Goal: Task Accomplishment & Management: Complete application form

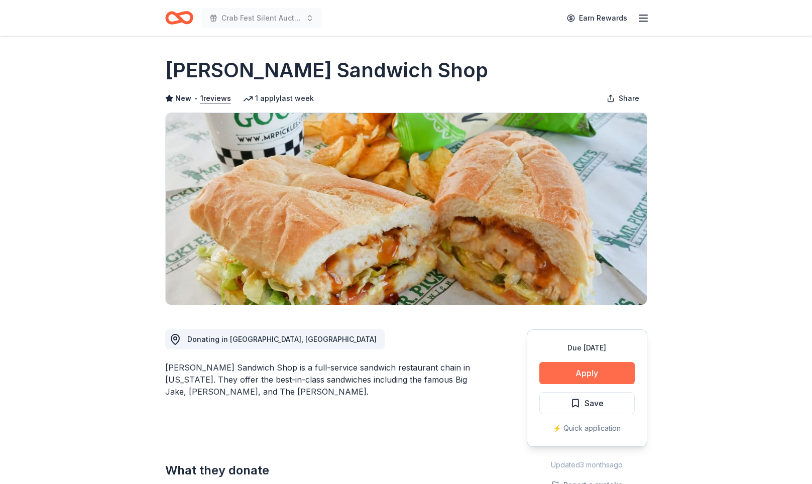
click at [572, 384] on button "Apply" at bounding box center [586, 373] width 95 height 22
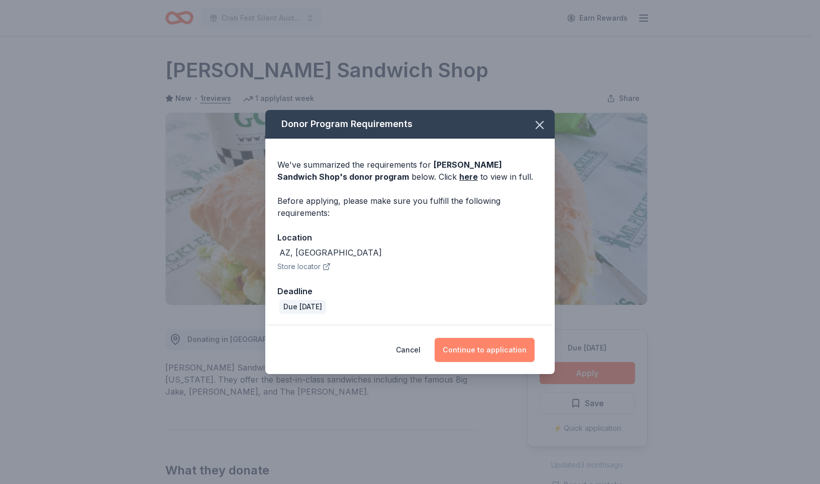
click at [487, 362] on button "Continue to application" at bounding box center [484, 350] width 100 height 24
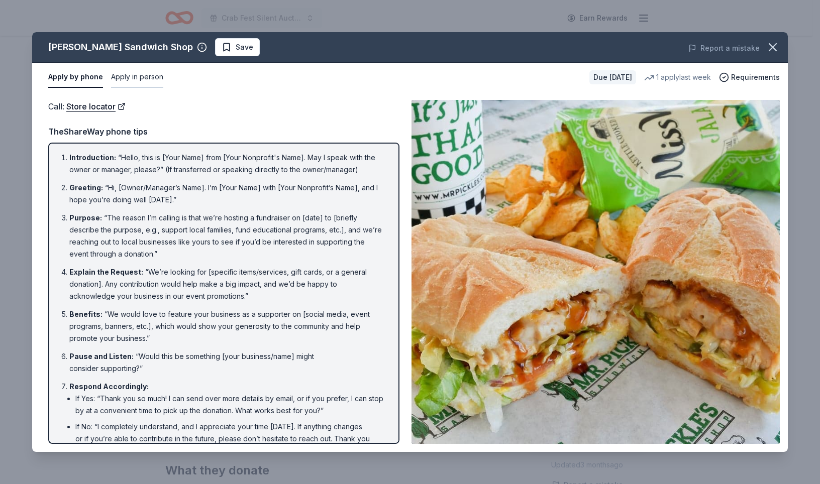
click at [163, 88] on button "Apply in person" at bounding box center [137, 77] width 52 height 21
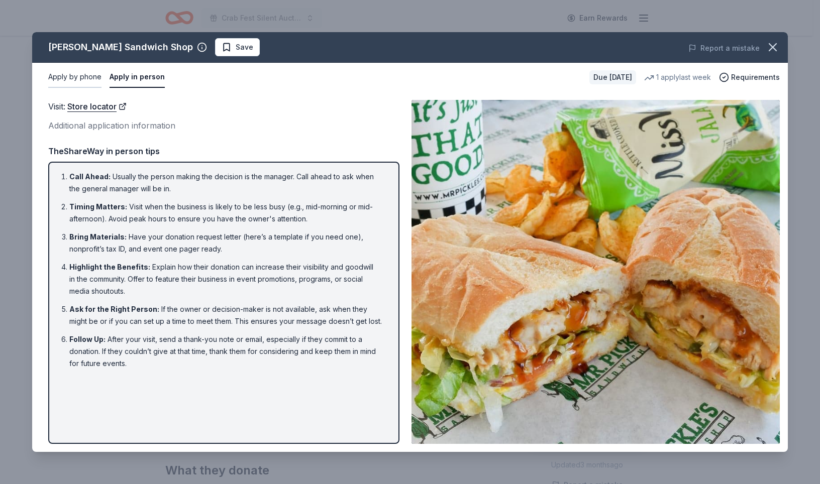
click at [89, 88] on button "Apply by phone" at bounding box center [74, 77] width 53 height 21
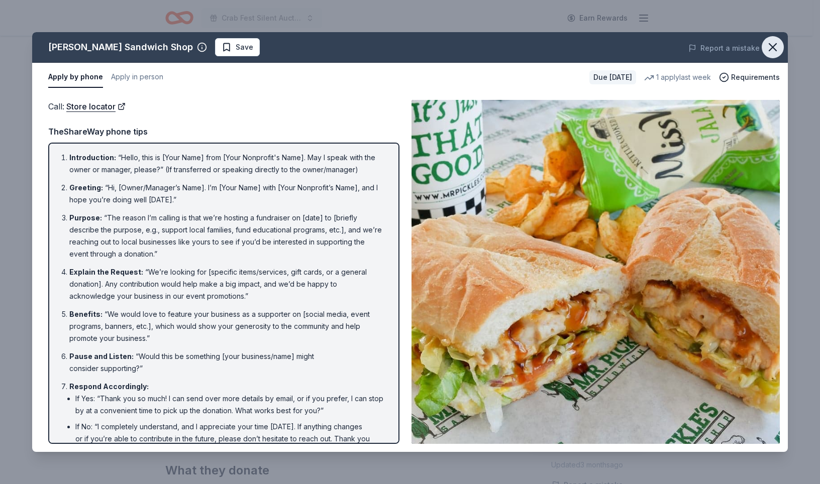
click at [765, 54] on icon "button" at bounding box center [772, 47] width 14 height 14
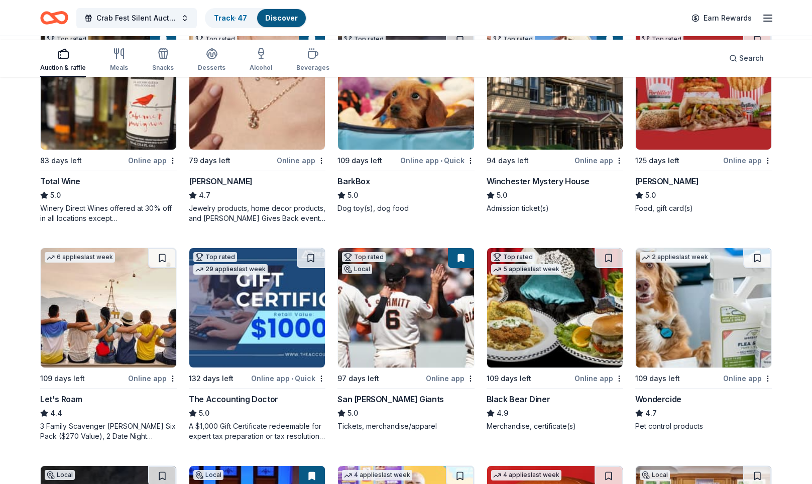
scroll to position [259, 0]
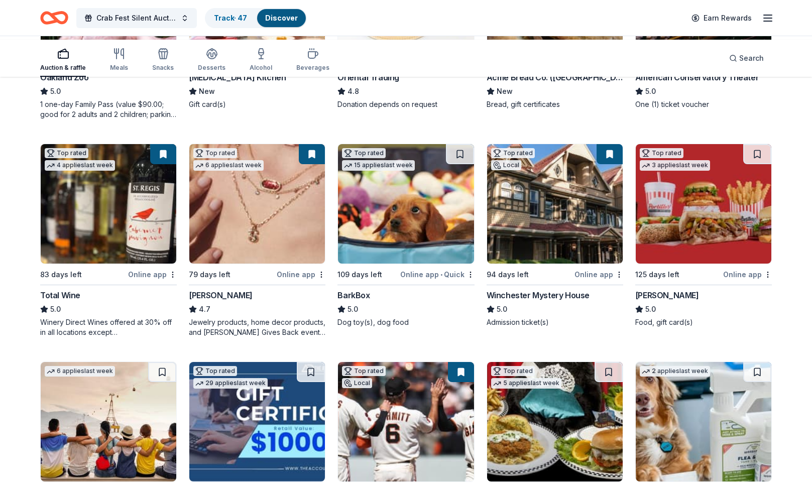
click at [306, 164] on button at bounding box center [312, 154] width 26 height 20
click at [268, 264] on img at bounding box center [257, 204] width 136 height 120
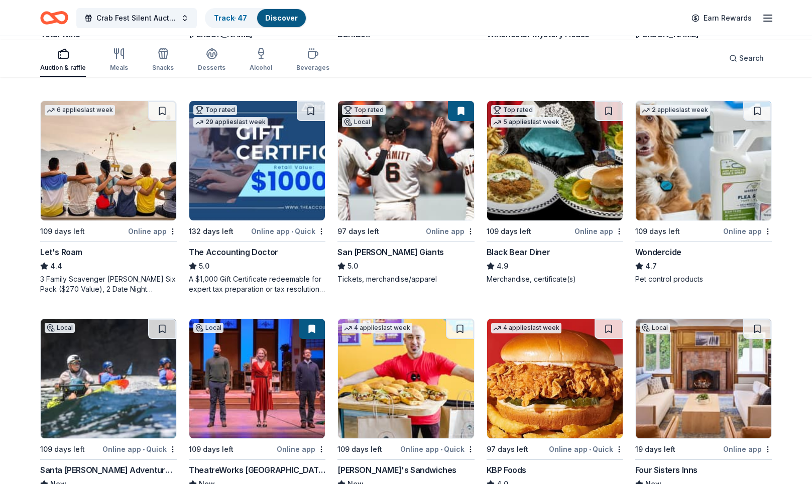
scroll to position [507, 0]
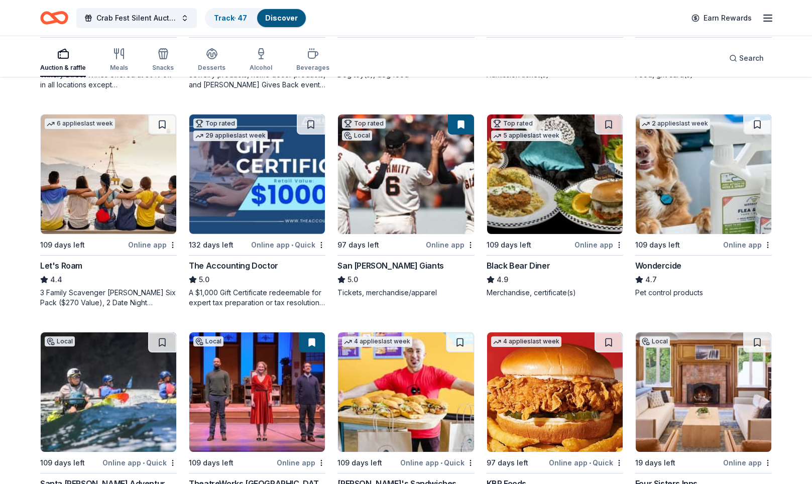
click at [528, 234] on img at bounding box center [555, 175] width 136 height 120
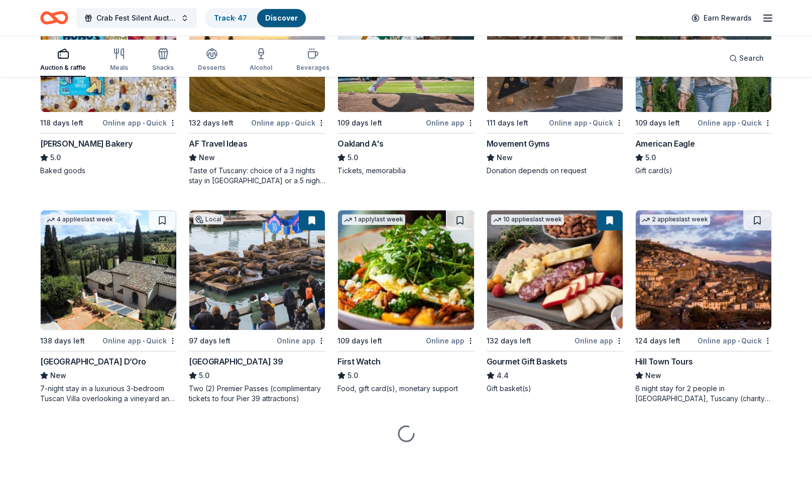
scroll to position [1921, 0]
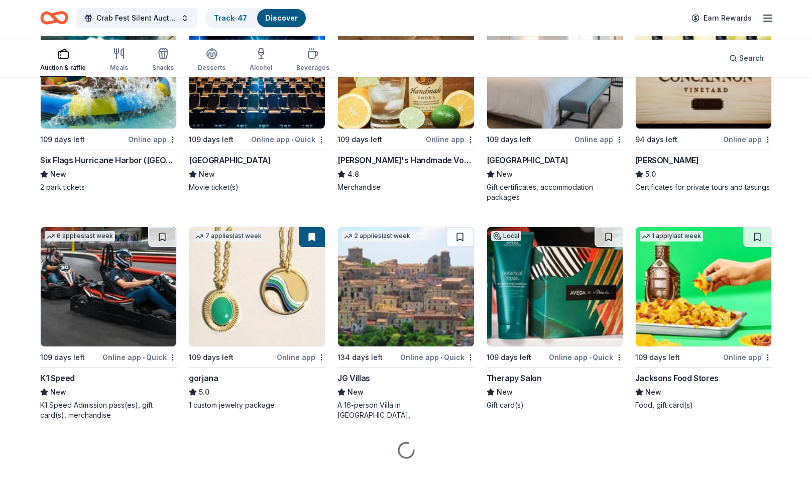
scroll to position [1941, 0]
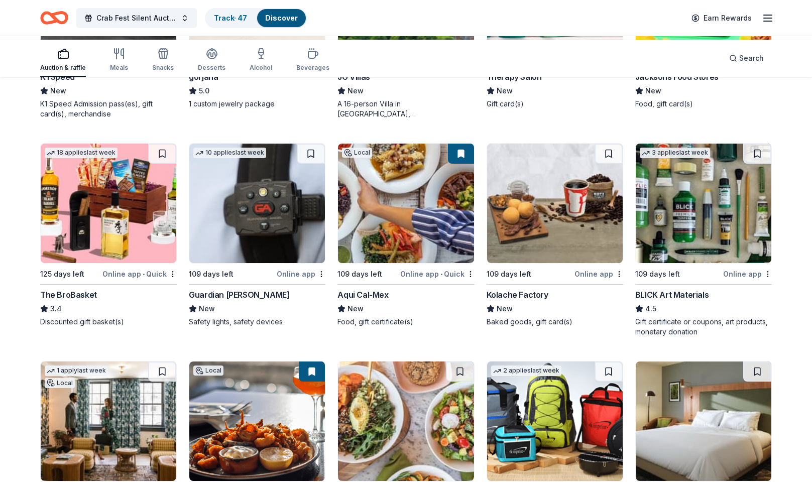
scroll to position [2124, 0]
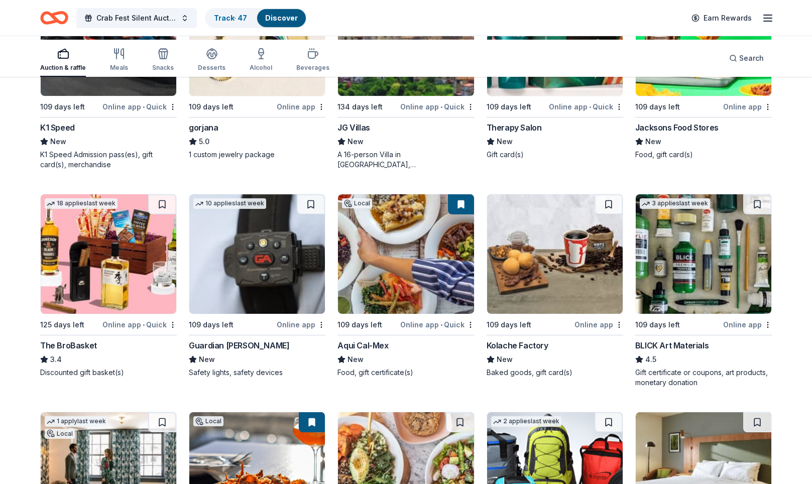
scroll to position [2174, 0]
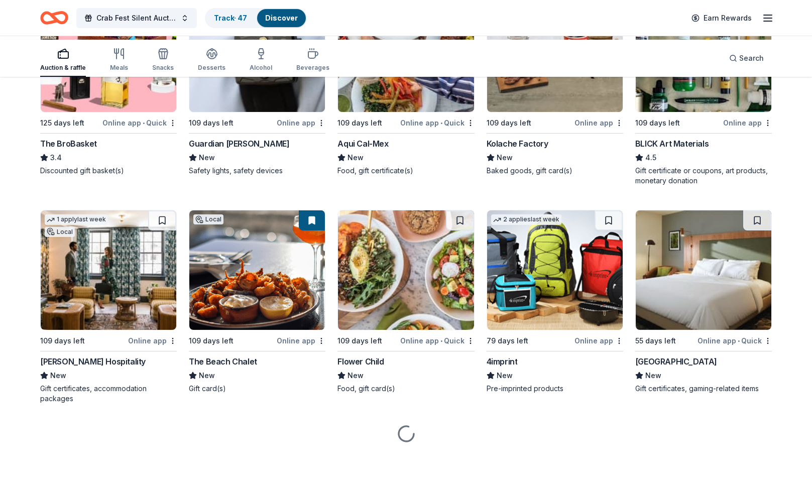
scroll to position [2522, 0]
click at [454, 13] on button at bounding box center [461, 2] width 26 height 20
click at [407, 112] on img at bounding box center [406, 52] width 136 height 120
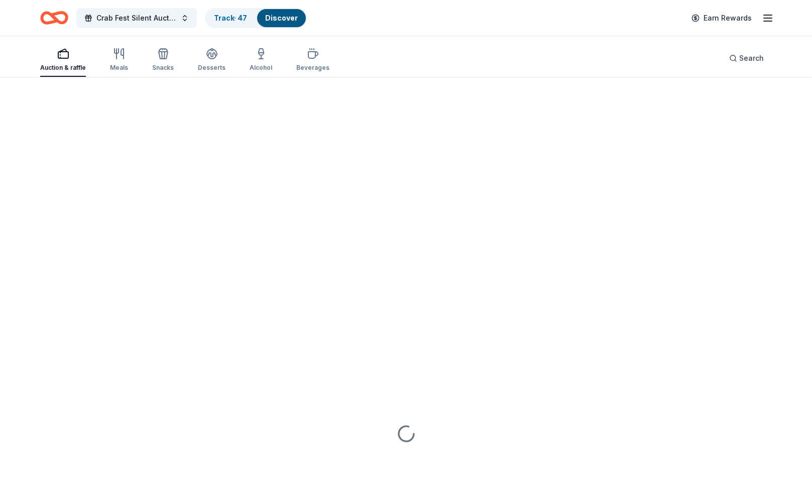
scroll to position [3010, 0]
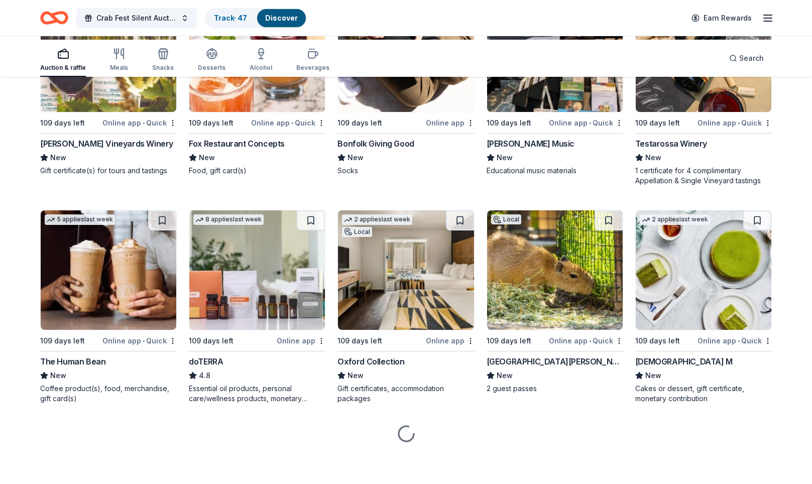
click at [135, 112] on img at bounding box center [109, 52] width 136 height 120
click at [162, 13] on button at bounding box center [163, 2] width 26 height 20
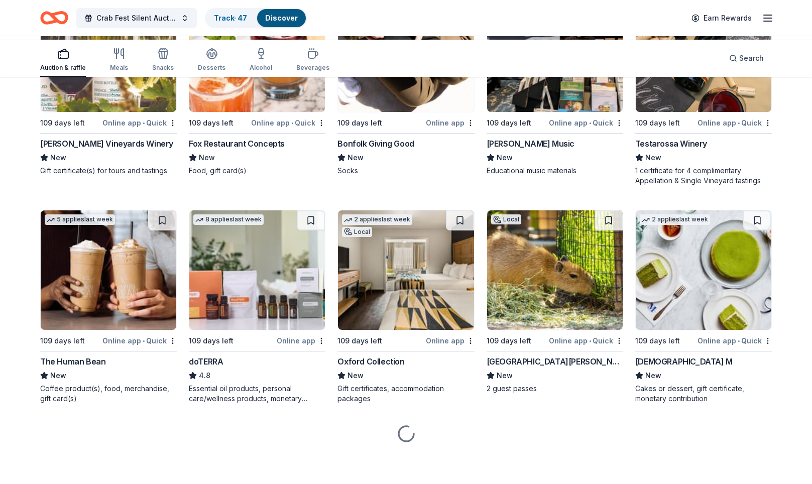
click at [86, 112] on img at bounding box center [109, 52] width 136 height 120
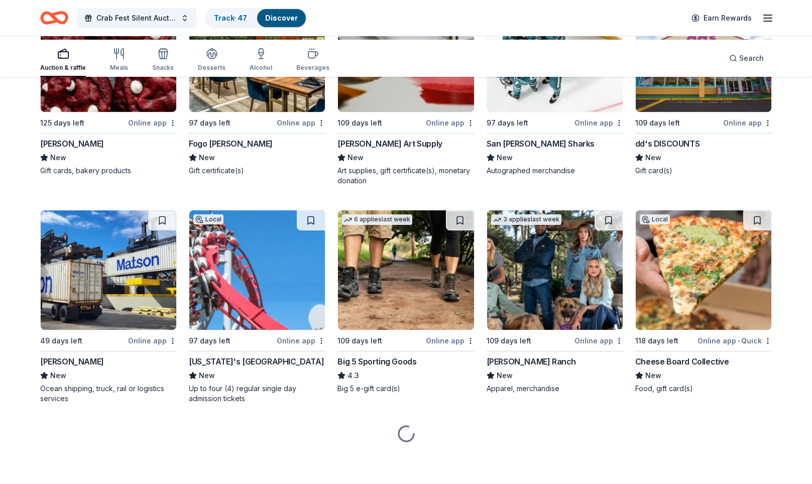
scroll to position [4032, 0]
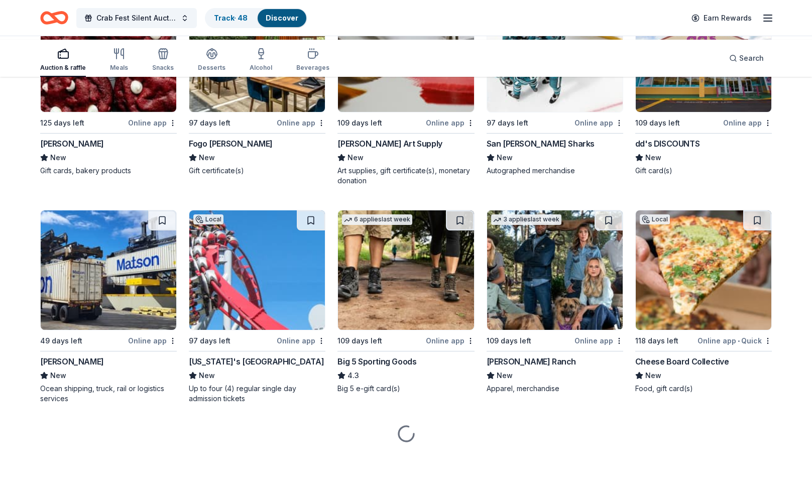
click at [251, 112] on img at bounding box center [257, 52] width 136 height 120
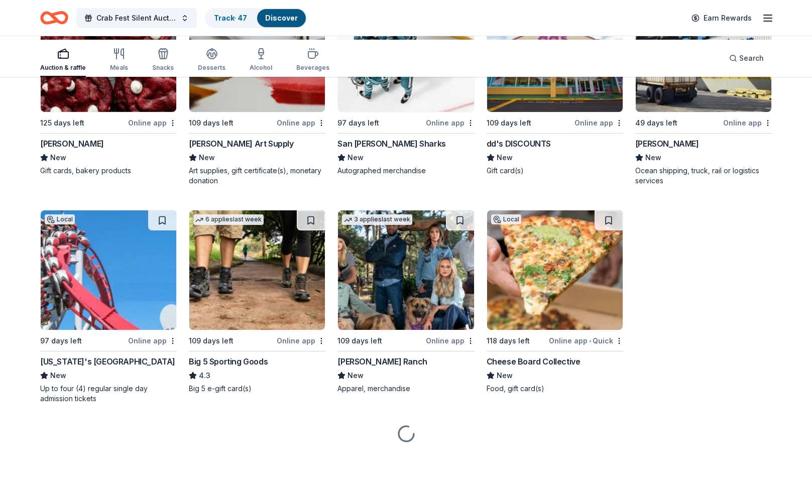
scroll to position [4625, 0]
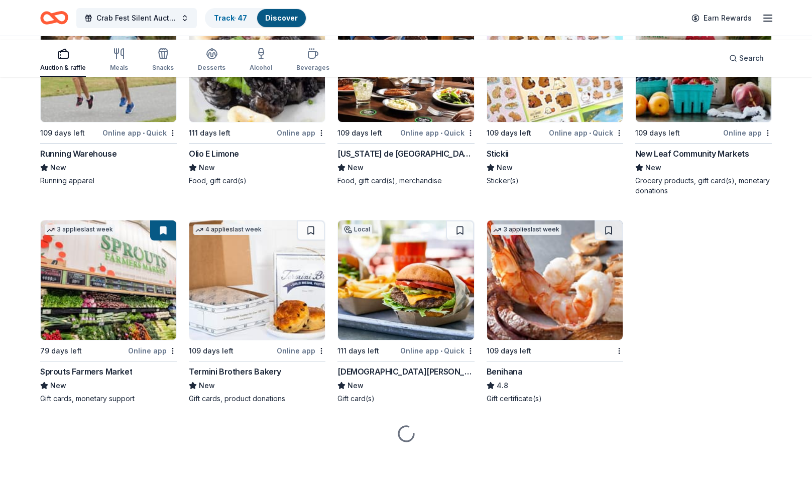
click at [259, 122] on img at bounding box center [257, 63] width 136 height 120
click at [545, 122] on img at bounding box center [555, 63] width 136 height 120
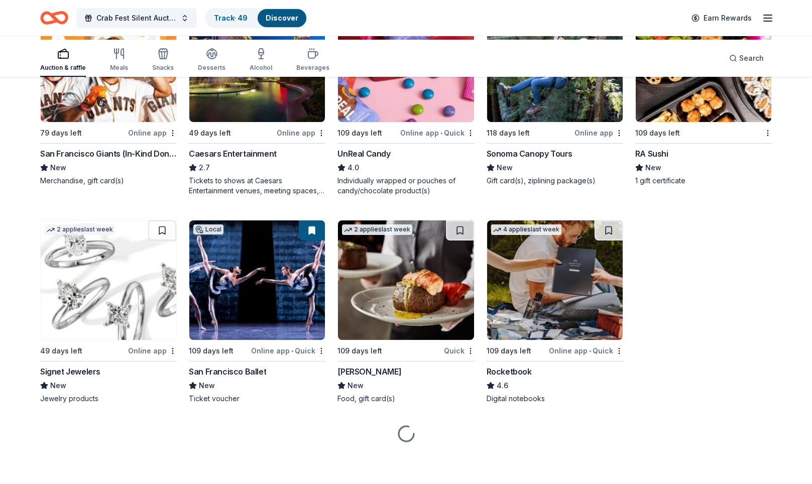
scroll to position [5064, 0]
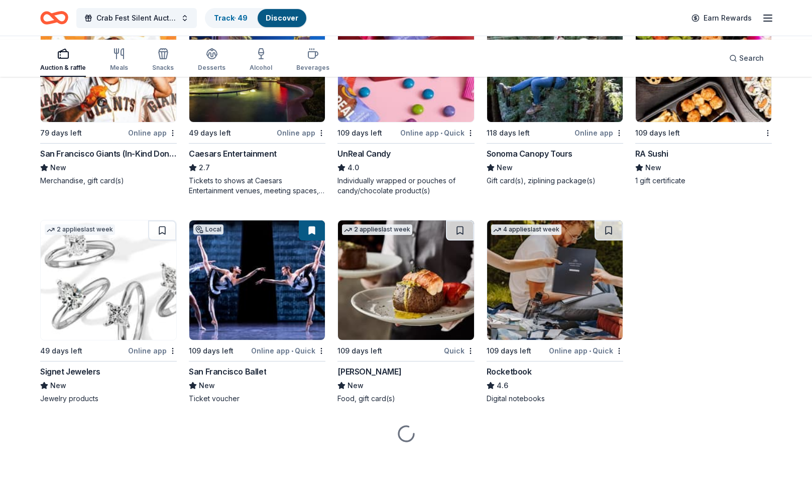
click at [543, 160] on div "Sonoma Canopy Tours" at bounding box center [530, 154] width 86 height 12
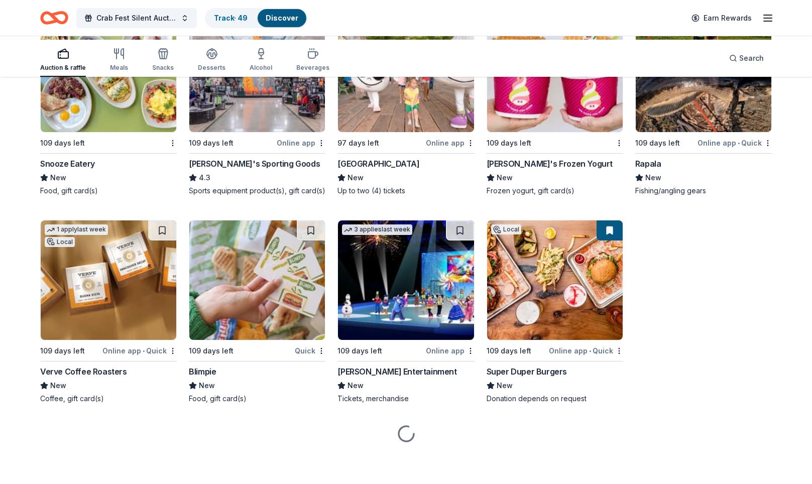
scroll to position [5901, 0]
click at [408, 132] on img at bounding box center [406, 73] width 136 height 120
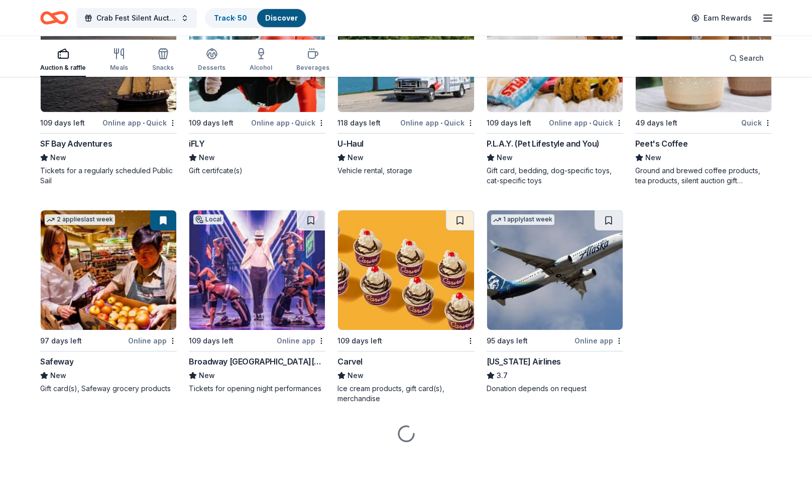
scroll to position [6834, 0]
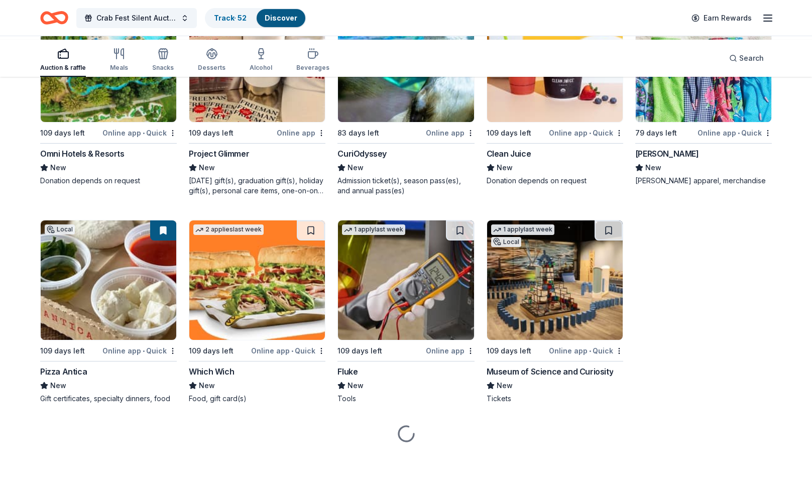
click at [416, 122] on img at bounding box center [406, 63] width 136 height 120
click at [687, 122] on img at bounding box center [704, 63] width 136 height 120
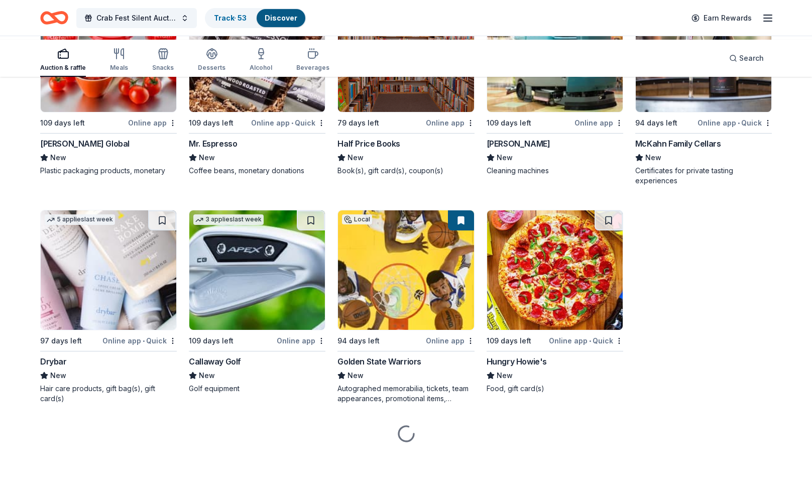
scroll to position [8104, 0]
click at [676, 150] on div "McKahn Family Cellars" at bounding box center [678, 144] width 86 height 12
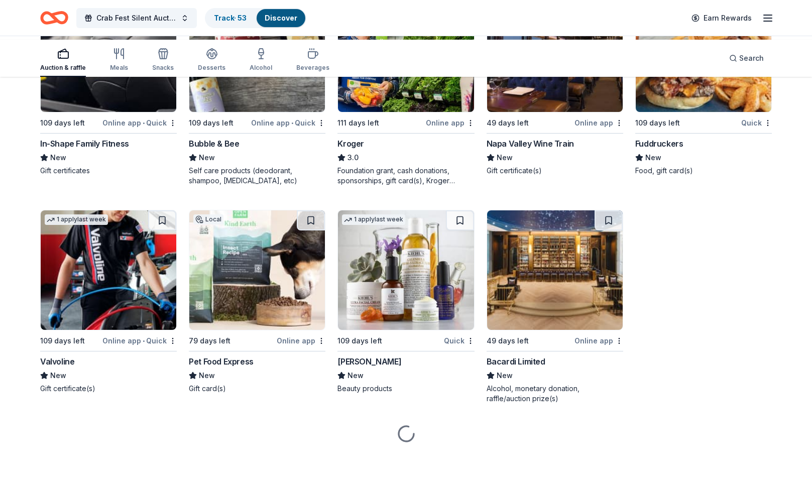
scroll to position [8466, 0]
click at [560, 112] on img at bounding box center [555, 52] width 136 height 120
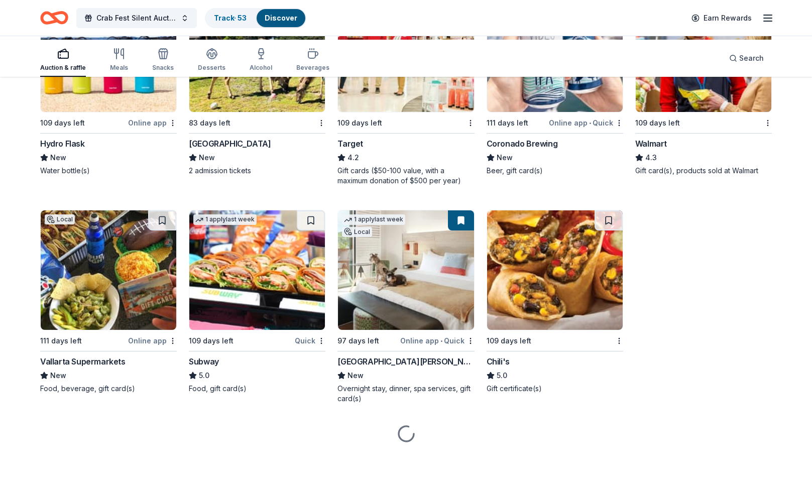
scroll to position [8837, 0]
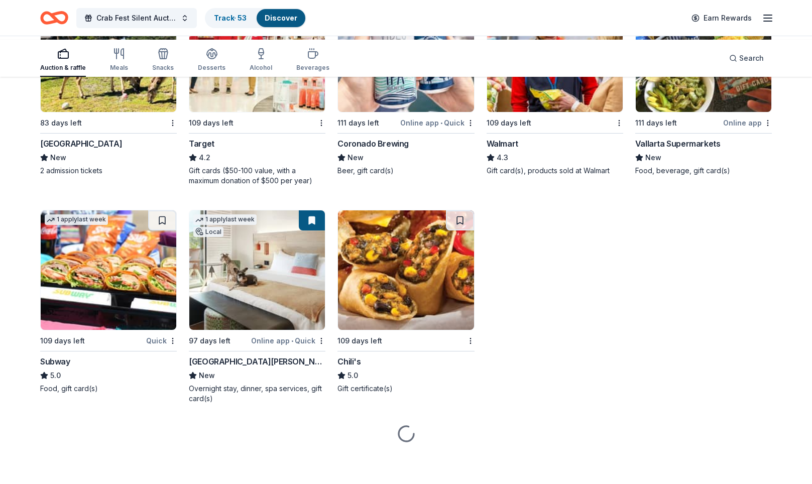
scroll to position [9132, 0]
click at [250, 112] on img at bounding box center [257, 52] width 136 height 120
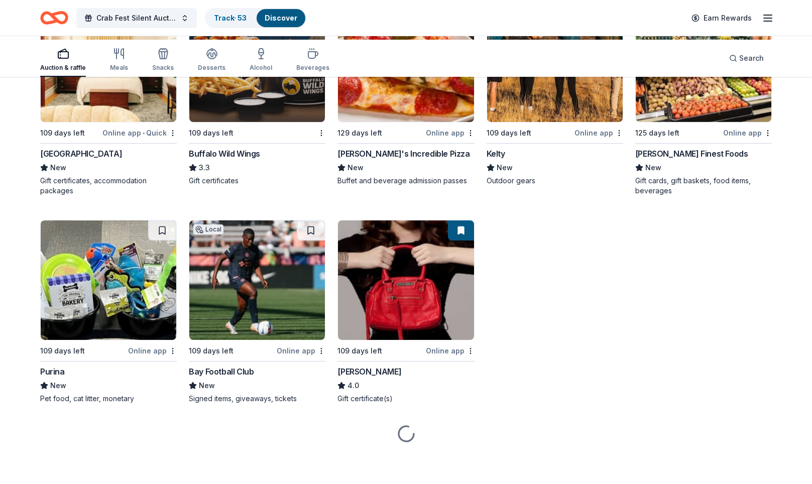
scroll to position [9478, 0]
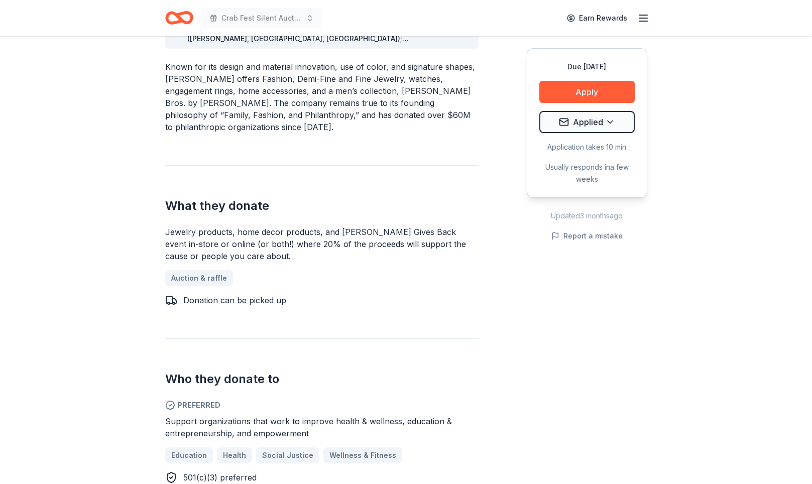
scroll to position [328, 0]
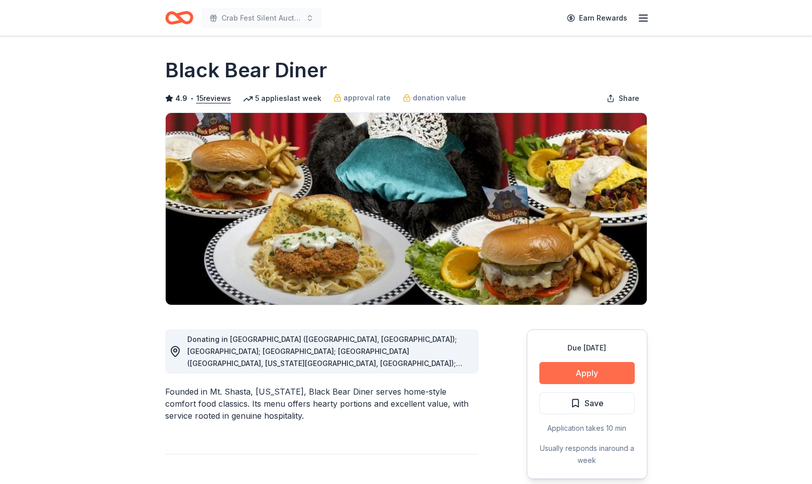
click at [563, 384] on button "Apply" at bounding box center [586, 373] width 95 height 22
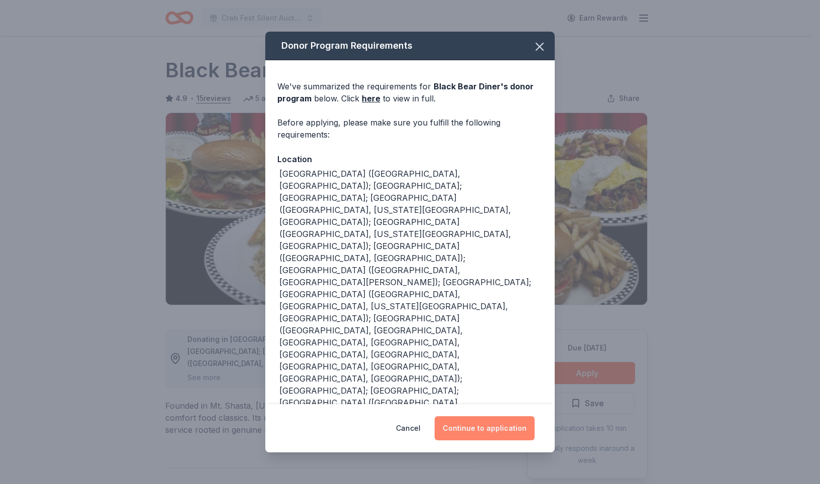
click at [511, 418] on button "Continue to application" at bounding box center [484, 428] width 100 height 24
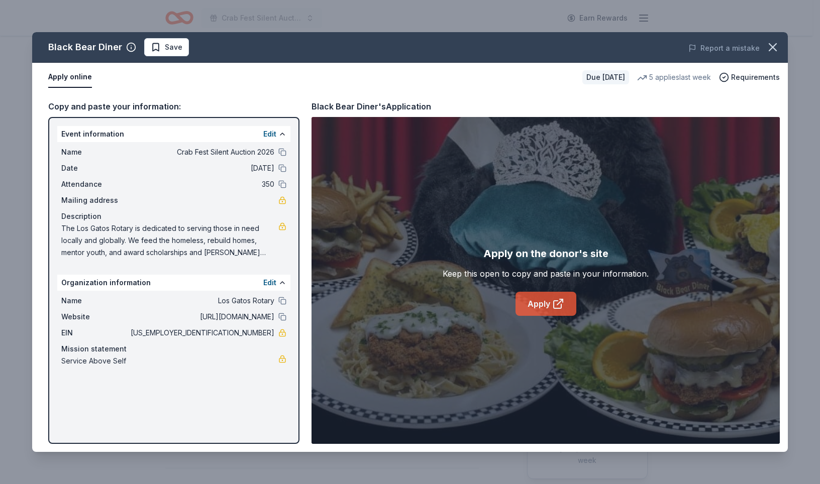
click at [554, 316] on link "Apply" at bounding box center [545, 304] width 61 height 24
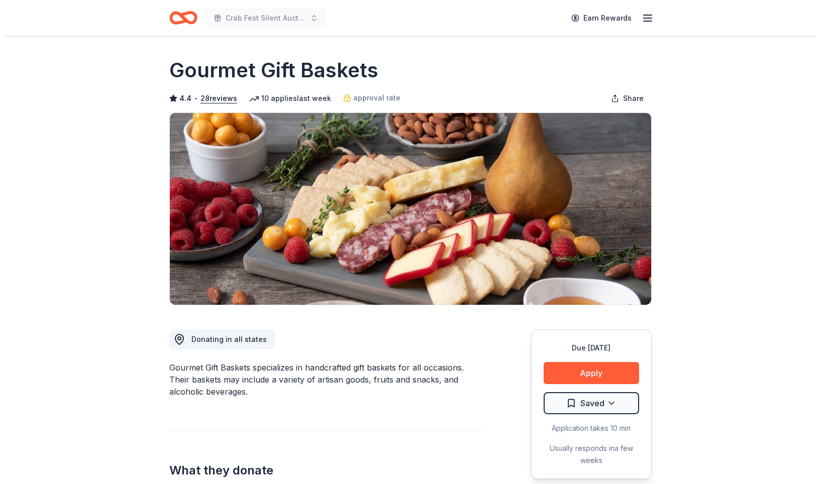
scroll to position [271, 0]
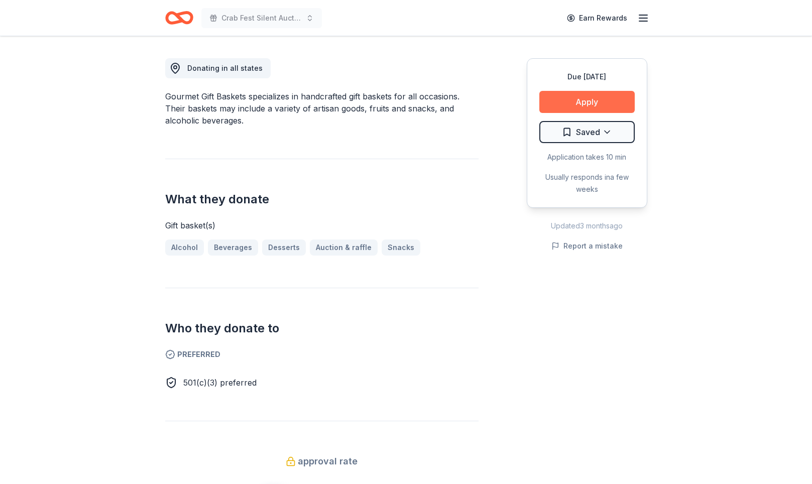
click at [568, 113] on button "Apply" at bounding box center [586, 102] width 95 height 22
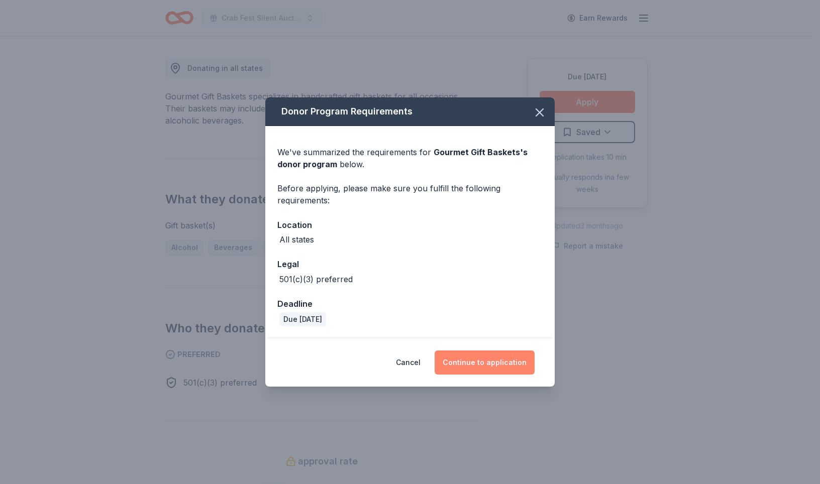
click at [503, 375] on button "Continue to application" at bounding box center [484, 363] width 100 height 24
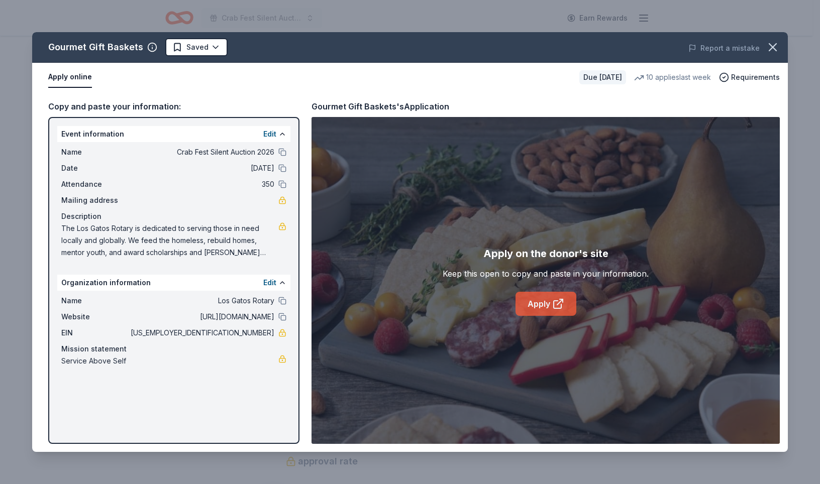
click at [559, 308] on icon at bounding box center [557, 305] width 8 height 8
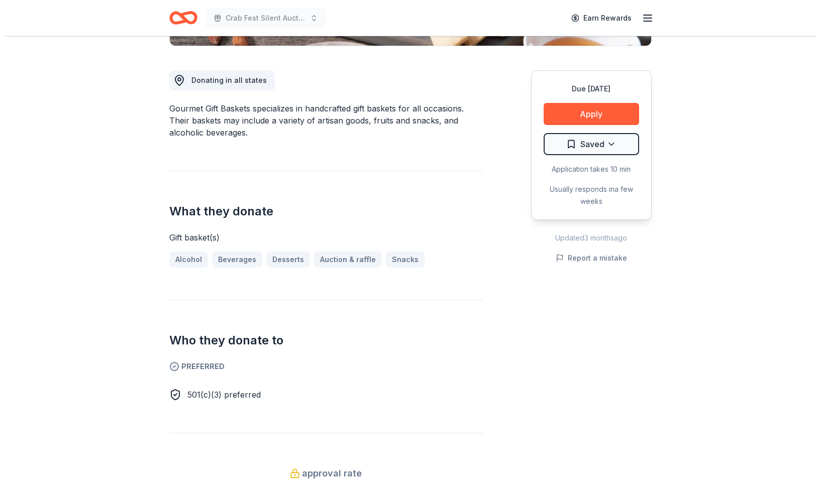
scroll to position [260, 0]
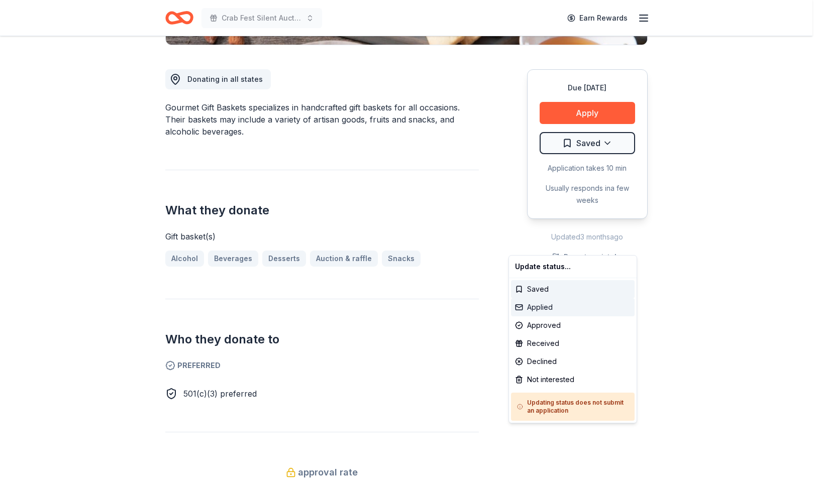
click at [559, 315] on div "Applied" at bounding box center [573, 307] width 124 height 18
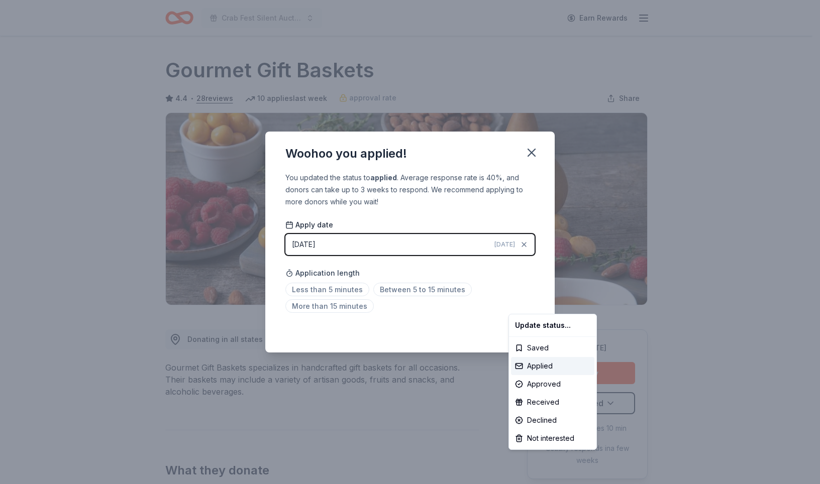
click at [562, 270] on html "Crab Fest Silent Auction 2026 Earn Rewards Due in 132 days Share Gourmet Gift B…" at bounding box center [410, 242] width 820 height 484
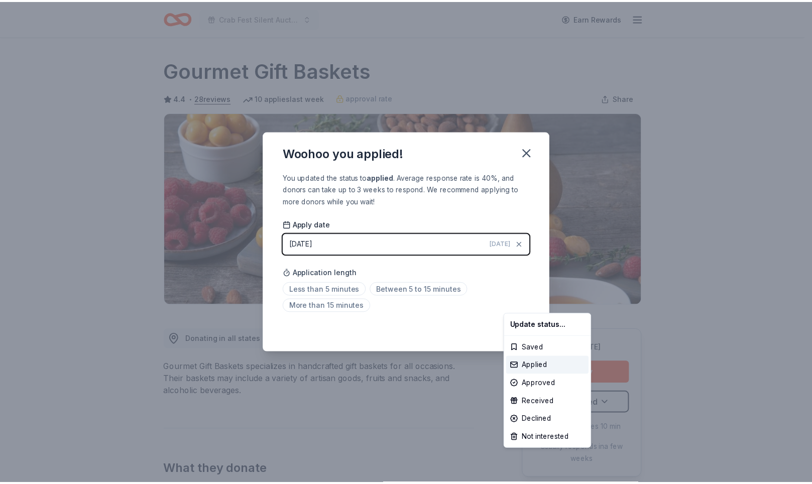
scroll to position [258, 0]
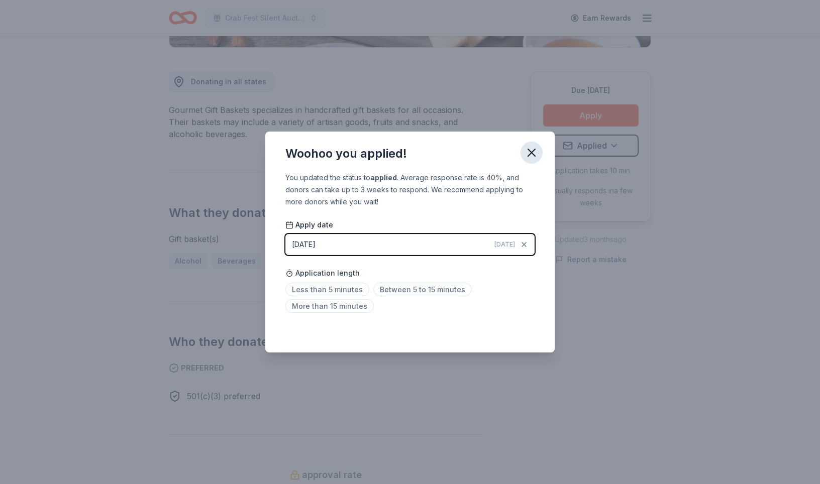
click at [538, 146] on icon "button" at bounding box center [531, 153] width 14 height 14
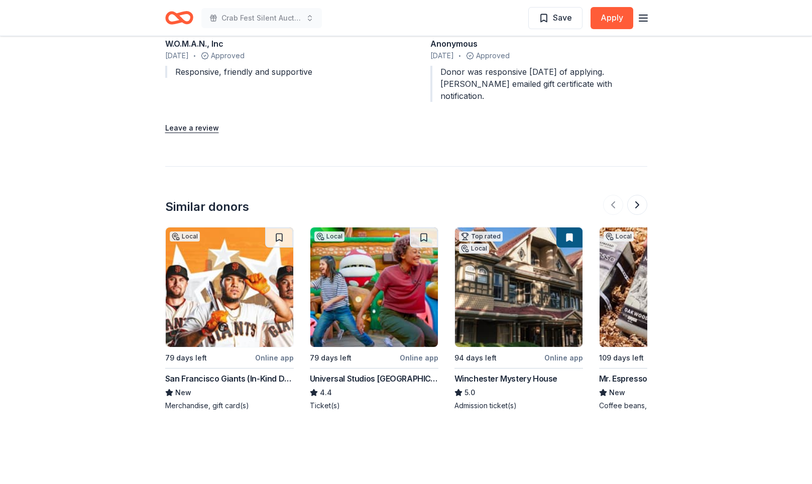
scroll to position [1324, 0]
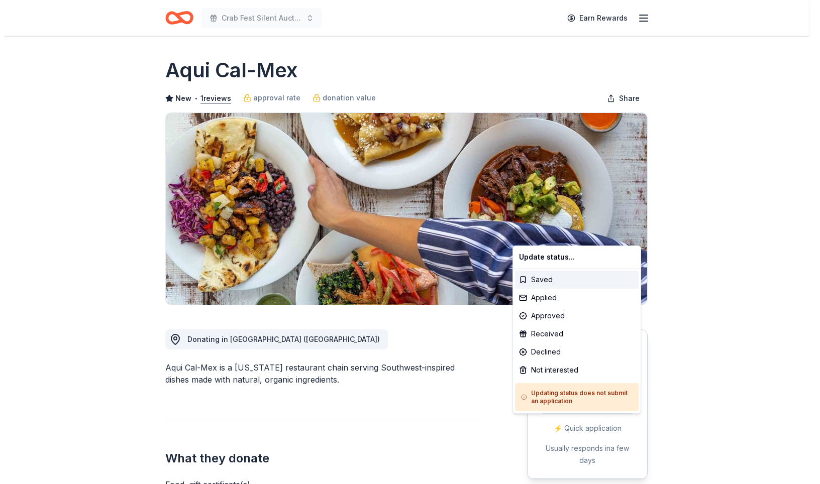
scroll to position [270, 0]
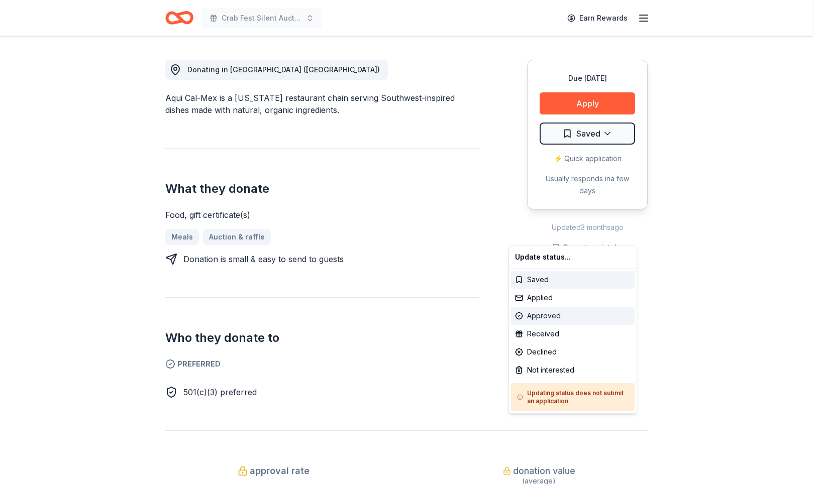
click at [552, 325] on div "Approved" at bounding box center [573, 316] width 124 height 18
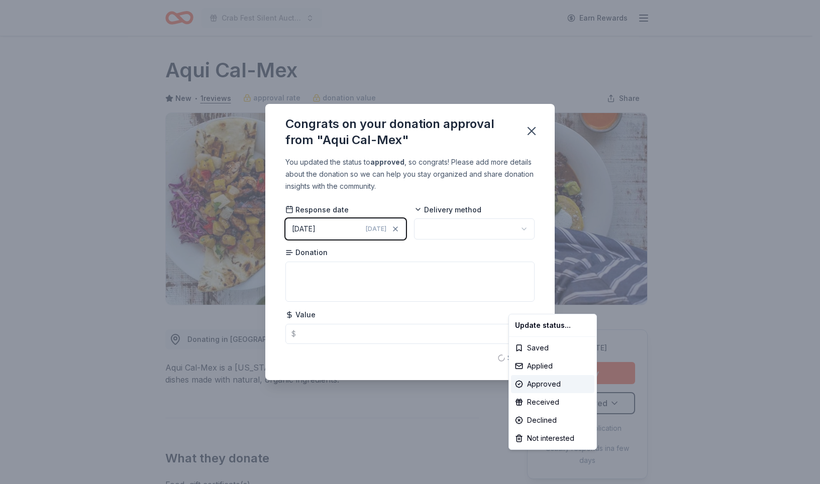
scroll to position [0, 0]
drag, startPoint x: 356, startPoint y: 383, endPoint x: 400, endPoint y: 266, distance: 124.8
click at [356, 372] on html "Crab Fest Silent Auction 2026 Earn Rewards Due in 109 days Share Aqui Cal-Mex N…" at bounding box center [410, 242] width 820 height 484
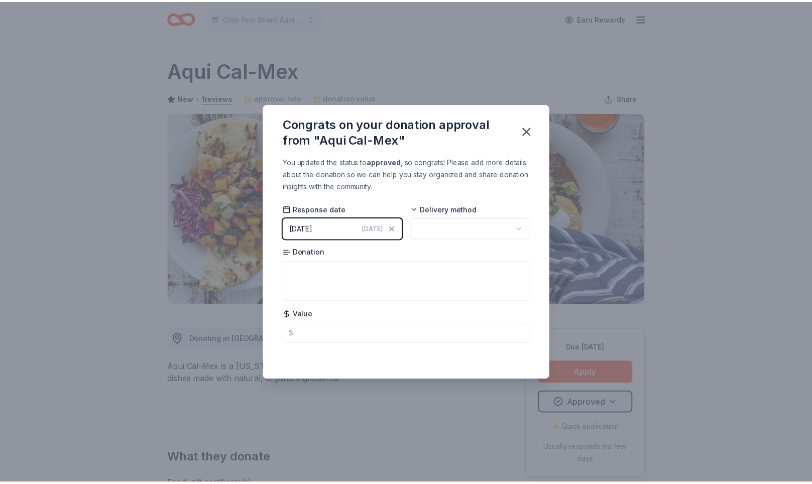
scroll to position [258, 0]
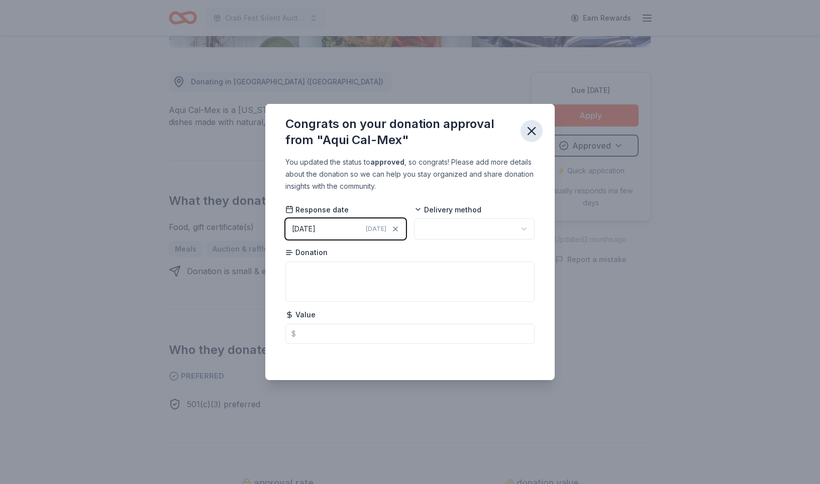
click at [538, 124] on icon "button" at bounding box center [531, 131] width 14 height 14
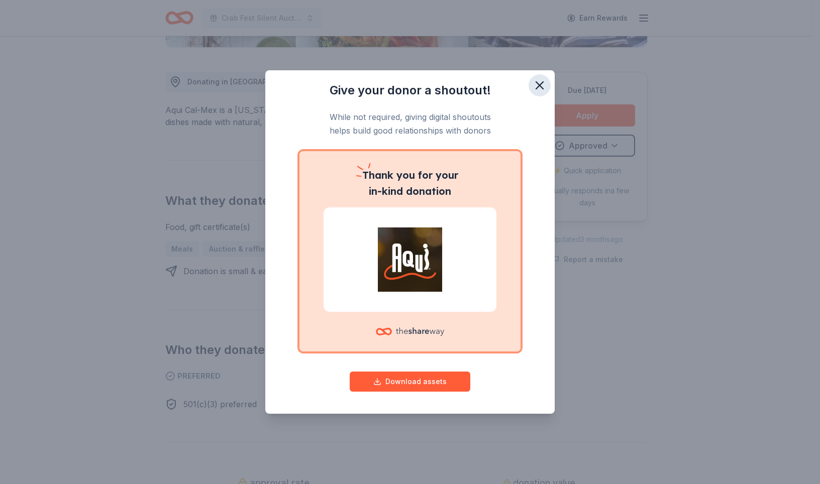
click at [543, 82] on icon "button" at bounding box center [539, 85] width 7 height 7
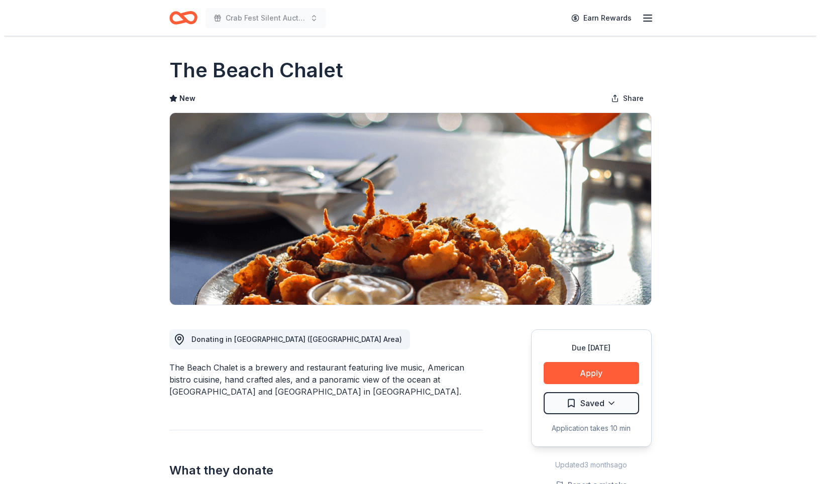
scroll to position [248, 0]
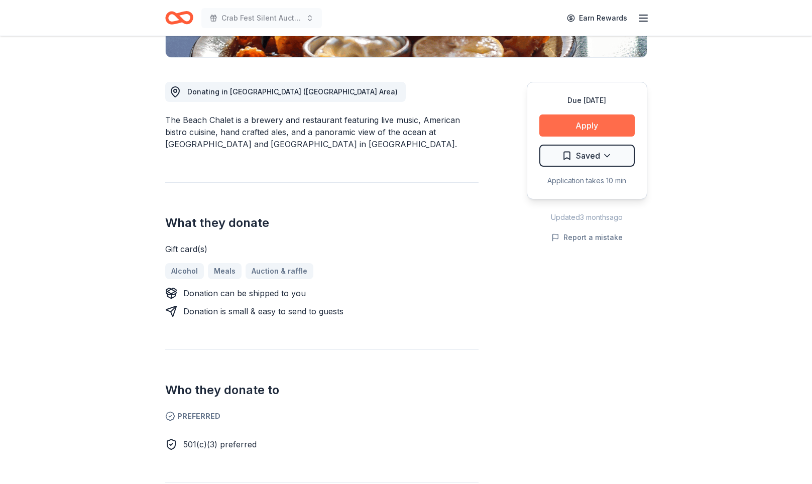
click at [565, 137] on button "Apply" at bounding box center [586, 126] width 95 height 22
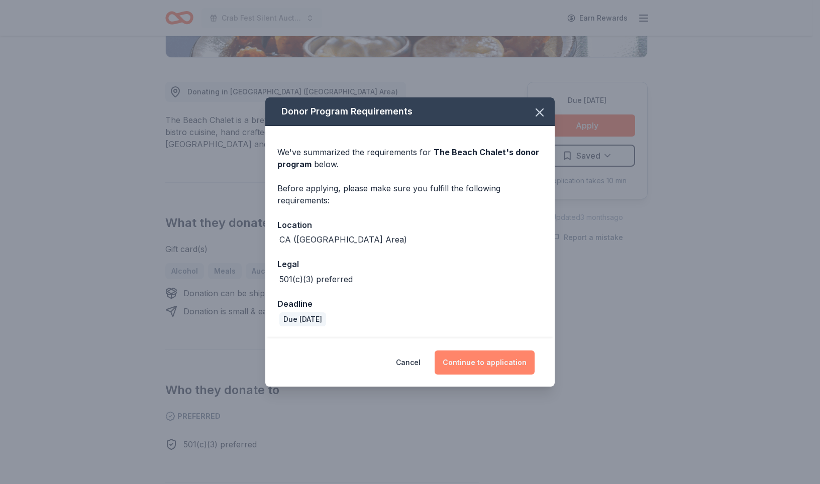
click at [504, 375] on button "Continue to application" at bounding box center [484, 363] width 100 height 24
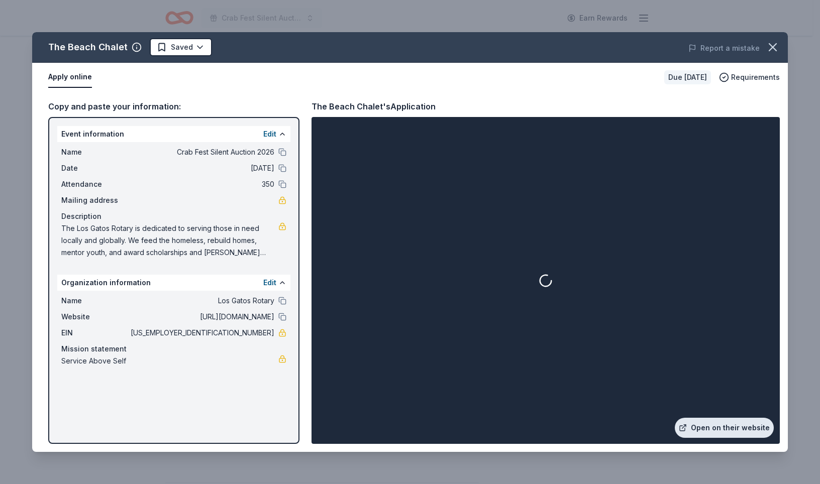
click at [694, 418] on link "Open on their website" at bounding box center [723, 428] width 99 height 20
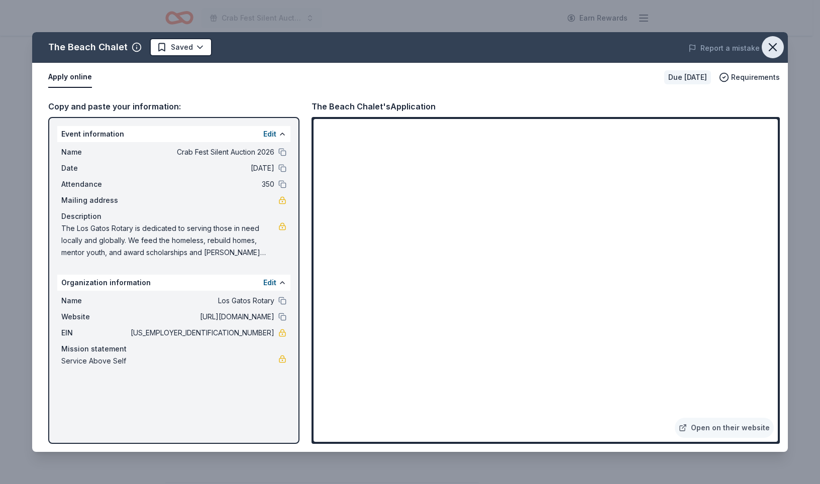
click at [765, 54] on icon "button" at bounding box center [772, 47] width 14 height 14
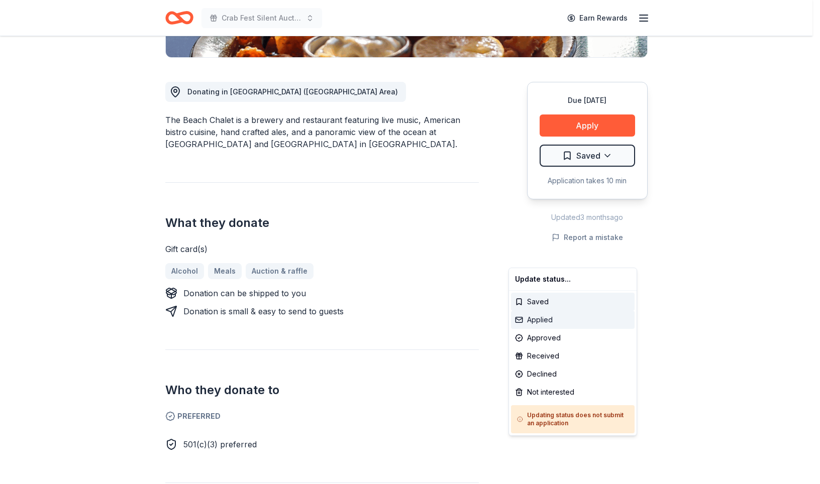
click at [559, 329] on div "Applied" at bounding box center [573, 320] width 124 height 18
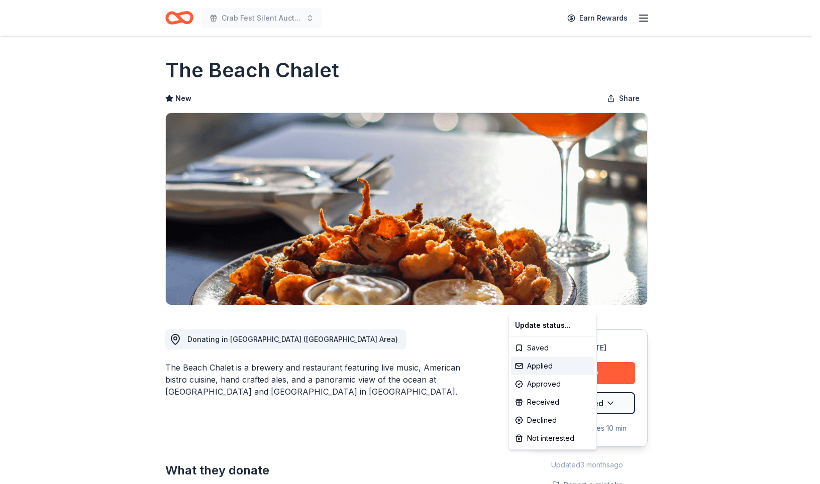
scroll to position [0, 0]
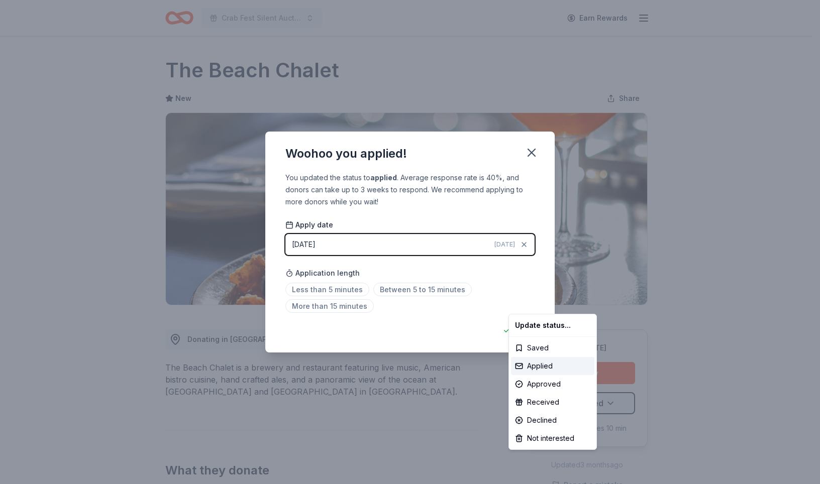
click at [564, 127] on html "Crab Fest Silent Auction 2026 Earn Rewards Due in 109 days Share The Beach Chal…" at bounding box center [410, 242] width 820 height 484
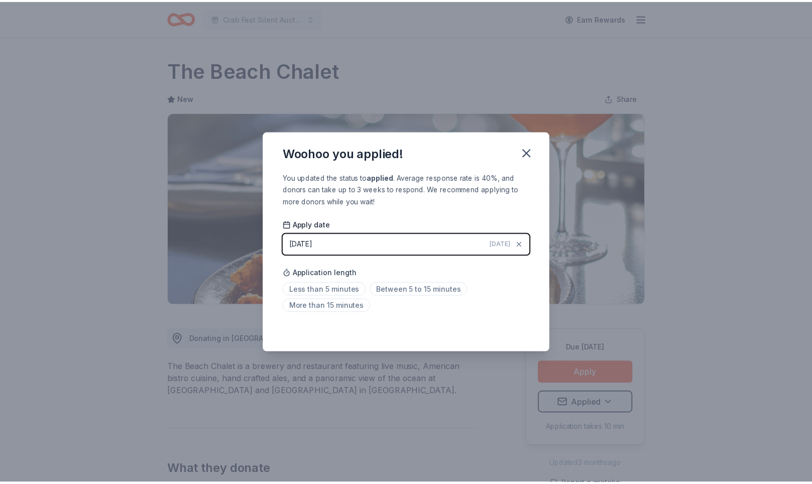
scroll to position [258, 0]
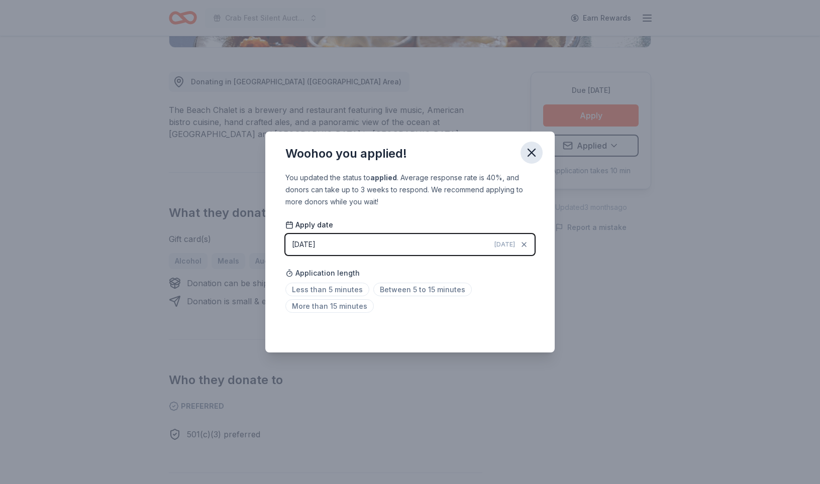
click at [538, 146] on icon "button" at bounding box center [531, 153] width 14 height 14
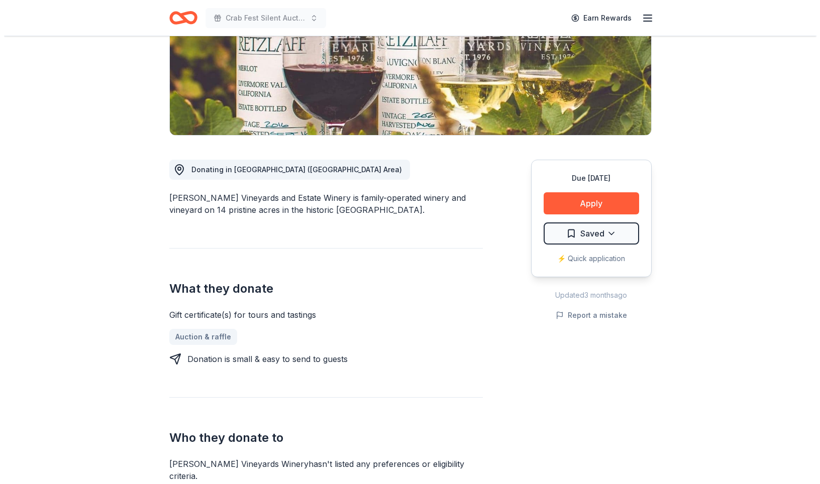
scroll to position [176, 0]
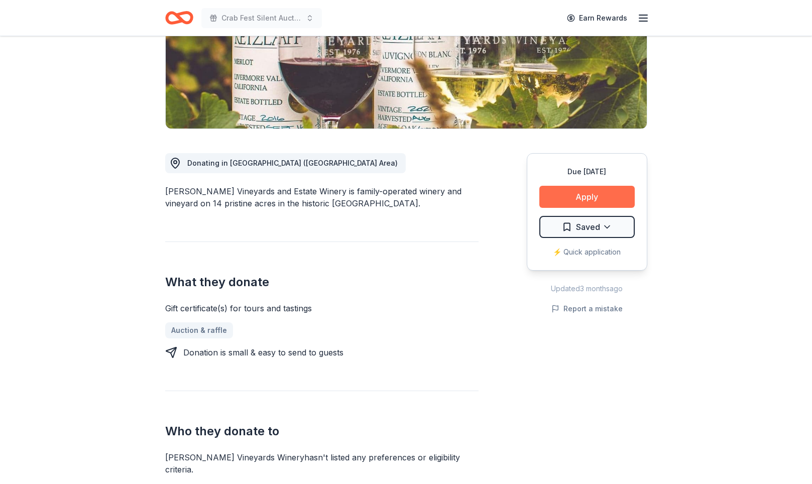
click at [556, 208] on button "Apply" at bounding box center [586, 197] width 95 height 22
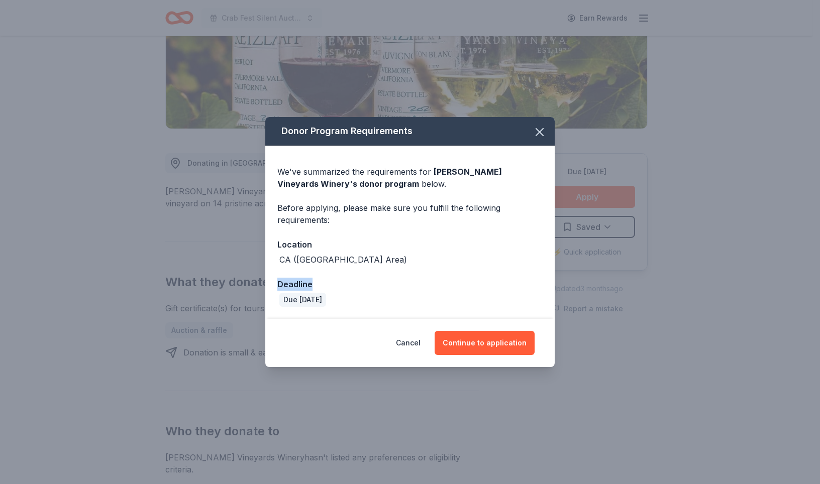
click at [542, 286] on div "Deadline" at bounding box center [409, 284] width 265 height 13
click at [508, 355] on button "Continue to application" at bounding box center [484, 343] width 100 height 24
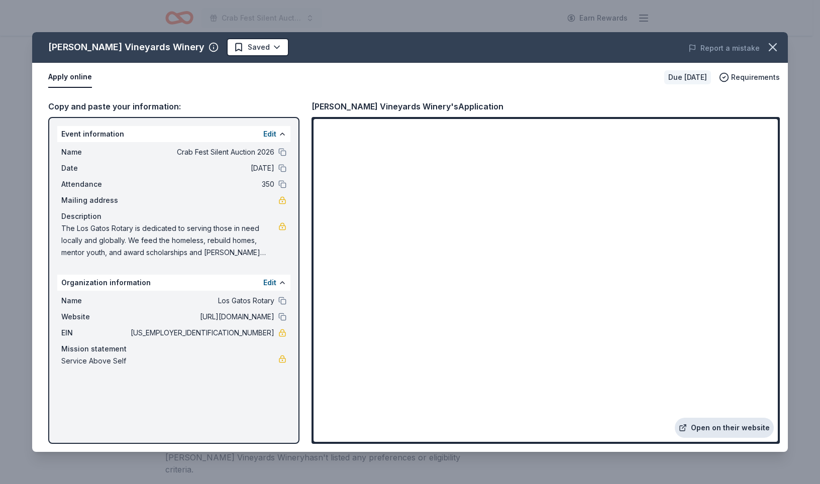
click at [706, 418] on link "Open on their website" at bounding box center [723, 428] width 99 height 20
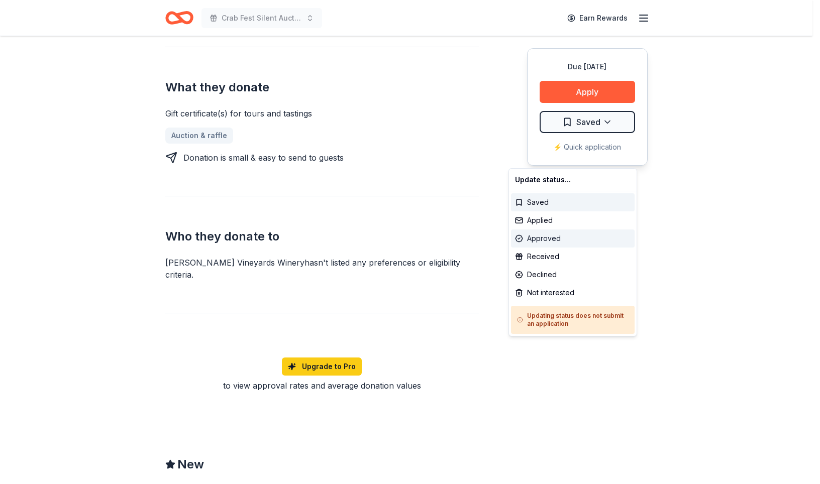
scroll to position [371, 0]
click at [552, 230] on div "Applied" at bounding box center [573, 220] width 124 height 18
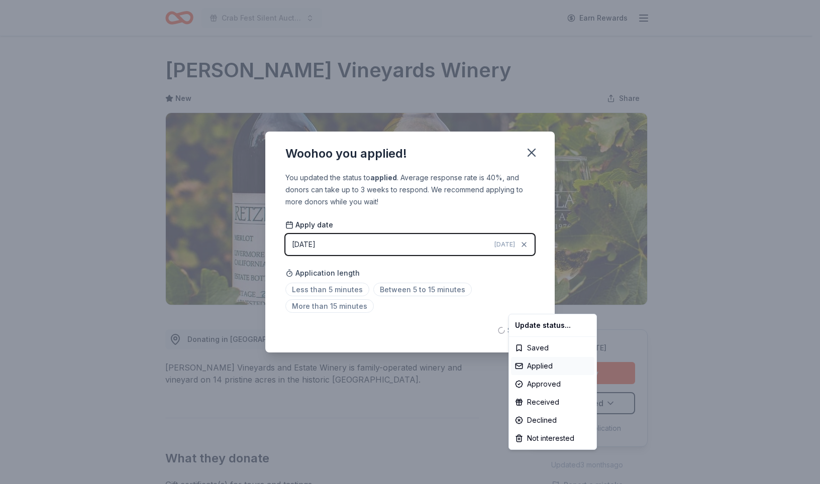
scroll to position [0, 0]
click at [557, 128] on html "Crab Fest Silent Auction 2026 Earn Rewards Due [DATE] Share [PERSON_NAME] Viney…" at bounding box center [410, 242] width 820 height 484
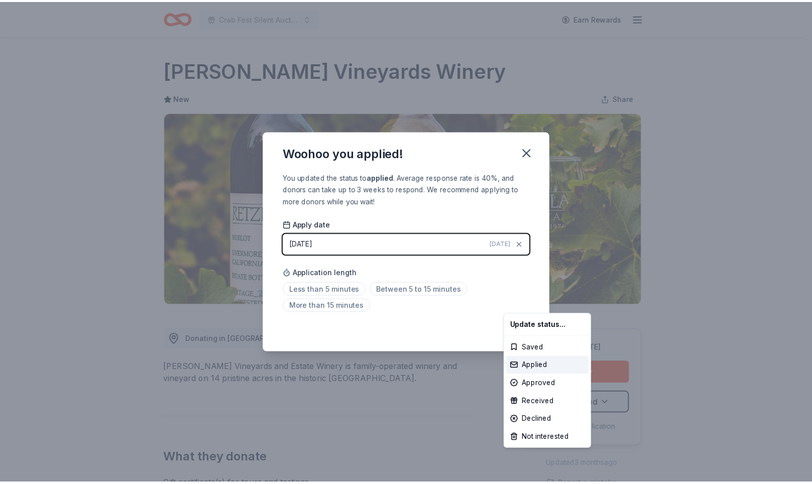
scroll to position [258, 0]
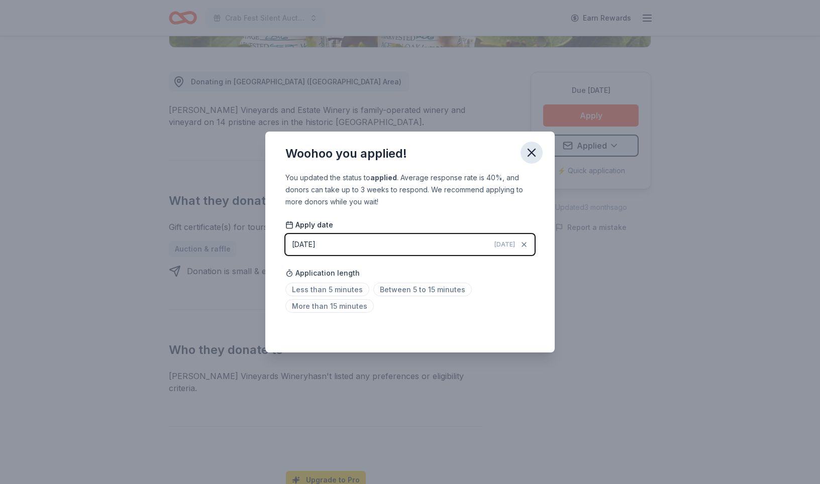
click at [535, 149] on icon "button" at bounding box center [531, 152] width 7 height 7
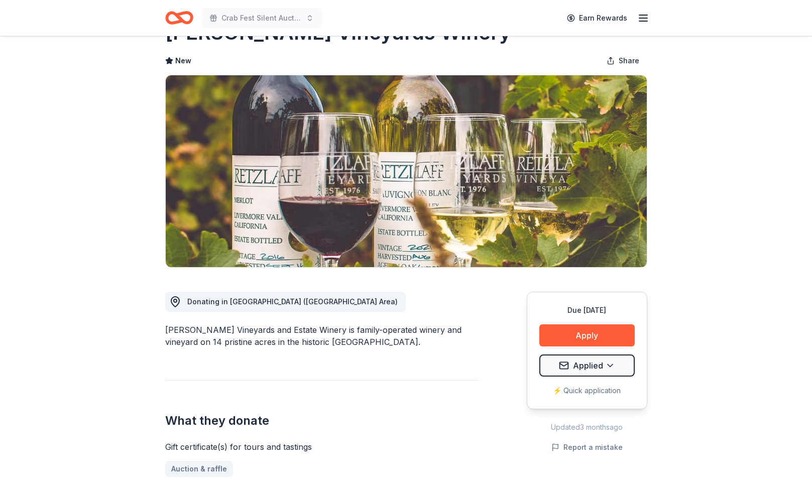
scroll to position [0, 0]
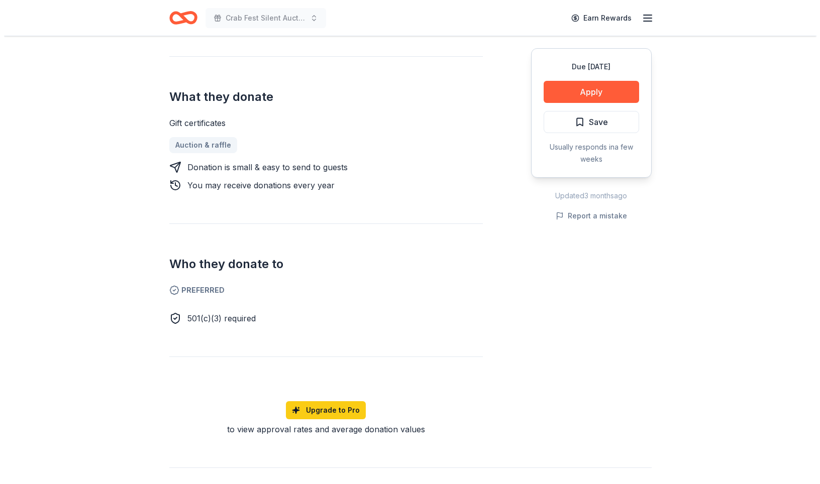
scroll to position [388, 0]
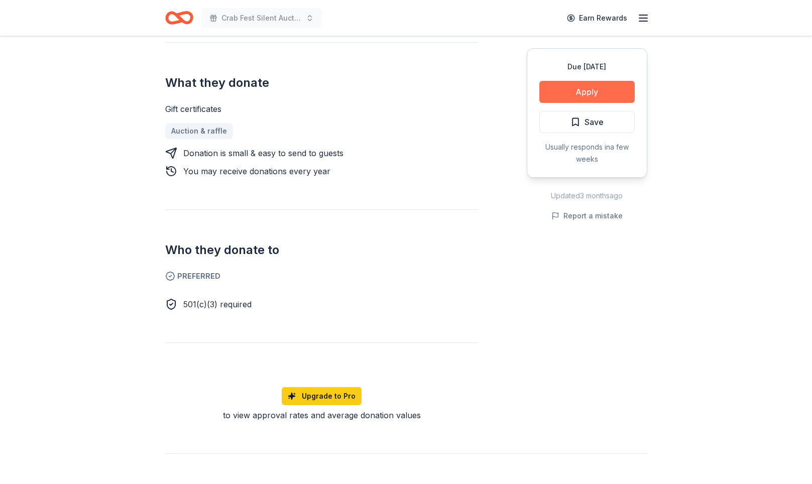
click at [575, 103] on button "Apply" at bounding box center [586, 92] width 95 height 22
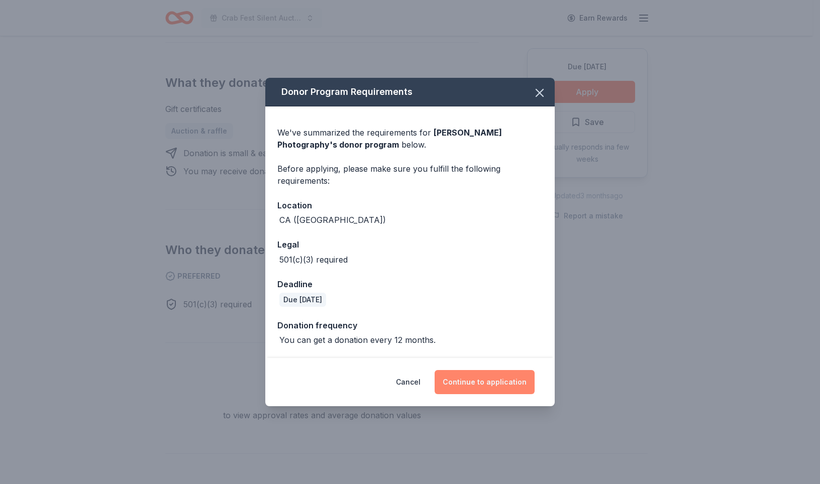
click at [499, 394] on button "Continue to application" at bounding box center [484, 382] width 100 height 24
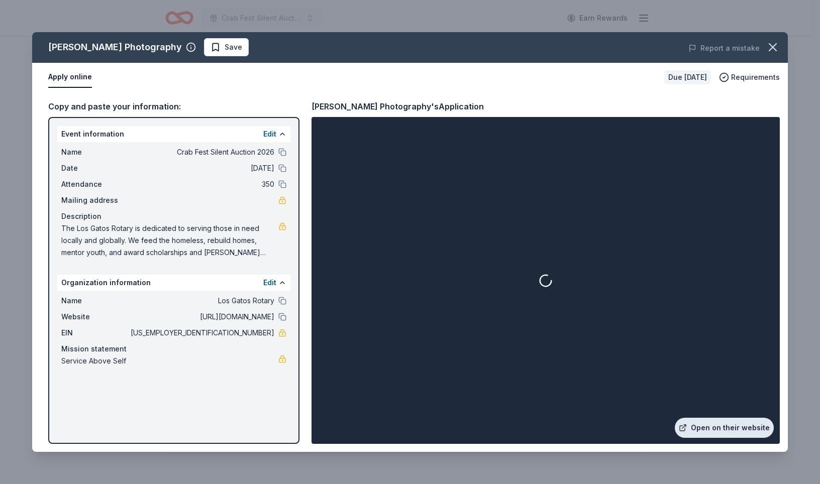
click at [728, 418] on link "Open on their website" at bounding box center [723, 428] width 99 height 20
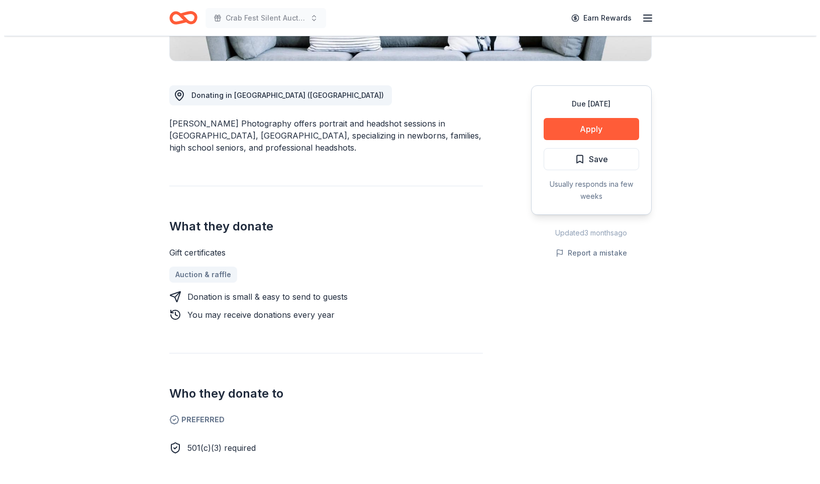
scroll to position [244, 0]
click at [571, 166] on span "Save" at bounding box center [587, 159] width 33 height 13
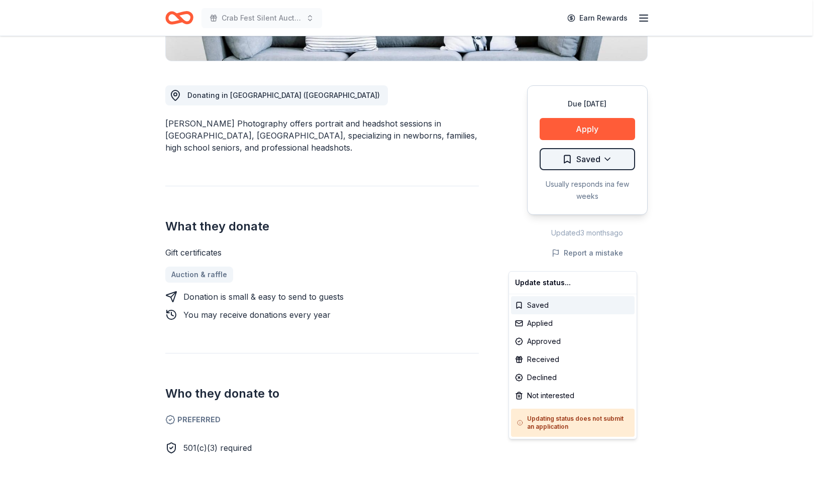
click at [558, 332] on div "Applied" at bounding box center [573, 323] width 124 height 18
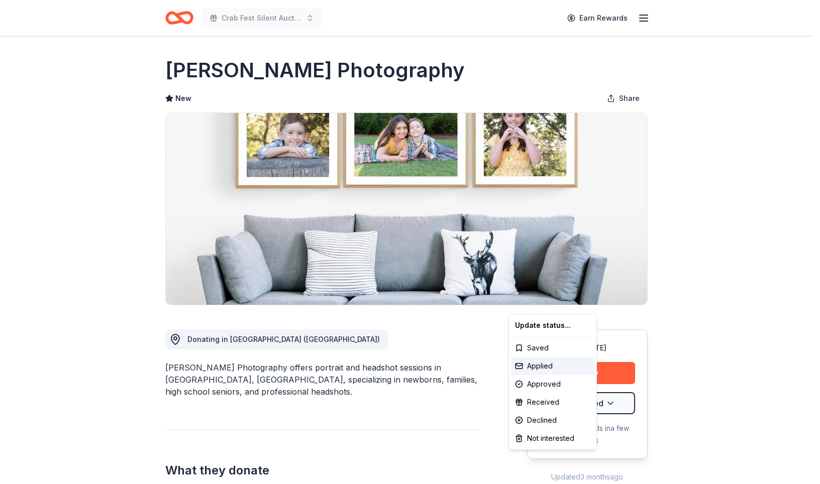
scroll to position [0, 0]
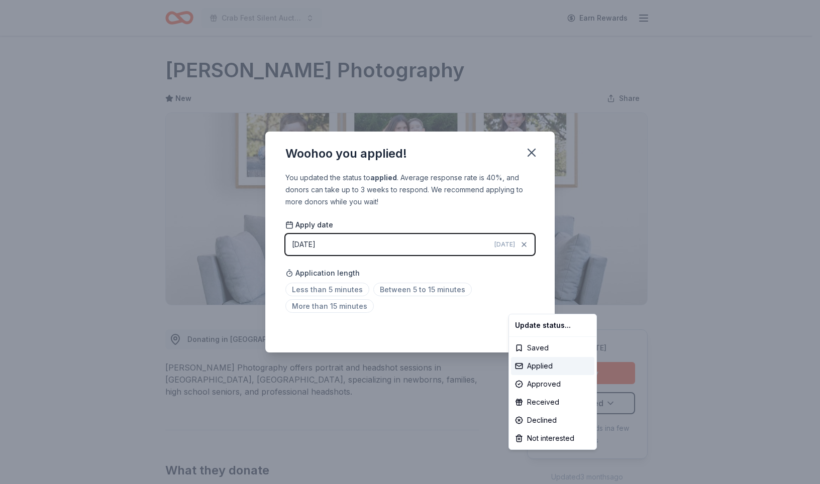
click at [565, 130] on html "Crab Fest Silent Auction 2026 Earn Rewards Due in 97 days Share Sheryl M. Photo…" at bounding box center [410, 242] width 820 height 484
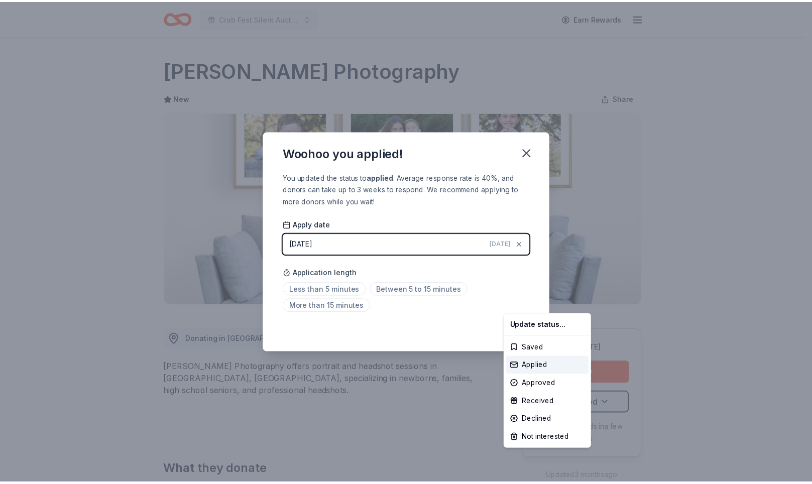
scroll to position [258, 0]
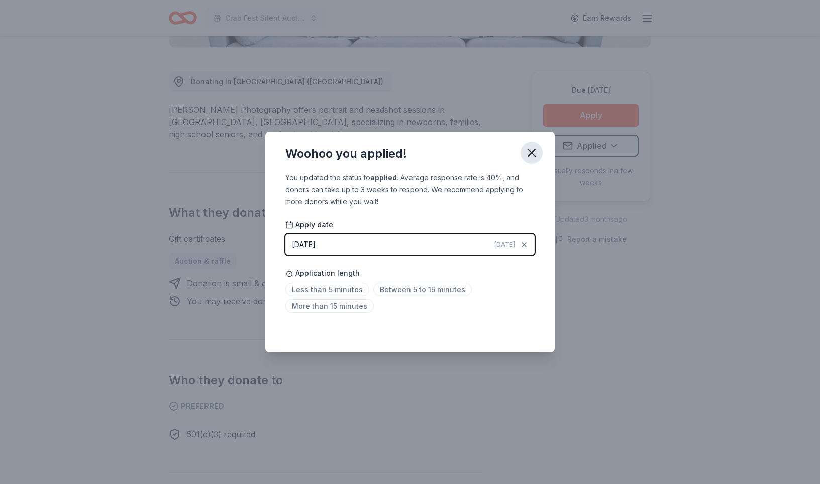
click at [535, 149] on icon "button" at bounding box center [531, 152] width 7 height 7
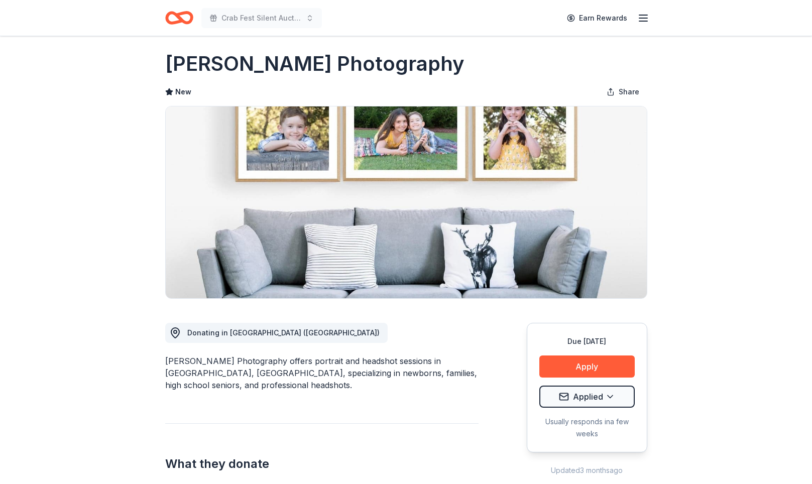
scroll to position [0, 0]
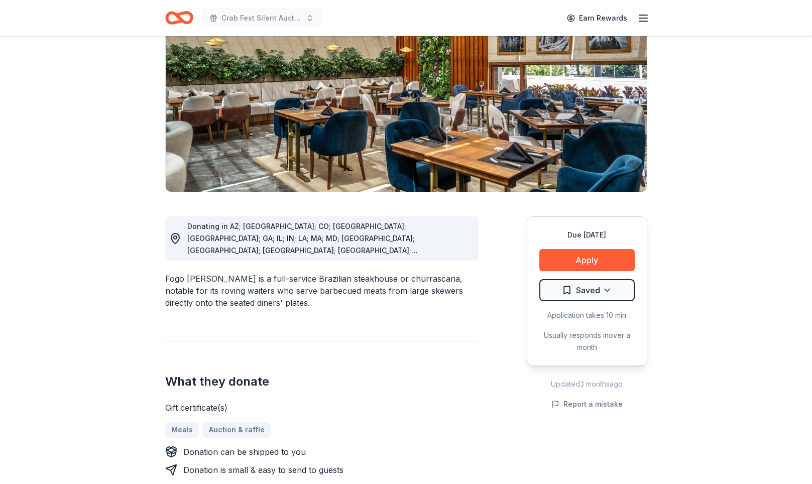
scroll to position [187, 0]
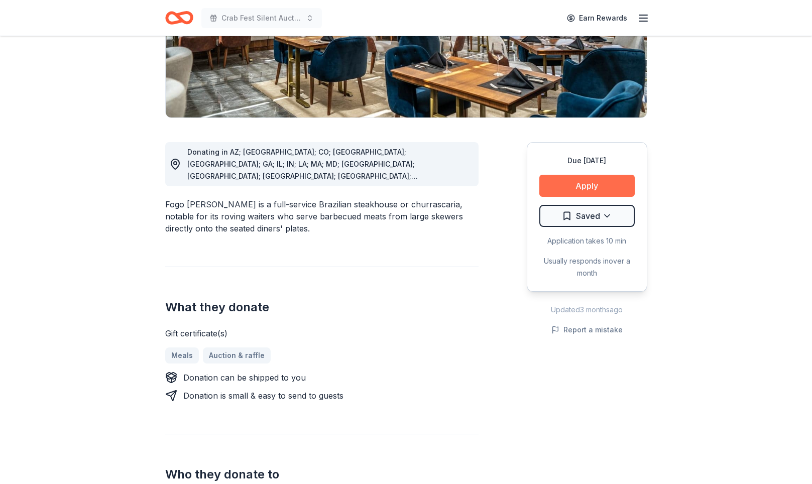
click at [566, 197] on button "Apply" at bounding box center [586, 186] width 95 height 22
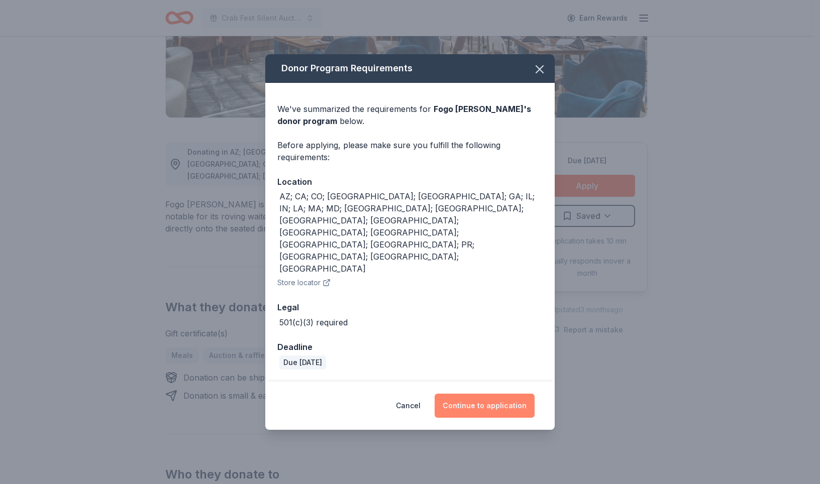
click at [515, 402] on button "Continue to application" at bounding box center [484, 406] width 100 height 24
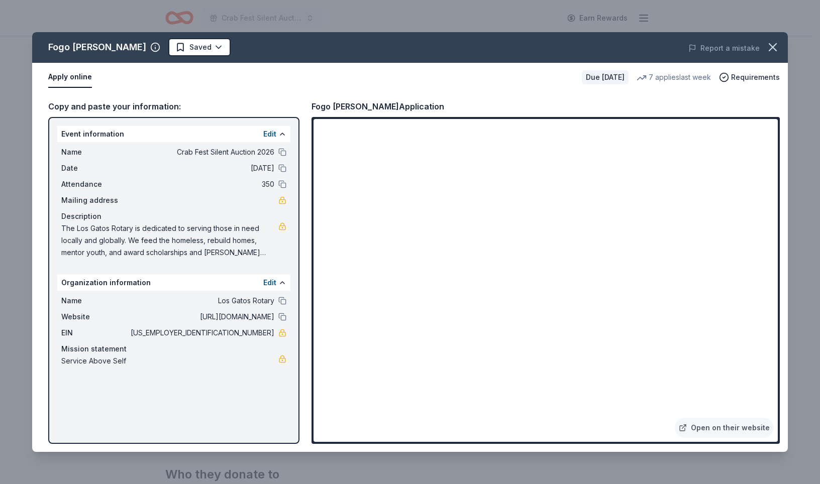
drag, startPoint x: 764, startPoint y: 63, endPoint x: 575, endPoint y: 5, distance: 198.2
click at [765, 53] on icon "button" at bounding box center [772, 47] width 14 height 14
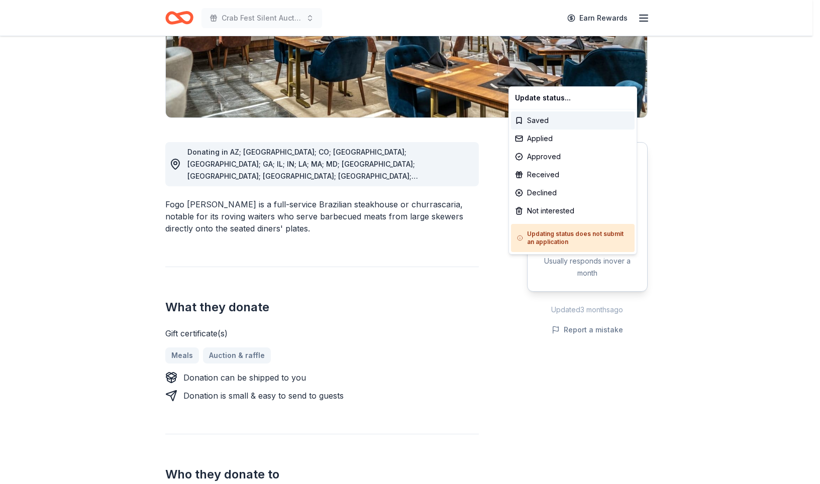
click at [591, 297] on html "Crab Fest Silent Auction 2026 Earn Rewards Due in 97 days Share Fogo de Chao Ne…" at bounding box center [410, 55] width 820 height 484
click at [589, 220] on div "Not interested" at bounding box center [573, 211] width 124 height 18
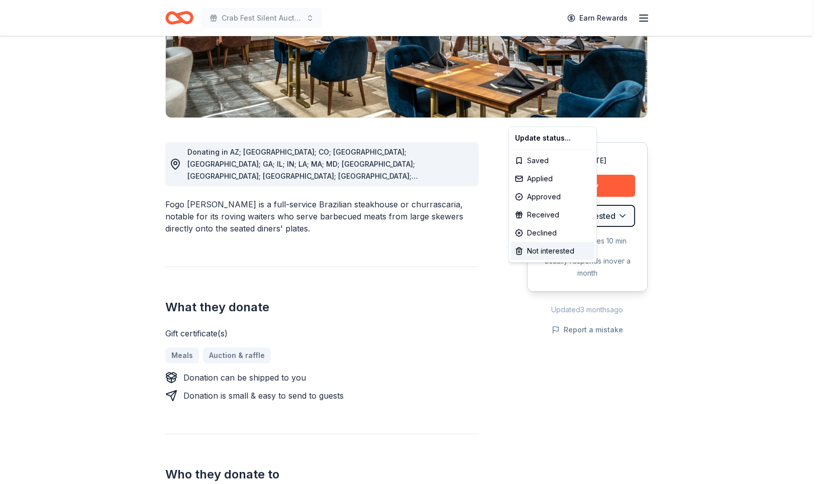
click at [698, 297] on html "Crab Fest Silent Auction 2026 Earn Rewards Due in 97 days Share Fogo de Chao Ne…" at bounding box center [410, 55] width 820 height 484
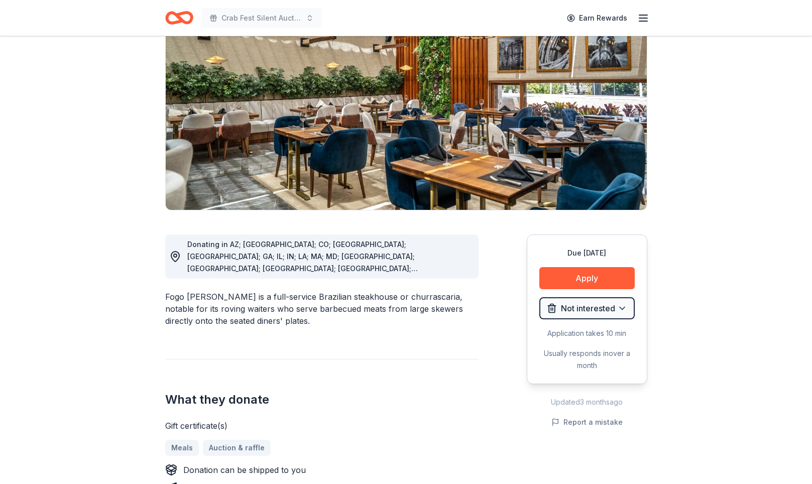
scroll to position [0, 0]
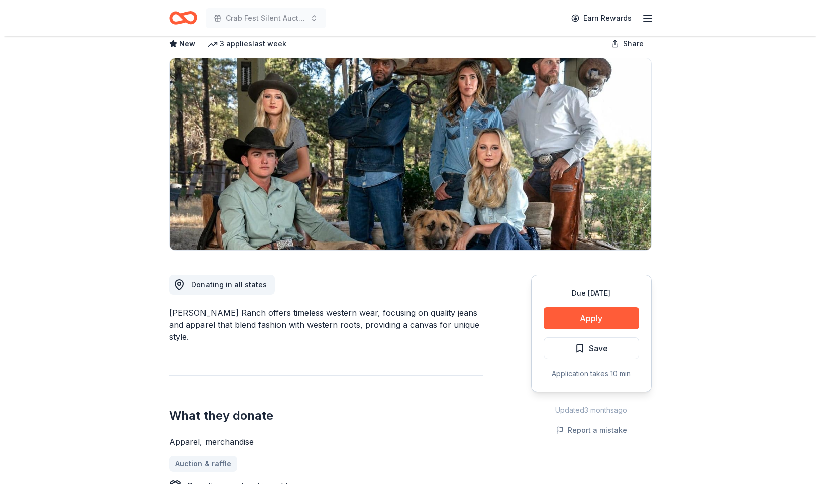
scroll to position [6, 0]
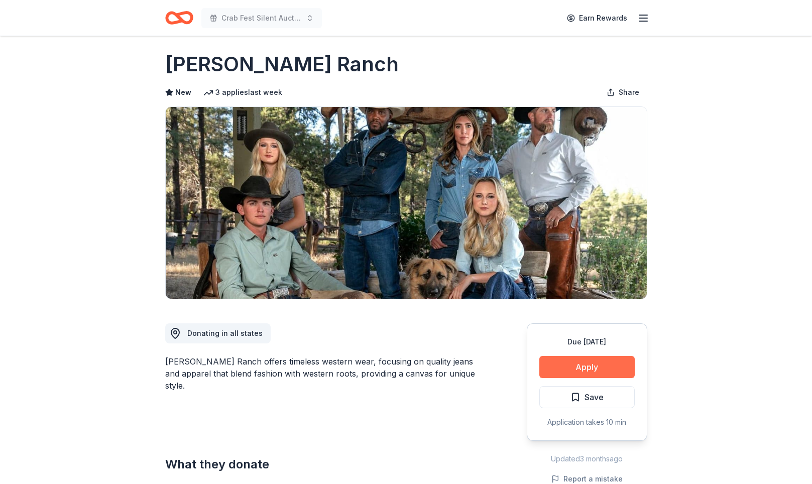
click at [568, 378] on button "Apply" at bounding box center [586, 367] width 95 height 22
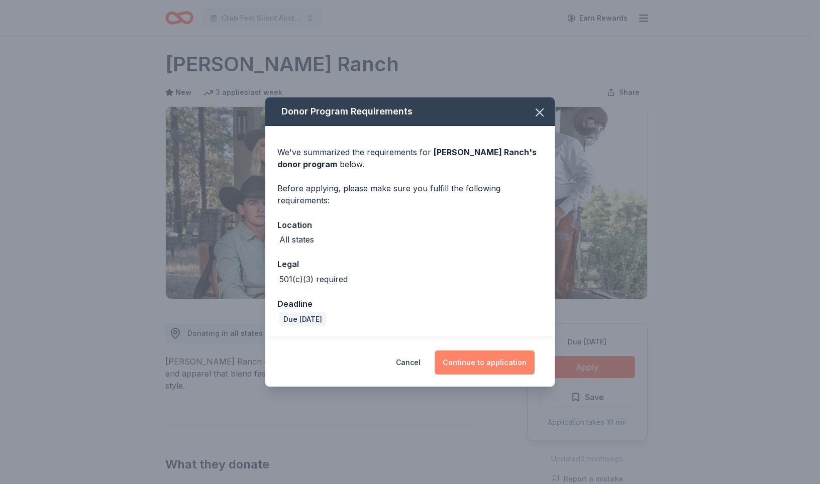
click at [504, 375] on button "Continue to application" at bounding box center [484, 363] width 100 height 24
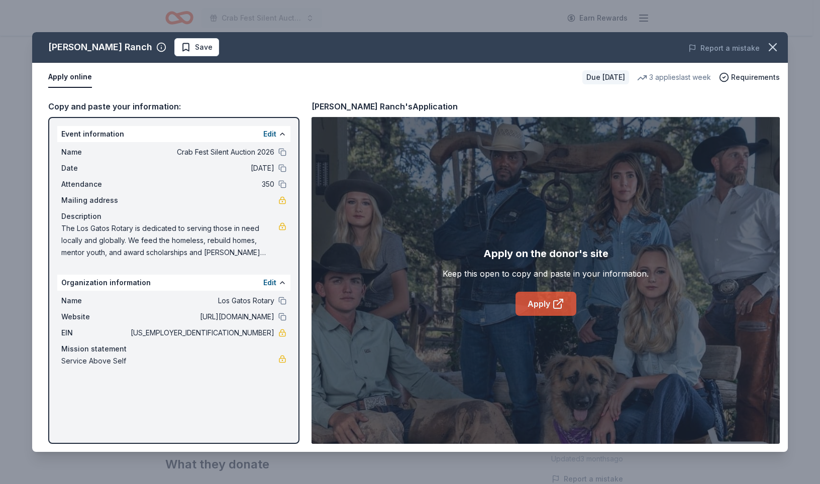
click at [546, 316] on link "Apply" at bounding box center [545, 304] width 61 height 24
click at [195, 53] on span "Save" at bounding box center [204, 47] width 18 height 12
click at [219, 60] on html "Crab Fest Silent Auction 2026 Earn Rewards Due in 109 days Share Kimes Ranch Ne…" at bounding box center [410, 236] width 820 height 484
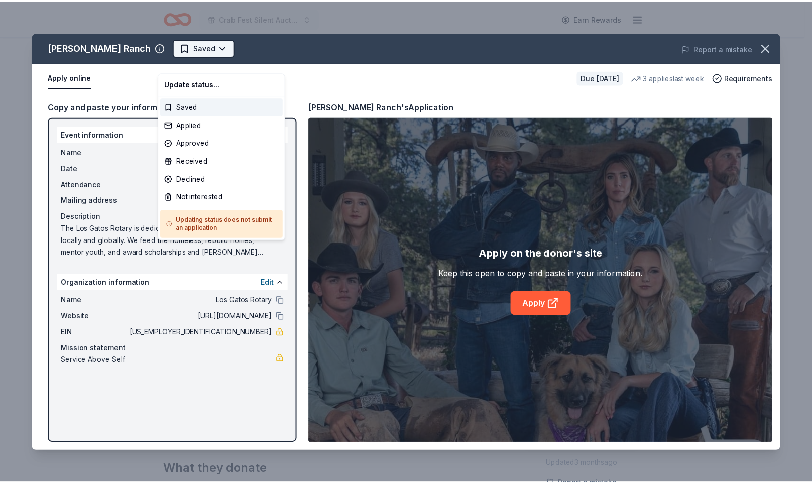
scroll to position [0, 0]
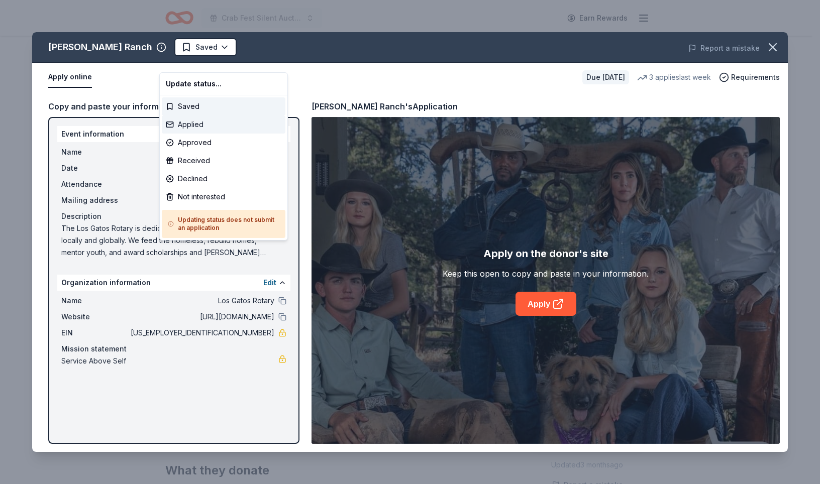
click at [207, 134] on div "Applied" at bounding box center [224, 125] width 124 height 18
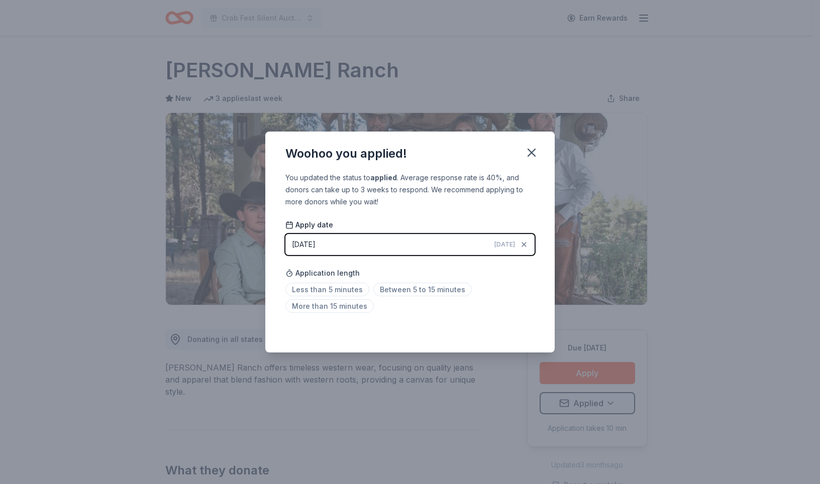
drag, startPoint x: 565, startPoint y: 127, endPoint x: 565, endPoint y: 115, distance: 12.1
click at [535, 149] on icon "button" at bounding box center [531, 152] width 7 height 7
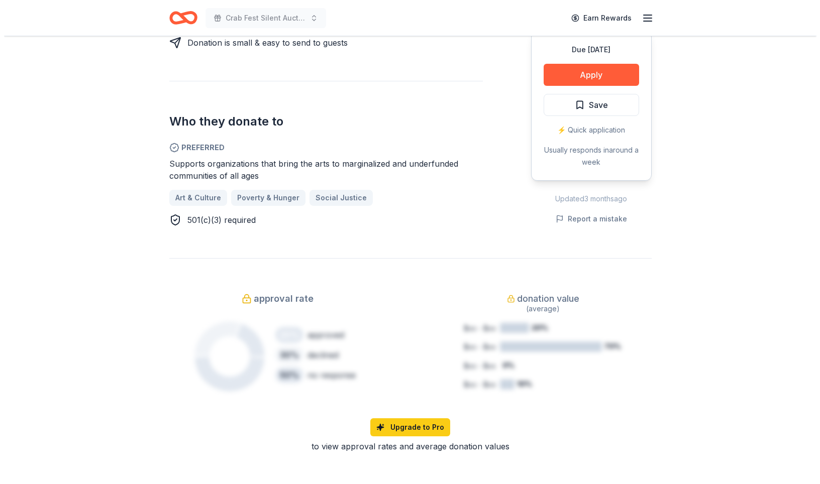
scroll to position [506, 0]
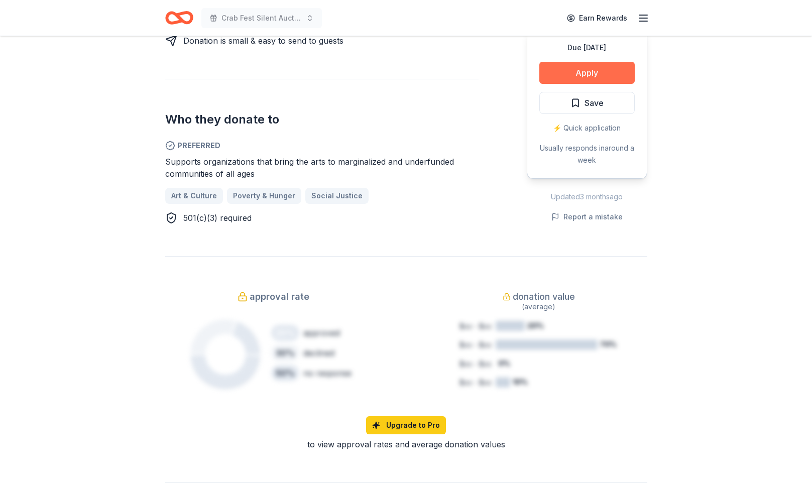
click at [601, 84] on button "Apply" at bounding box center [586, 73] width 95 height 22
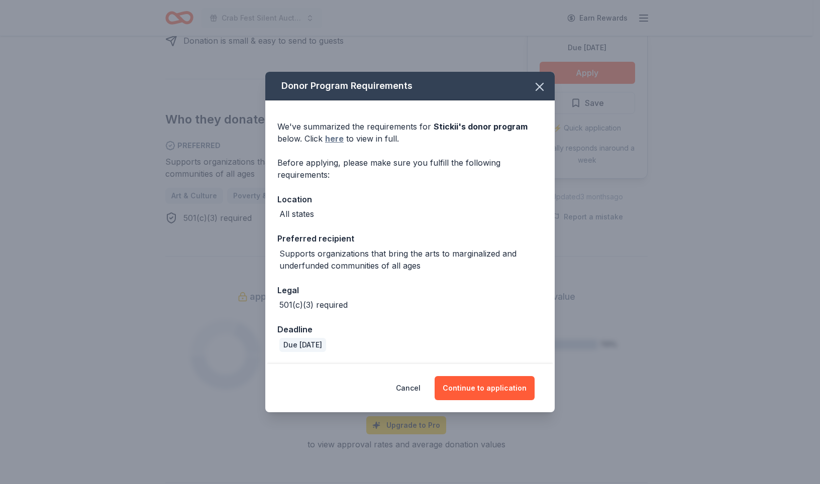
click at [325, 133] on link "here" at bounding box center [334, 139] width 19 height 12
click at [492, 400] on button "Continue to application" at bounding box center [484, 388] width 100 height 24
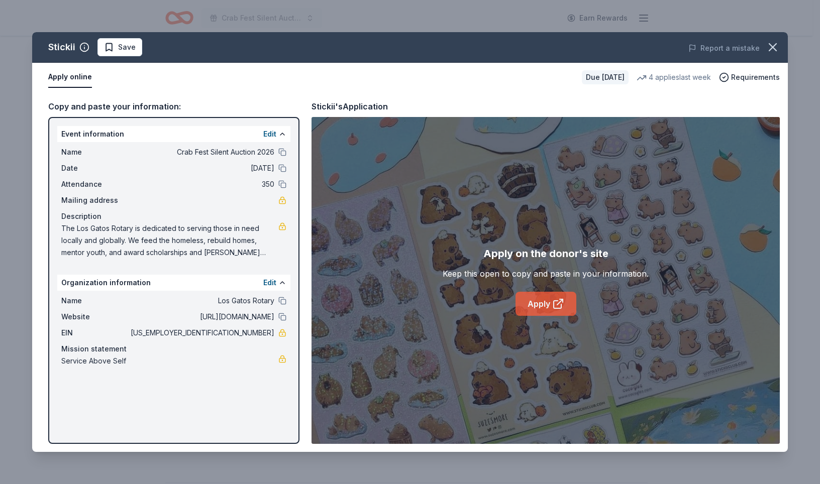
click at [551, 315] on link "Apply" at bounding box center [545, 304] width 61 height 24
click at [136, 53] on span "Save" at bounding box center [127, 47] width 18 height 12
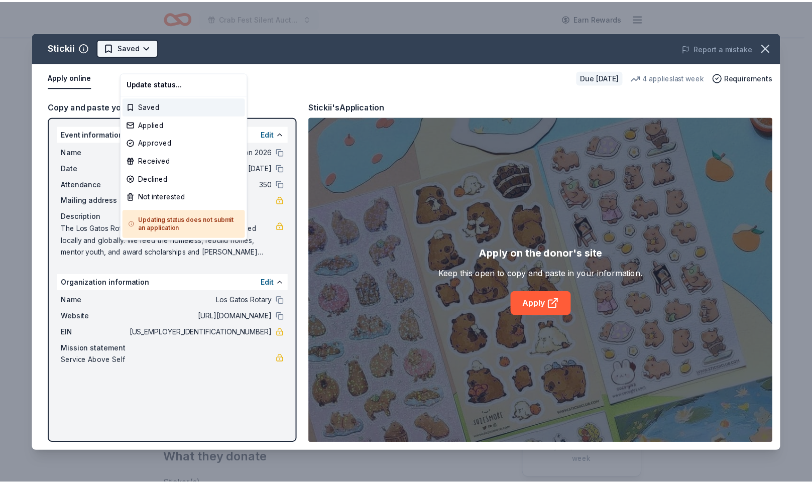
scroll to position [0, 0]
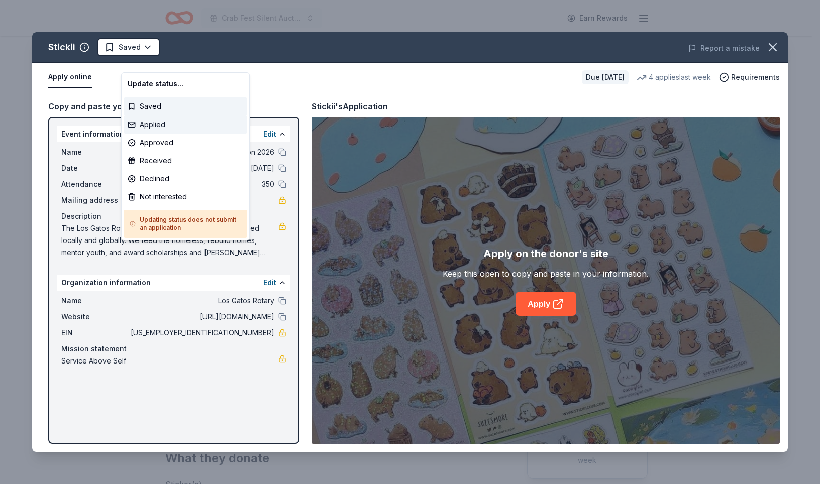
click at [176, 133] on div "Applied" at bounding box center [186, 125] width 124 height 18
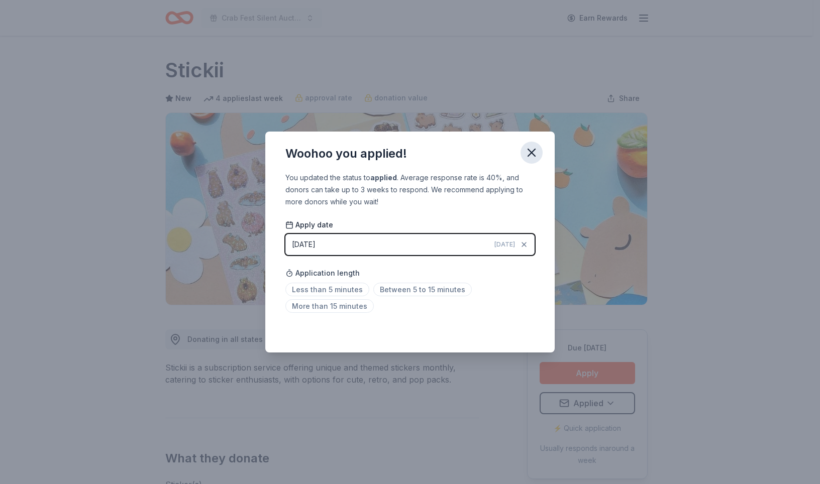
click at [538, 146] on icon "button" at bounding box center [531, 153] width 14 height 14
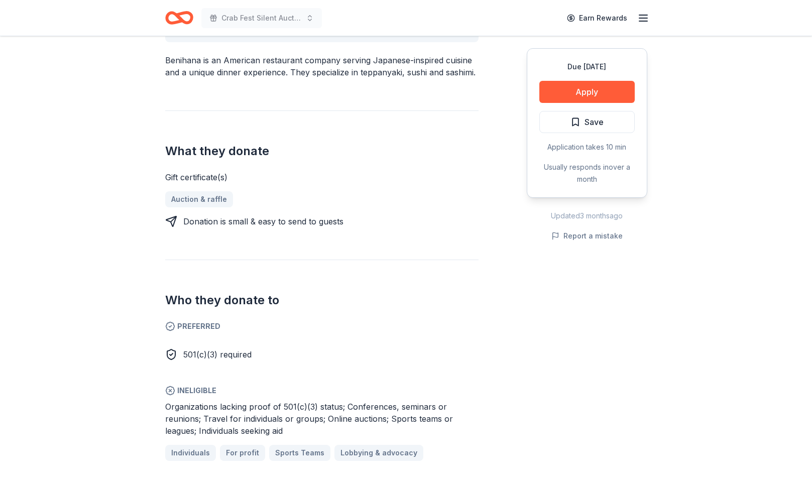
scroll to position [346, 0]
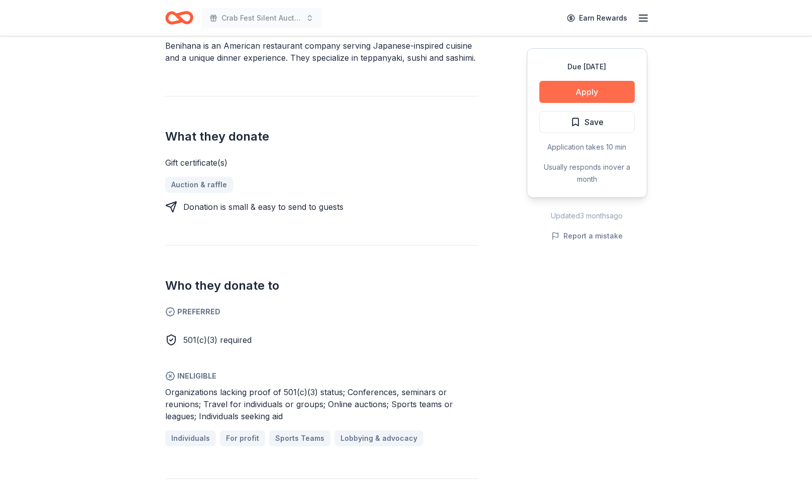
click at [554, 103] on button "Apply" at bounding box center [586, 92] width 95 height 22
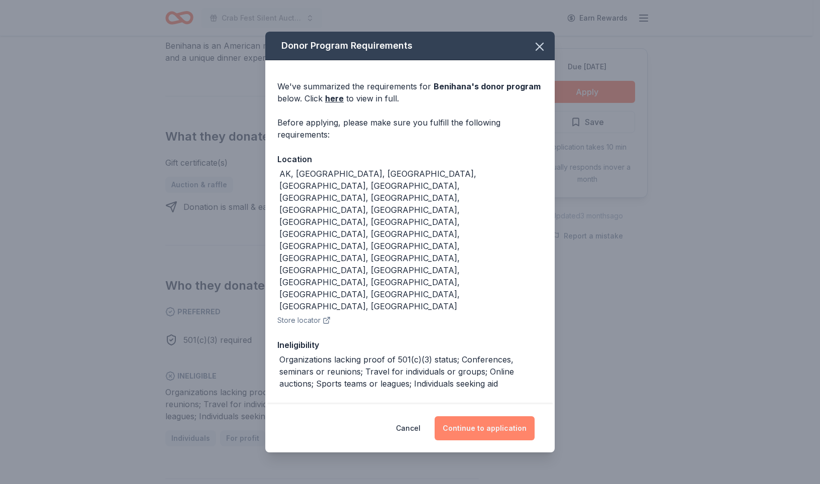
click at [516, 416] on button "Continue to application" at bounding box center [484, 428] width 100 height 24
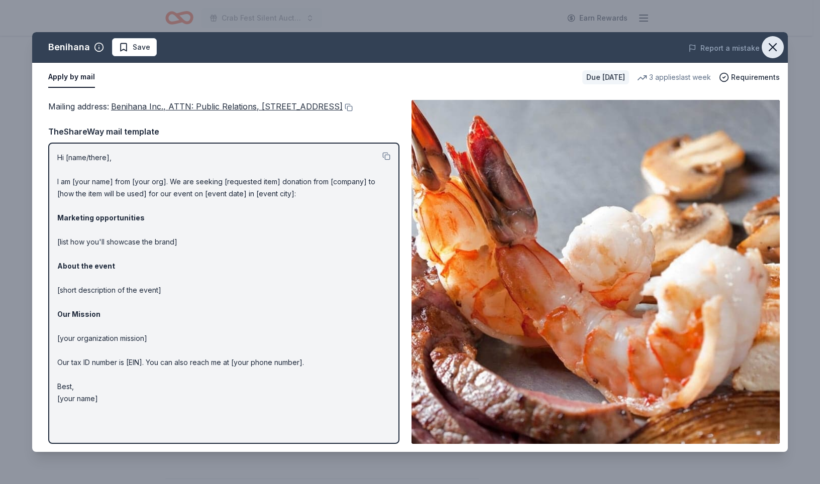
click at [765, 54] on icon "button" at bounding box center [772, 47] width 14 height 14
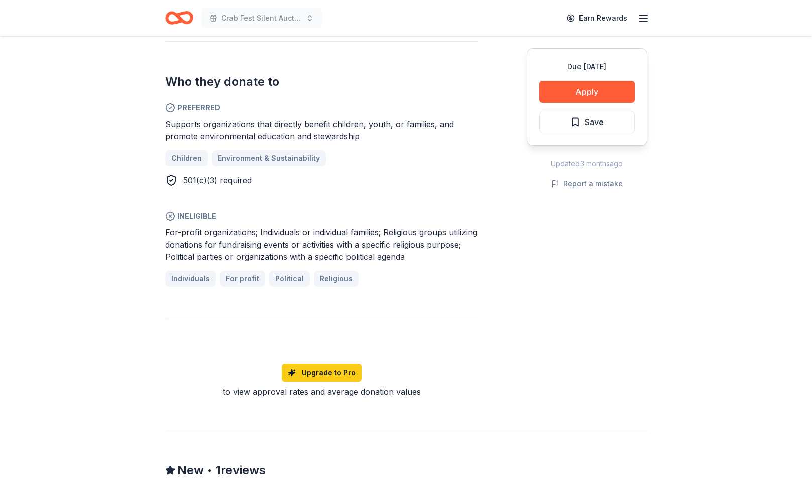
scroll to position [567, 0]
click at [575, 103] on button "Apply" at bounding box center [586, 92] width 95 height 22
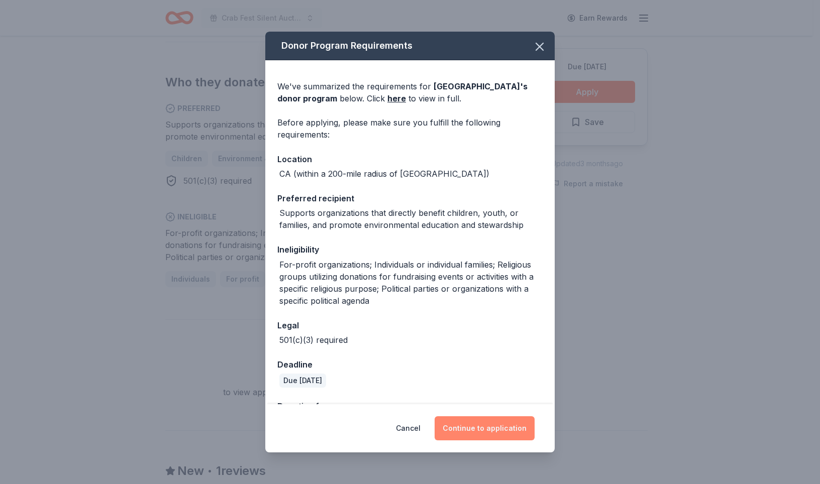
click at [511, 421] on button "Continue to application" at bounding box center [484, 428] width 100 height 24
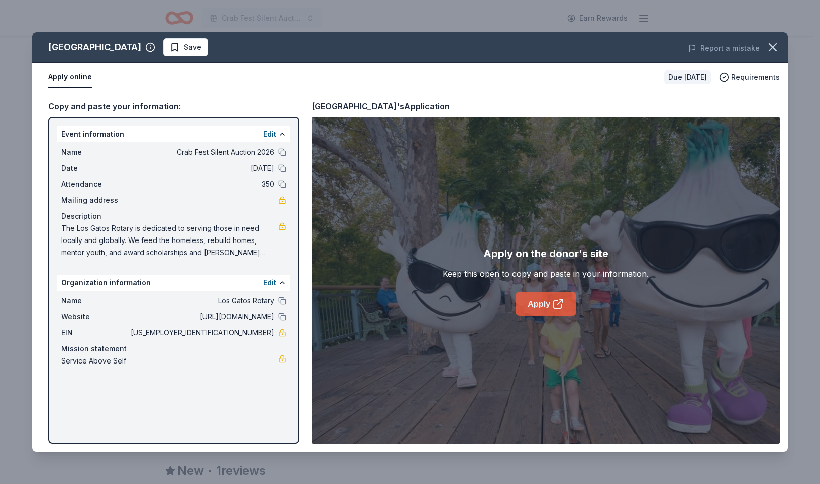
click at [548, 314] on link "Apply" at bounding box center [545, 304] width 61 height 24
click at [765, 54] on icon "button" at bounding box center [772, 47] width 14 height 14
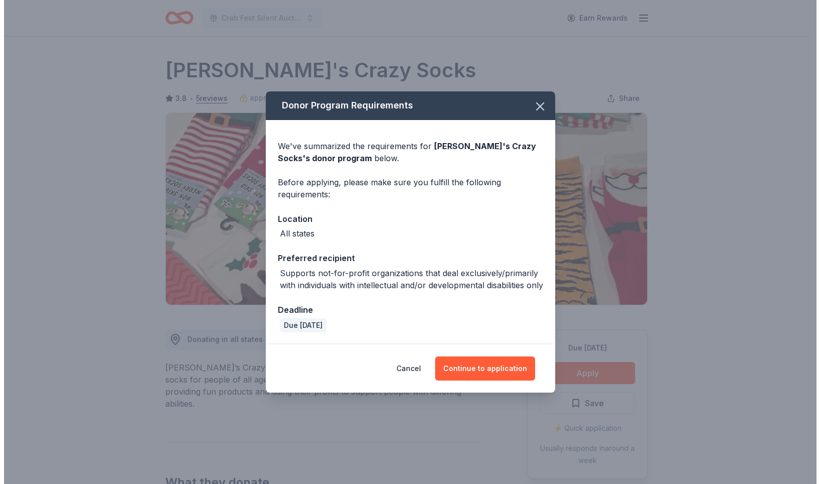
scroll to position [212, 0]
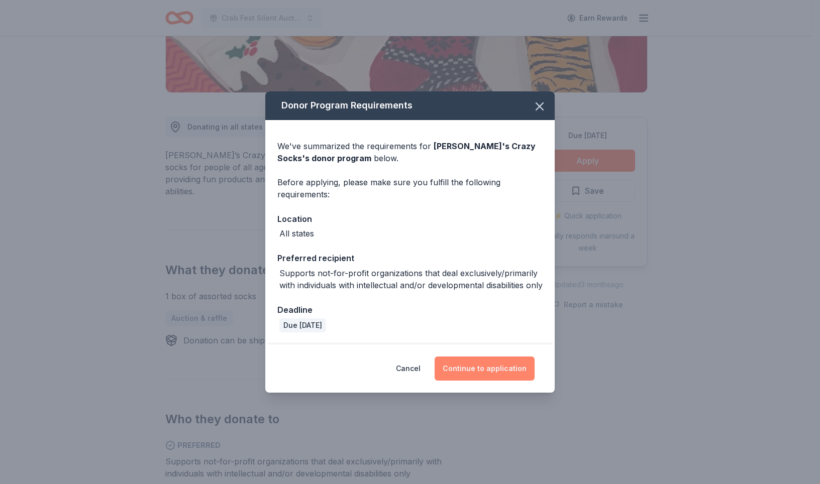
click at [499, 381] on button "Continue to application" at bounding box center [484, 369] width 100 height 24
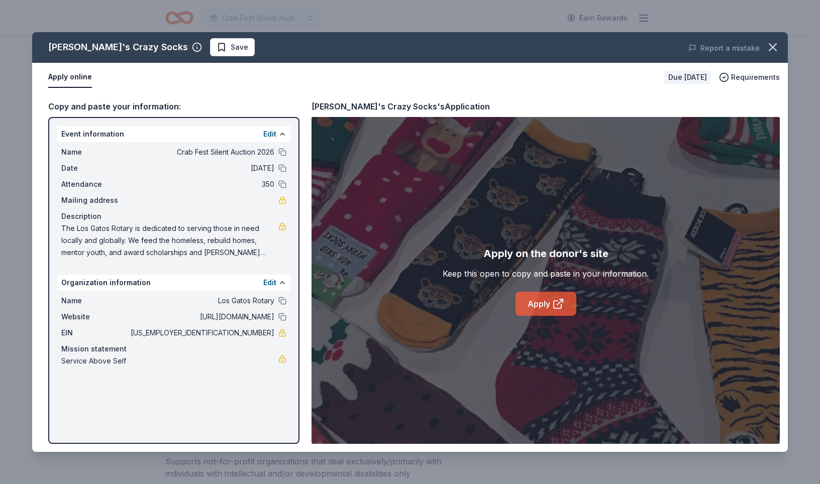
click at [542, 315] on link "Apply" at bounding box center [545, 304] width 61 height 24
click at [231, 53] on span "Save" at bounding box center [240, 47] width 18 height 12
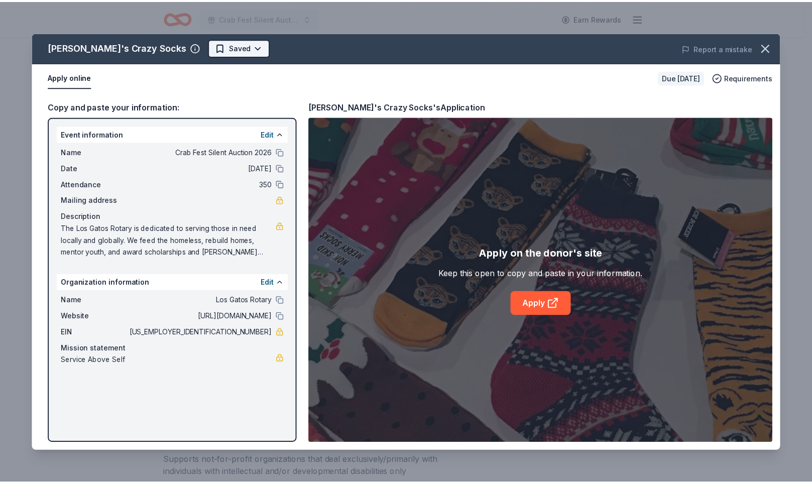
scroll to position [0, 0]
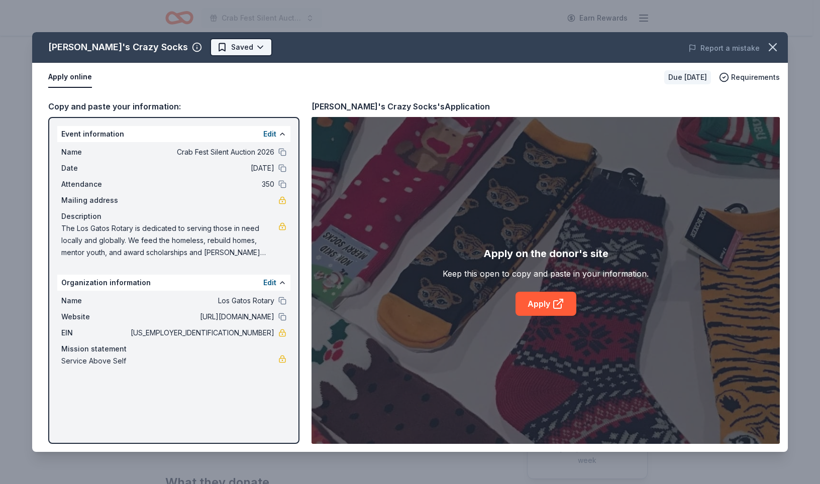
click at [257, 58] on html "Crab Fest Silent Auction 2026 Earn Rewards Due in 49 days Share John's Crazy So…" at bounding box center [410, 242] width 820 height 484
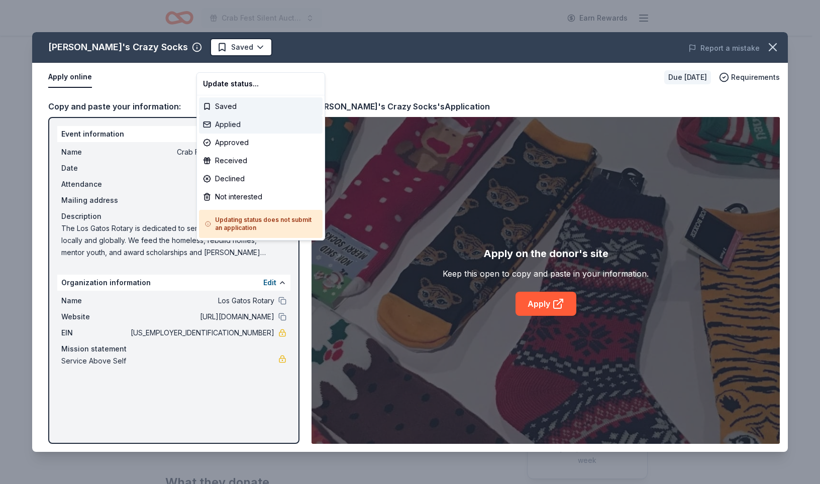
click at [240, 134] on div "Applied" at bounding box center [261, 125] width 124 height 18
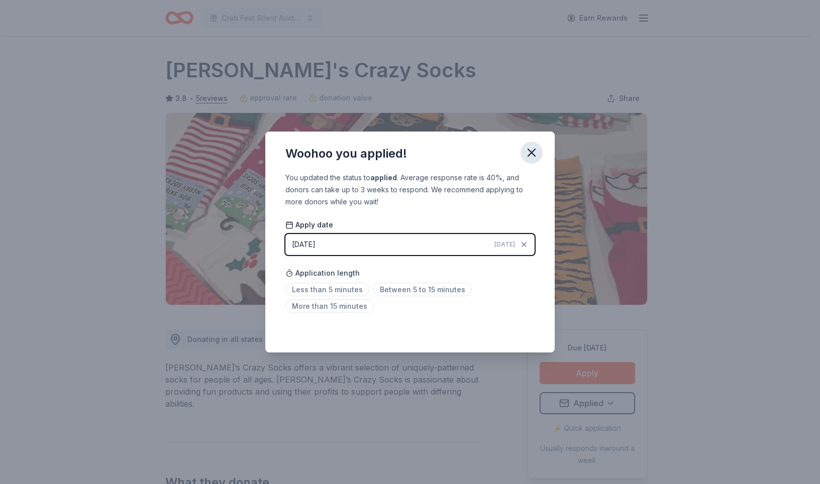
click at [538, 146] on icon "button" at bounding box center [531, 153] width 14 height 14
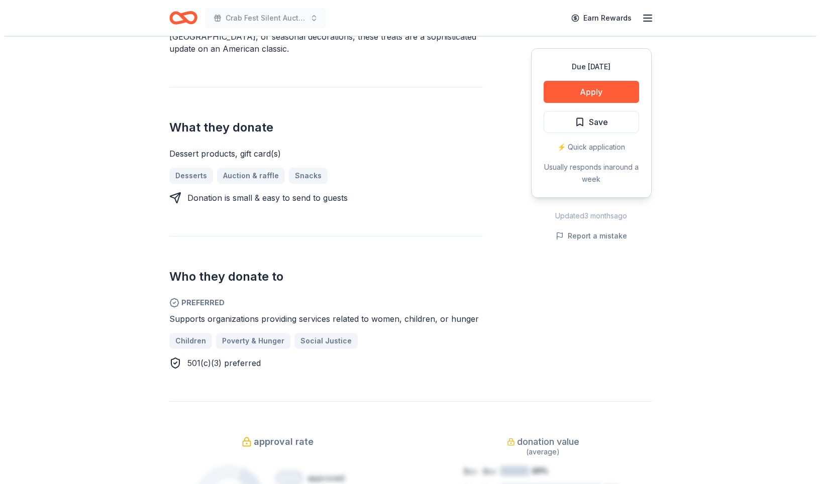
scroll to position [381, 0]
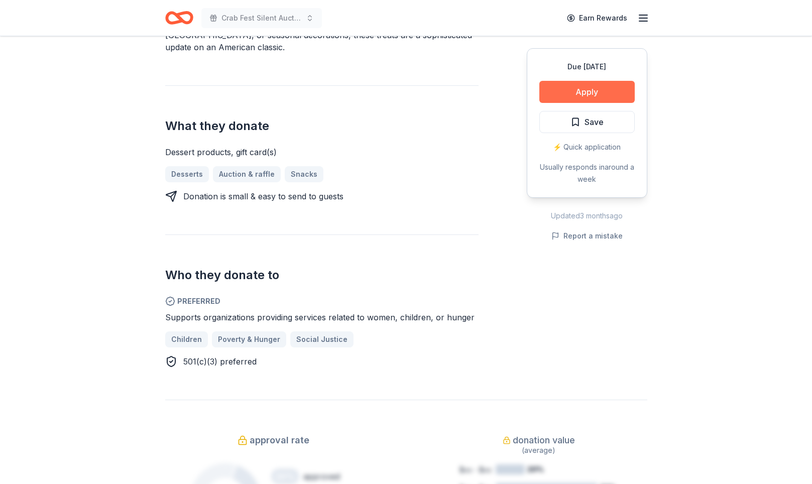
click at [579, 103] on button "Apply" at bounding box center [586, 92] width 95 height 22
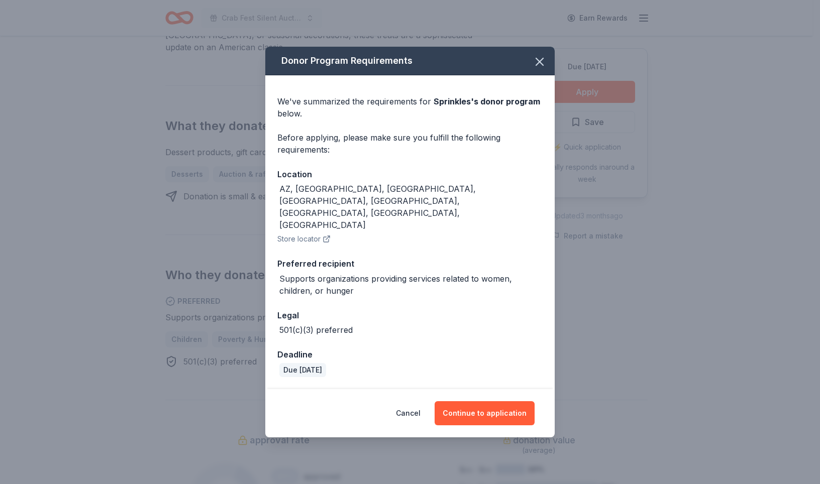
scroll to position [26, 0]
click at [520, 418] on button "Continue to application" at bounding box center [484, 413] width 100 height 24
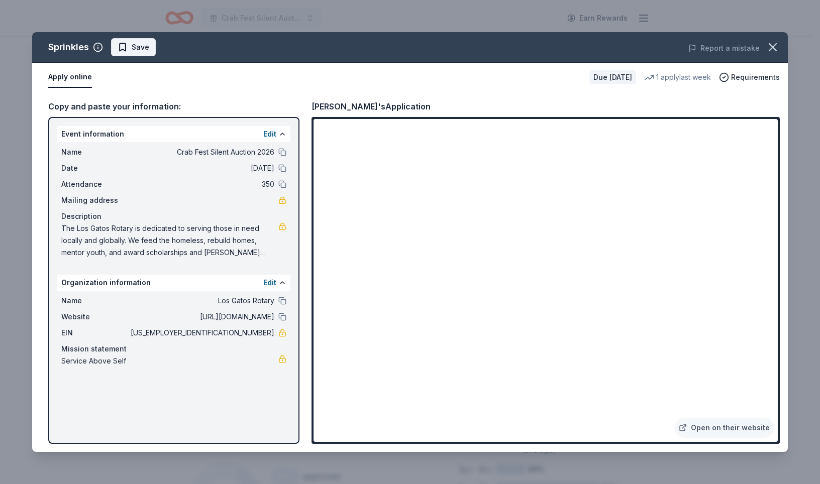
click at [149, 53] on span "Save" at bounding box center [141, 47] width 18 height 12
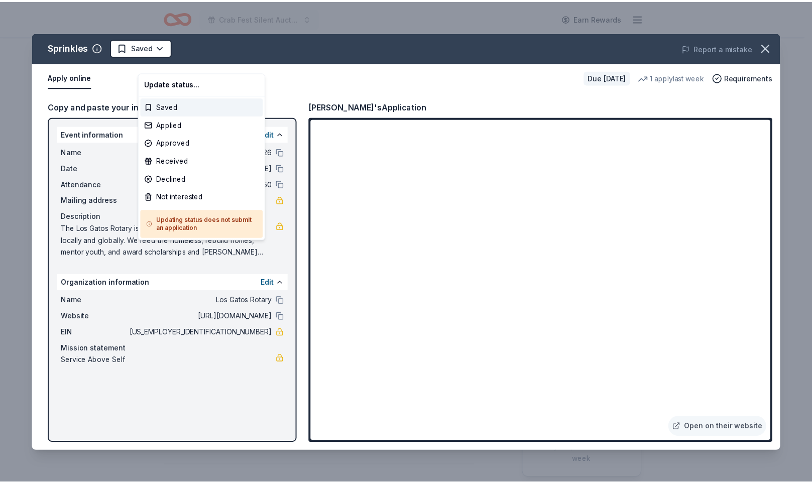
scroll to position [0, 0]
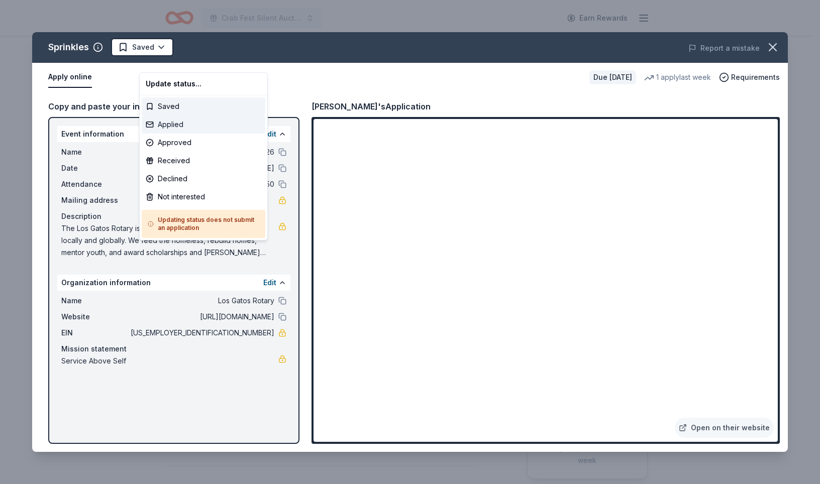
click at [186, 134] on div "Applied" at bounding box center [204, 125] width 124 height 18
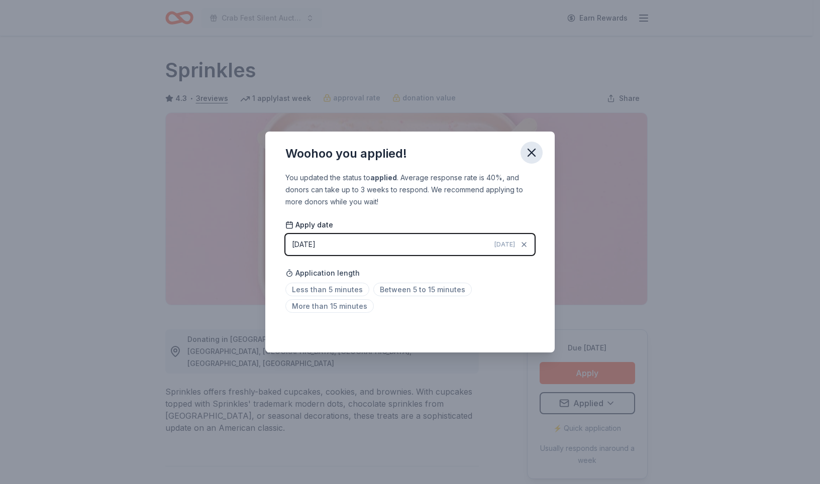
click at [538, 146] on icon "button" at bounding box center [531, 153] width 14 height 14
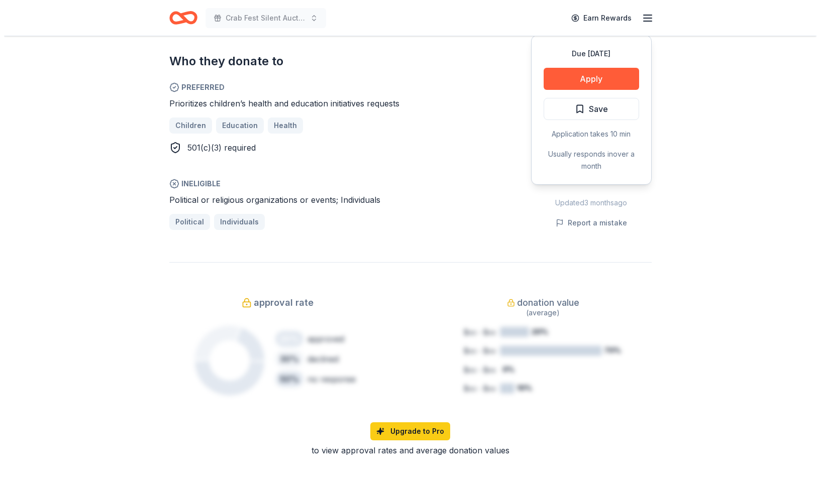
scroll to position [568, 0]
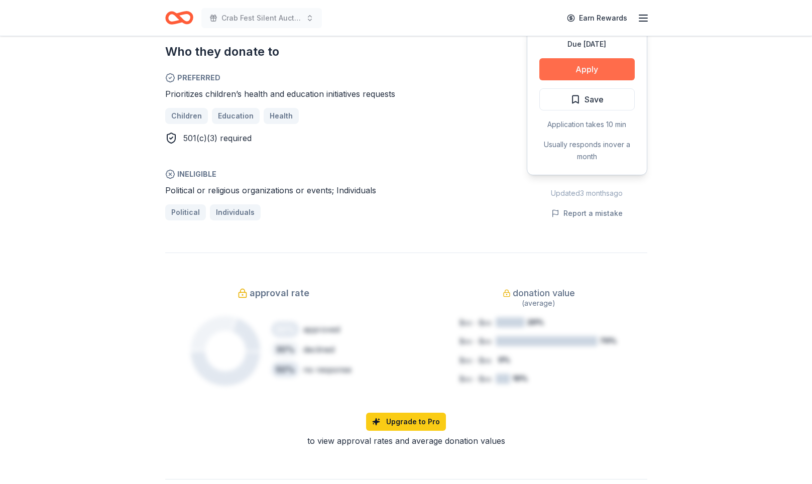
click at [579, 80] on button "Apply" at bounding box center [586, 69] width 95 height 22
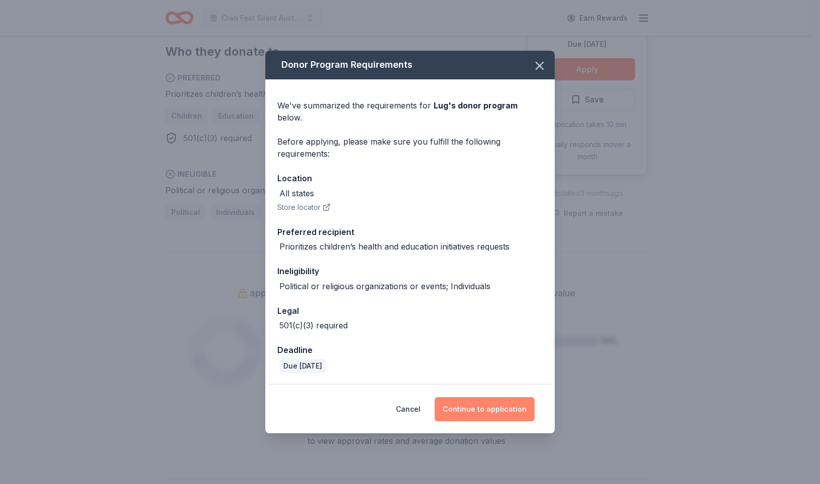
click at [522, 421] on button "Continue to application" at bounding box center [484, 409] width 100 height 24
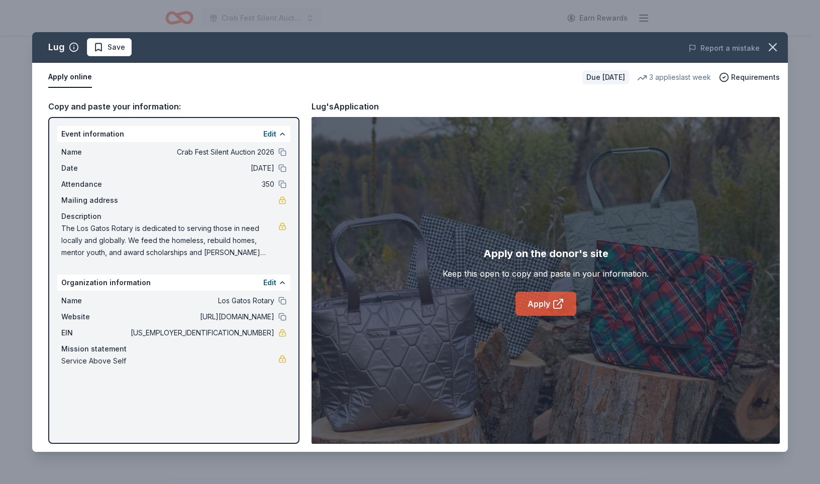
click at [544, 316] on link "Apply" at bounding box center [545, 304] width 61 height 24
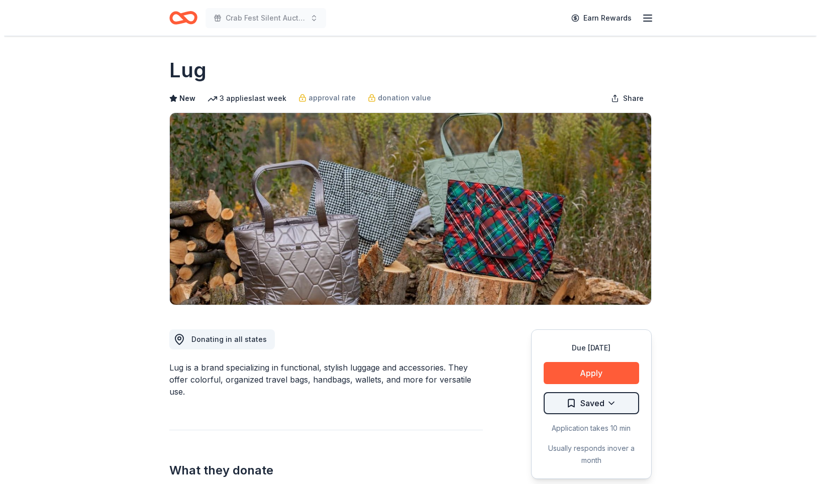
scroll to position [374, 0]
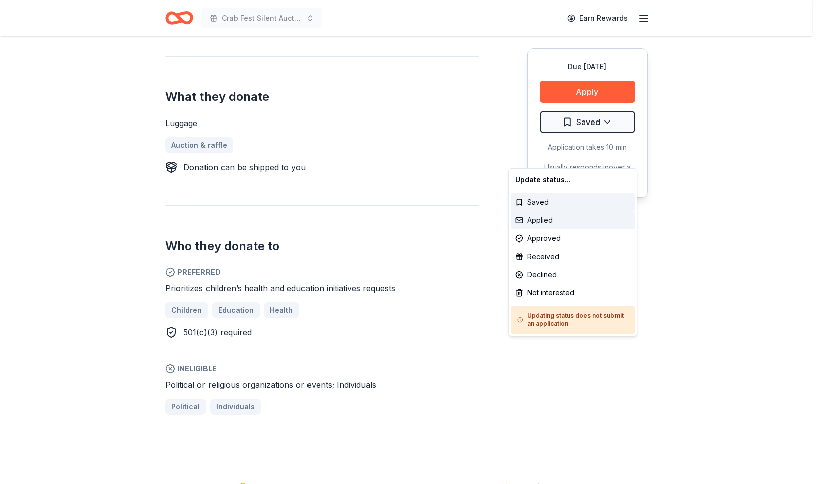
click at [543, 230] on div "Applied" at bounding box center [573, 220] width 124 height 18
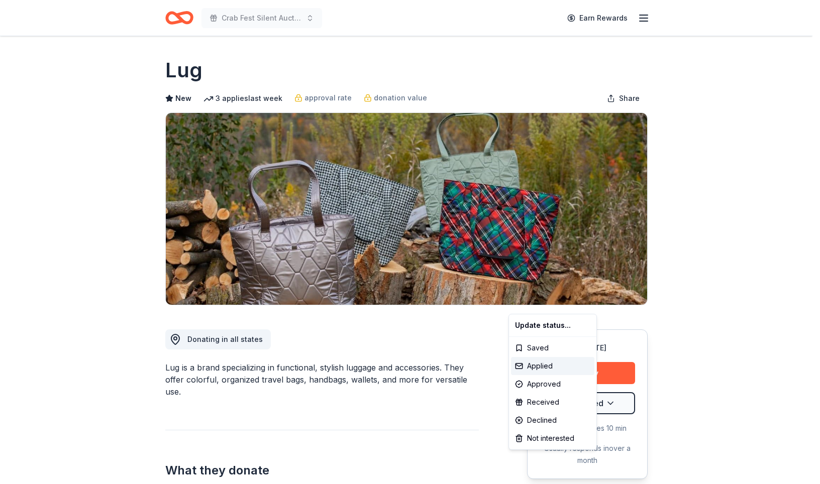
scroll to position [0, 0]
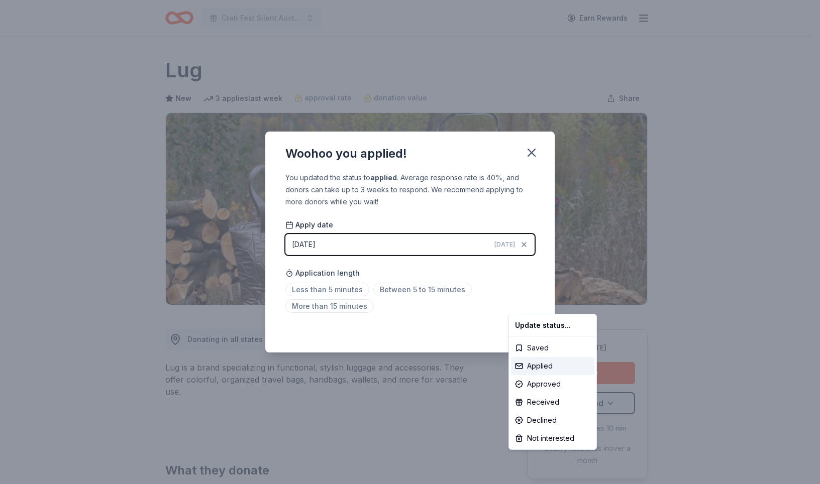
click at [557, 131] on html "Crab Fest Silent Auction 2026 Earn Rewards Due [DATE] Share Lug New 3 applies l…" at bounding box center [410, 242] width 820 height 484
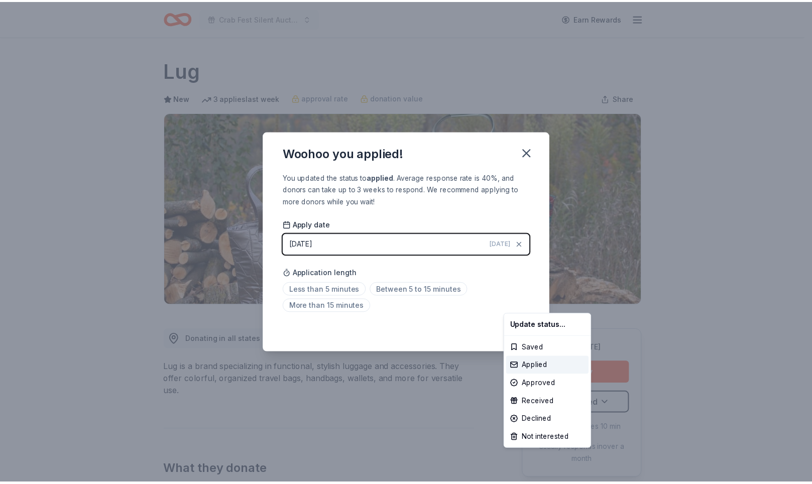
scroll to position [258, 0]
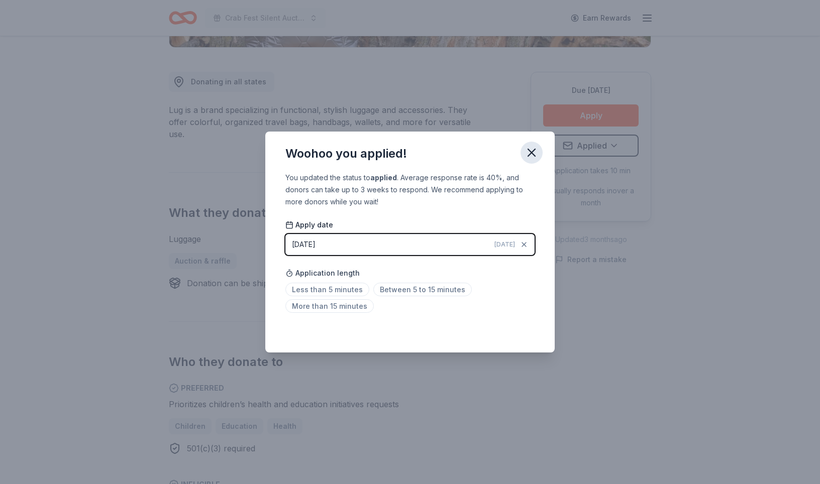
click at [538, 146] on icon "button" at bounding box center [531, 153] width 14 height 14
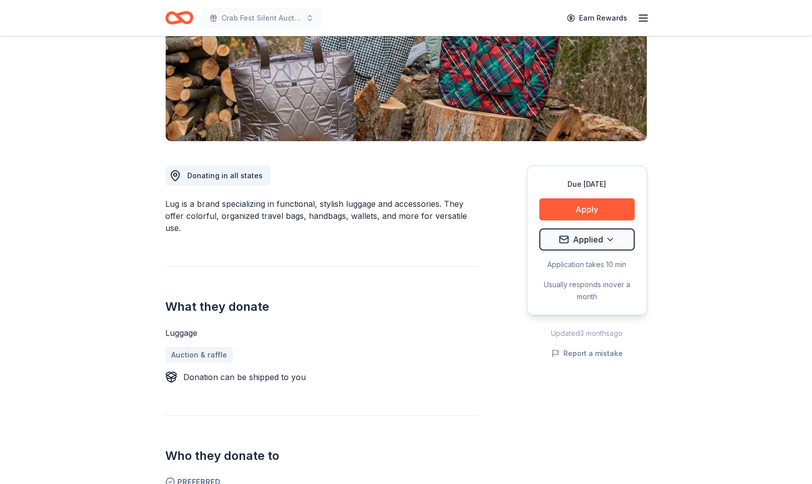
scroll to position [175, 0]
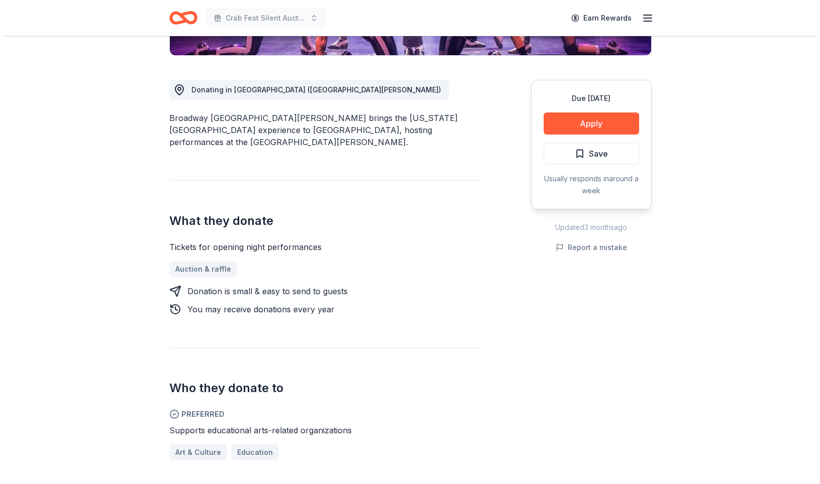
scroll to position [284, 0]
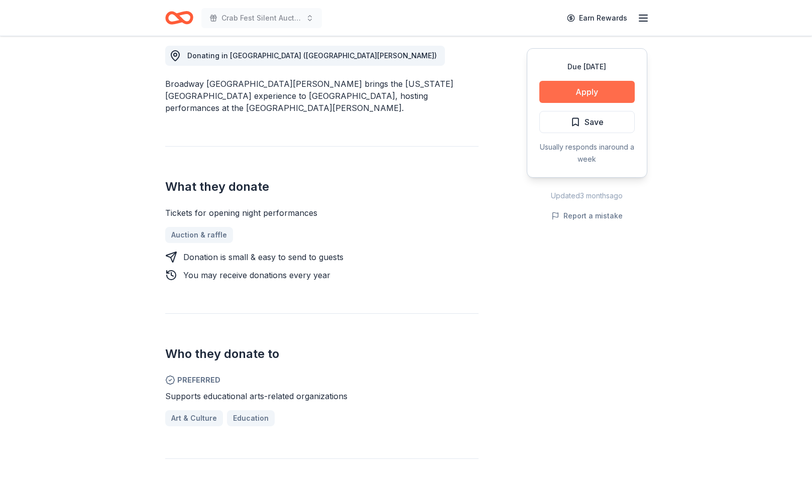
click at [570, 103] on button "Apply" at bounding box center [586, 92] width 95 height 22
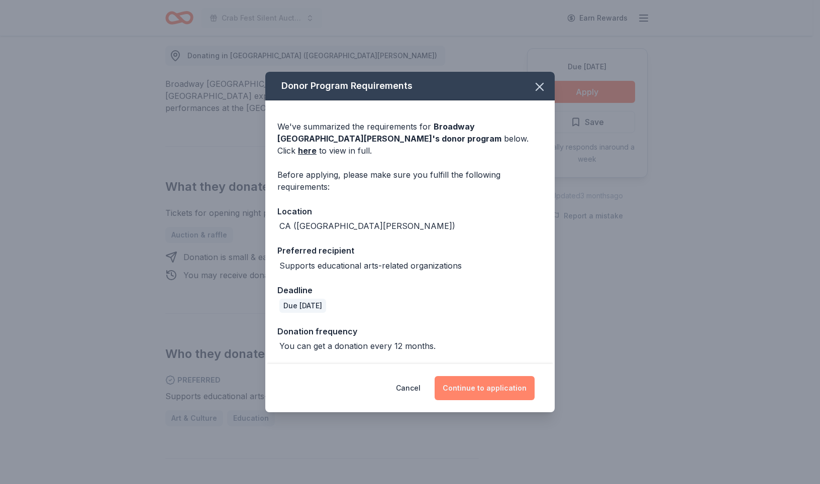
click at [501, 400] on button "Continue to application" at bounding box center [484, 388] width 100 height 24
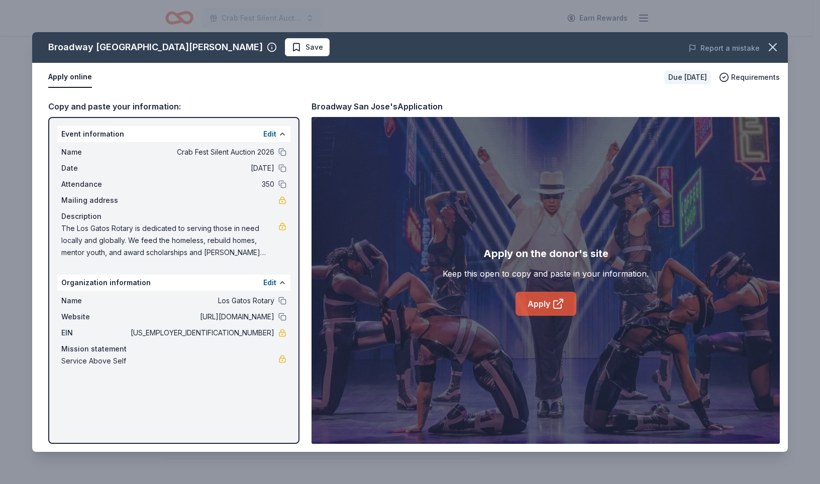
click at [539, 316] on link "Apply" at bounding box center [545, 304] width 61 height 24
click at [305, 53] on span "Save" at bounding box center [314, 47] width 18 height 12
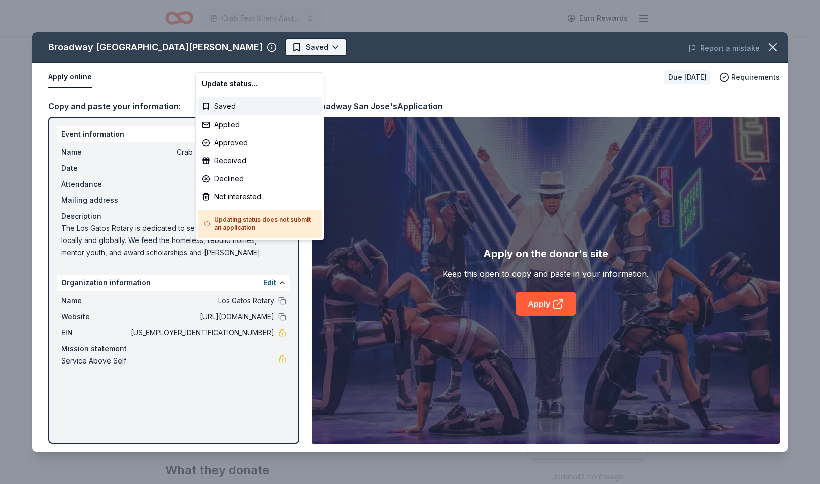
click at [256, 56] on html "Crab Fest Silent Auction 2026 Earn Rewards Due [DATE] [GEOGRAPHIC_DATA] [GEOGRA…" at bounding box center [410, 242] width 820 height 484
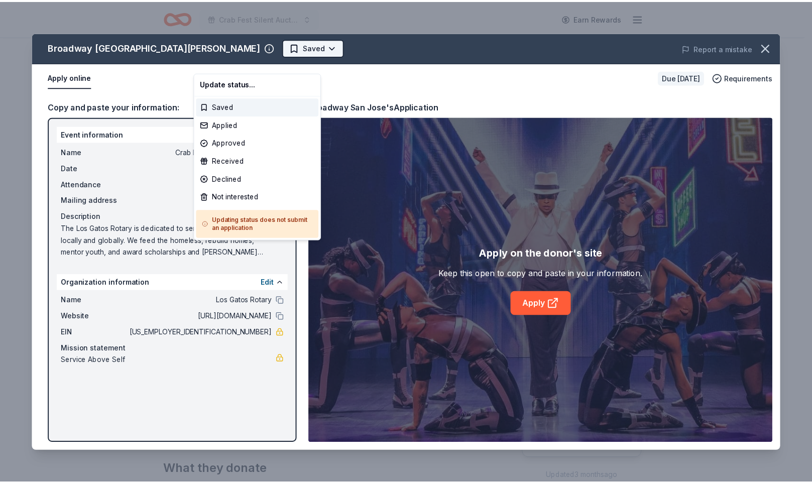
scroll to position [0, 0]
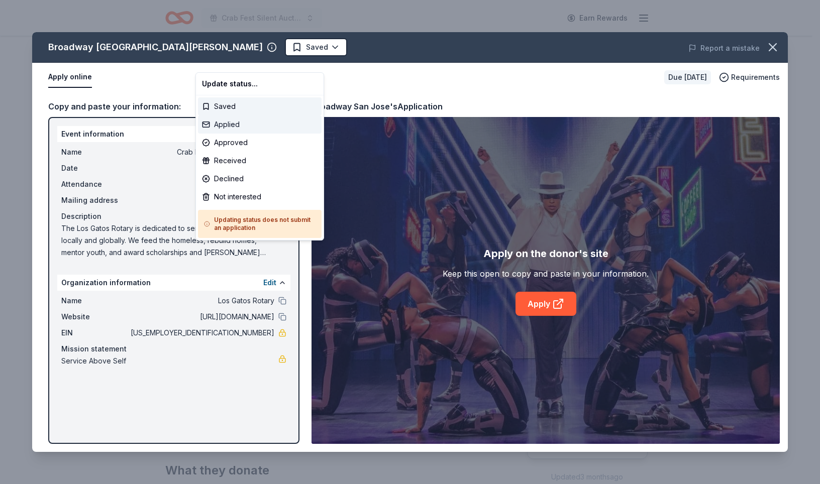
click at [241, 134] on div "Applied" at bounding box center [260, 125] width 124 height 18
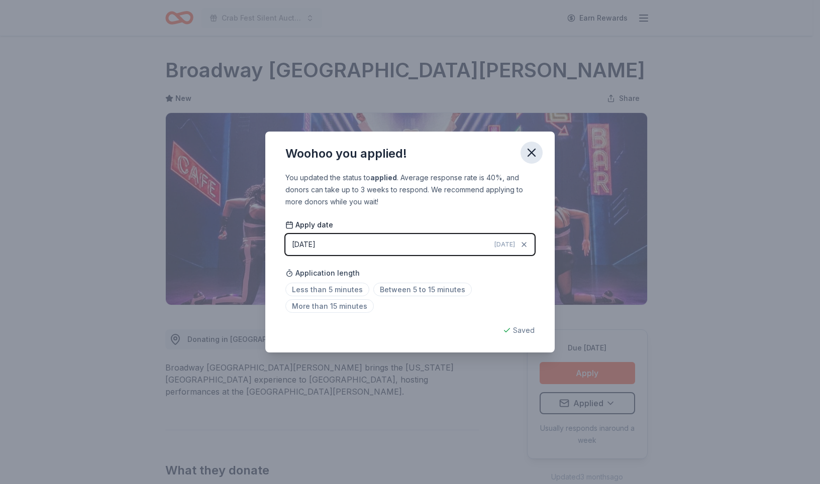
click at [538, 146] on icon "button" at bounding box center [531, 153] width 14 height 14
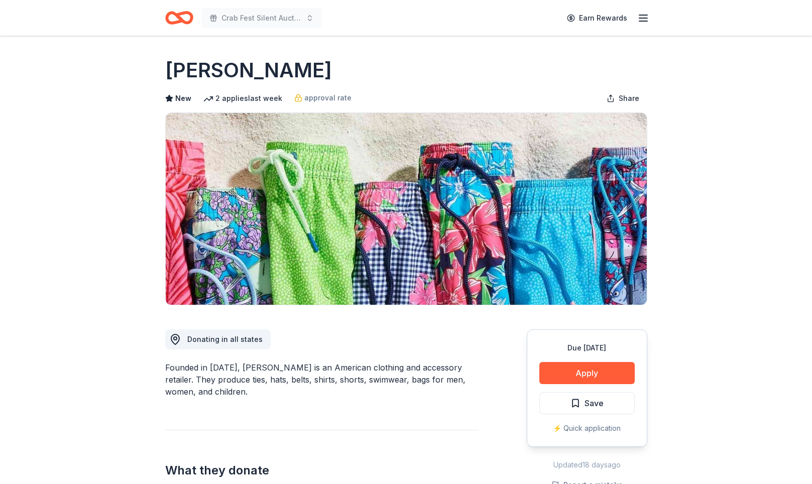
drag, startPoint x: 729, startPoint y: 308, endPoint x: 733, endPoint y: 295, distance: 13.2
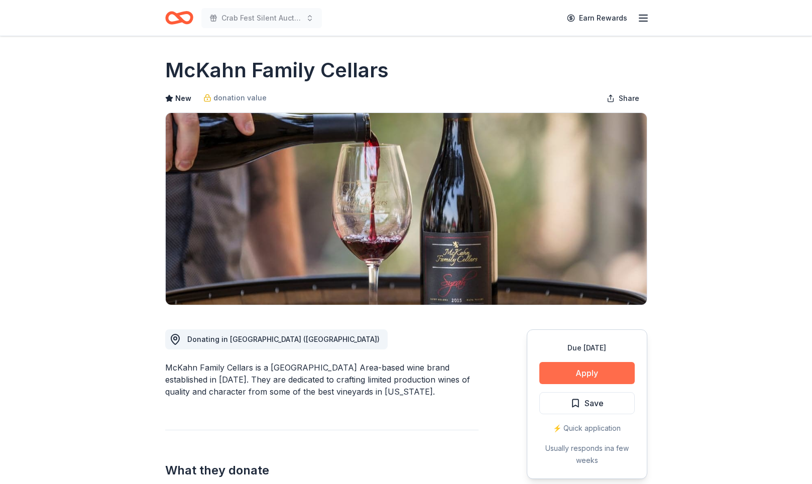
click at [575, 384] on button "Apply" at bounding box center [586, 373] width 95 height 22
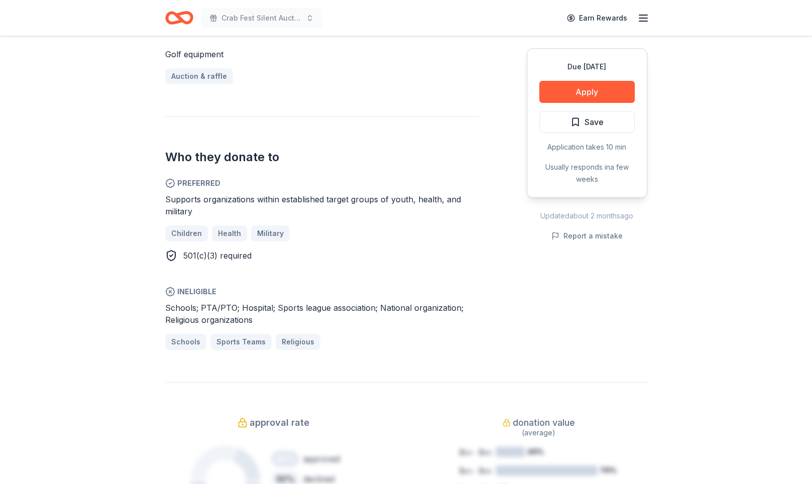
scroll to position [443, 0]
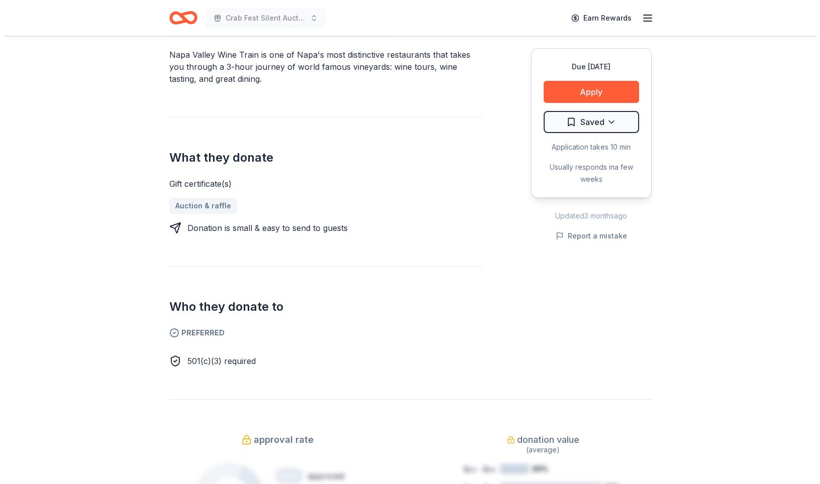
scroll to position [319, 0]
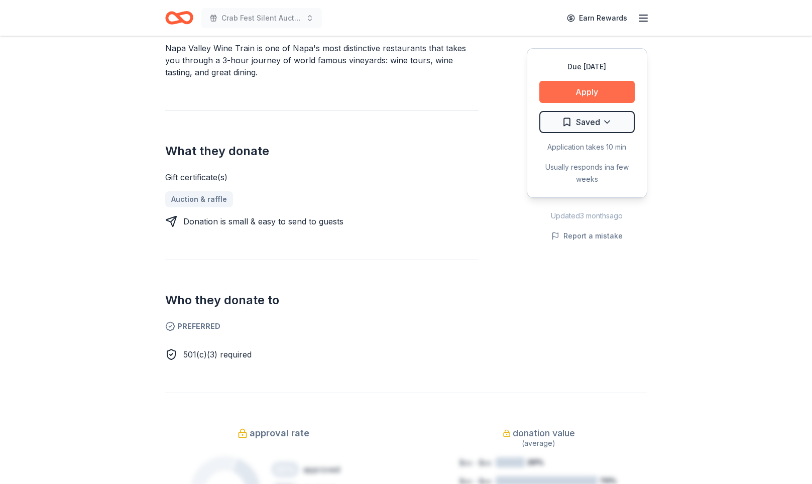
click at [564, 103] on button "Apply" at bounding box center [586, 92] width 95 height 22
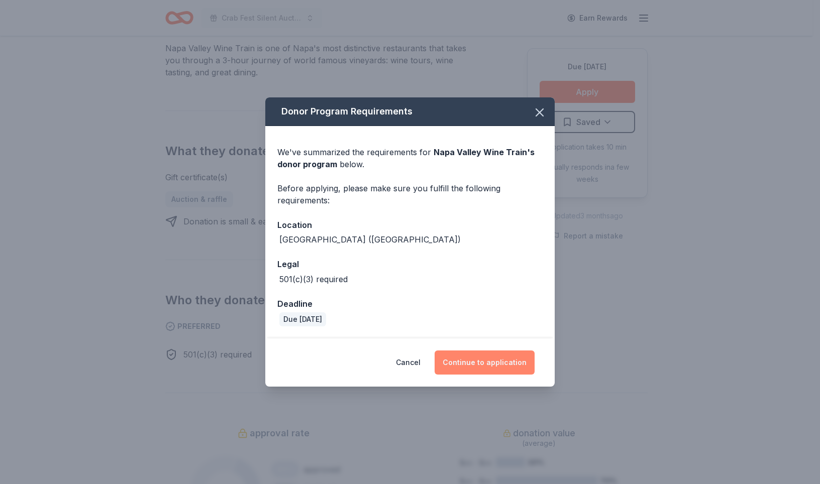
click at [498, 375] on button "Continue to application" at bounding box center [484, 363] width 100 height 24
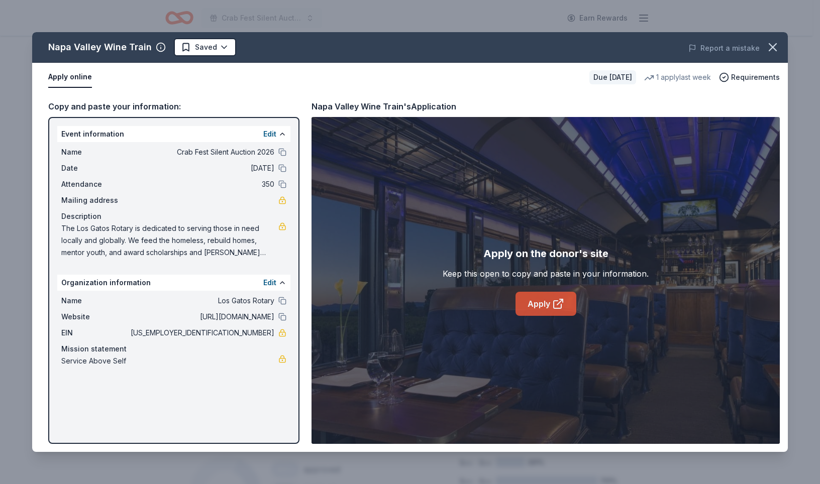
click at [531, 316] on link "Apply" at bounding box center [545, 304] width 61 height 24
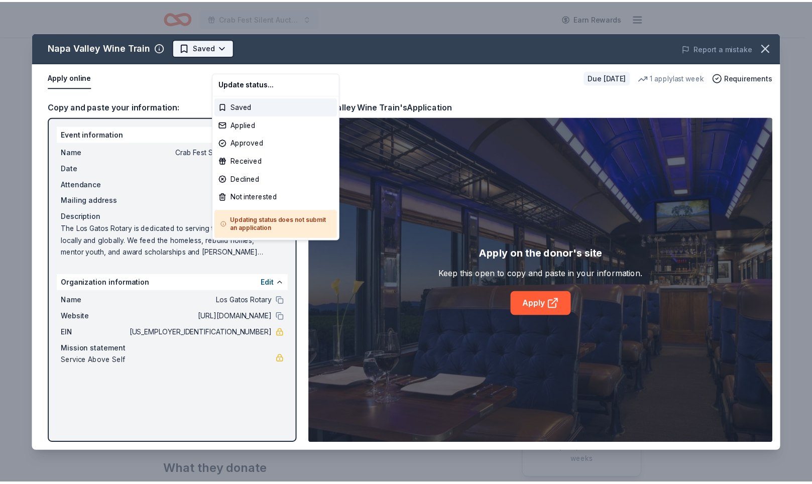
scroll to position [0, 0]
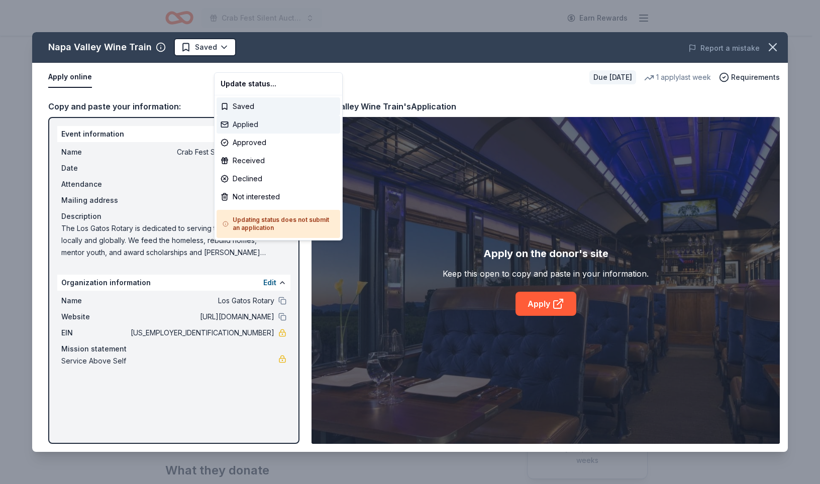
click at [256, 134] on div "Applied" at bounding box center [278, 125] width 124 height 18
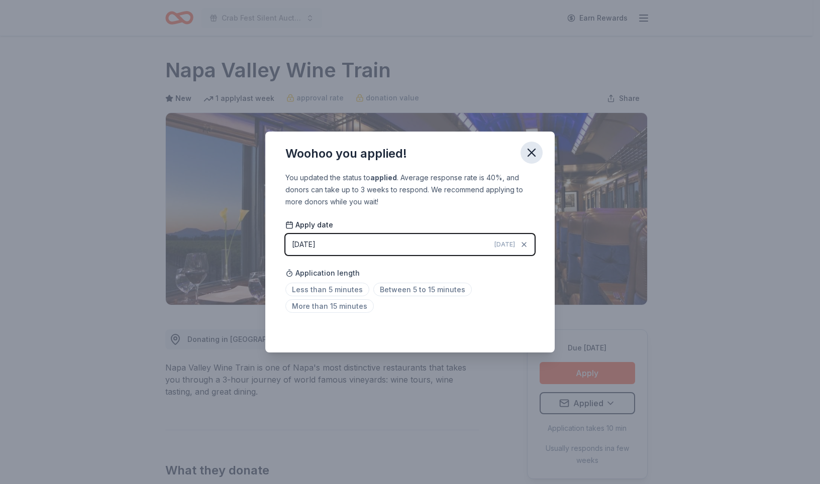
click at [538, 146] on icon "button" at bounding box center [531, 153] width 14 height 14
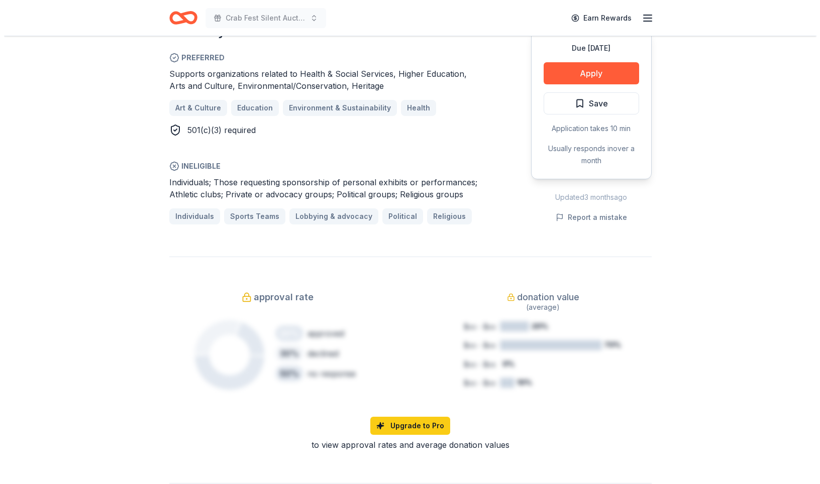
scroll to position [607, 0]
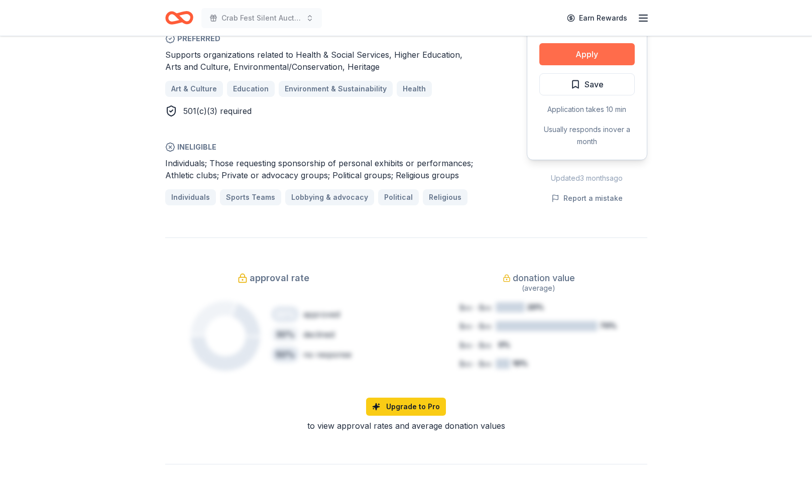
click at [589, 65] on button "Apply" at bounding box center [586, 54] width 95 height 22
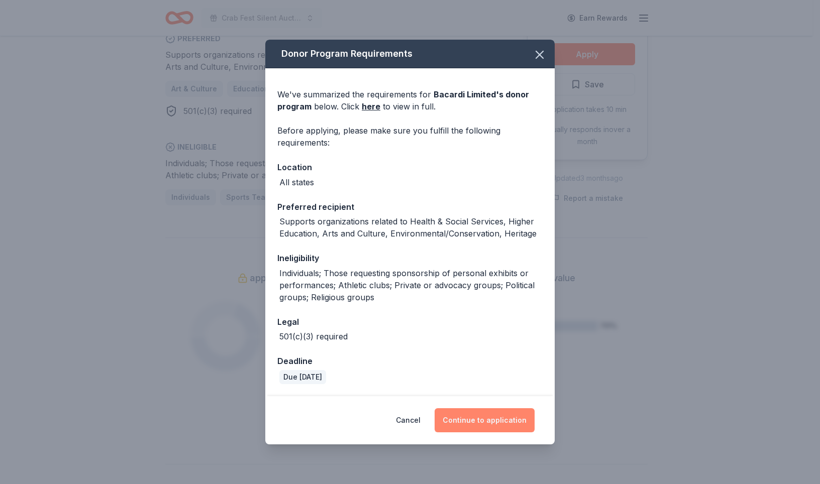
click at [504, 421] on button "Continue to application" at bounding box center [484, 420] width 100 height 24
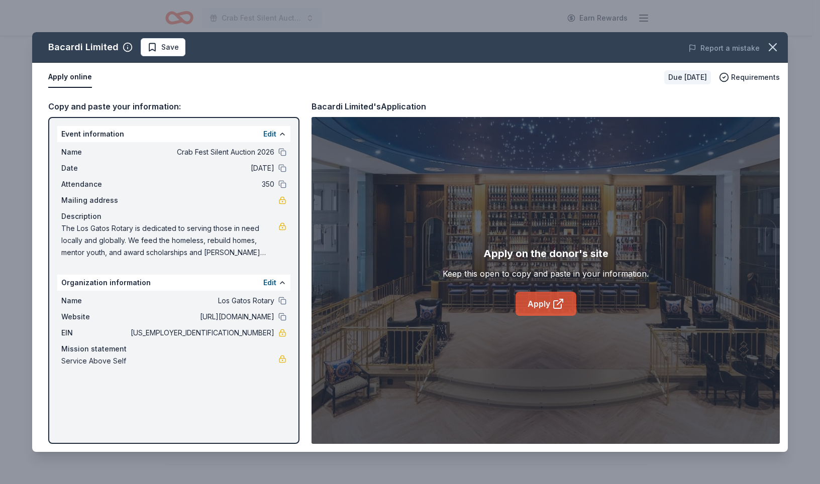
click at [553, 316] on link "Apply" at bounding box center [545, 304] width 61 height 24
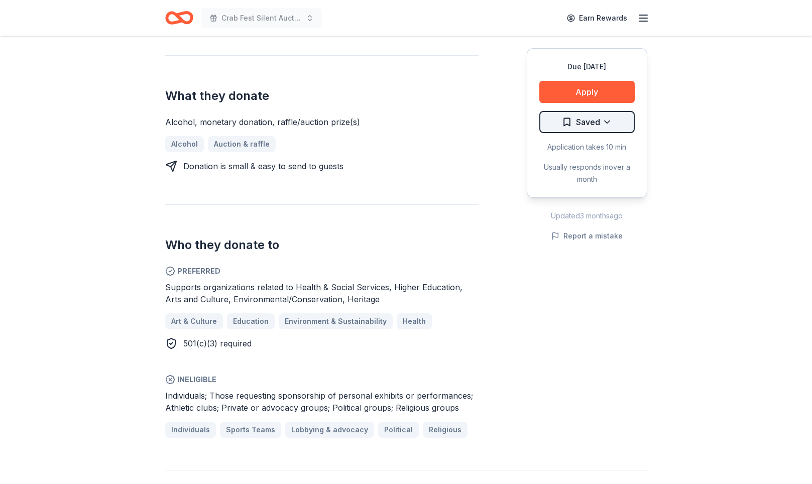
scroll to position [375, 0]
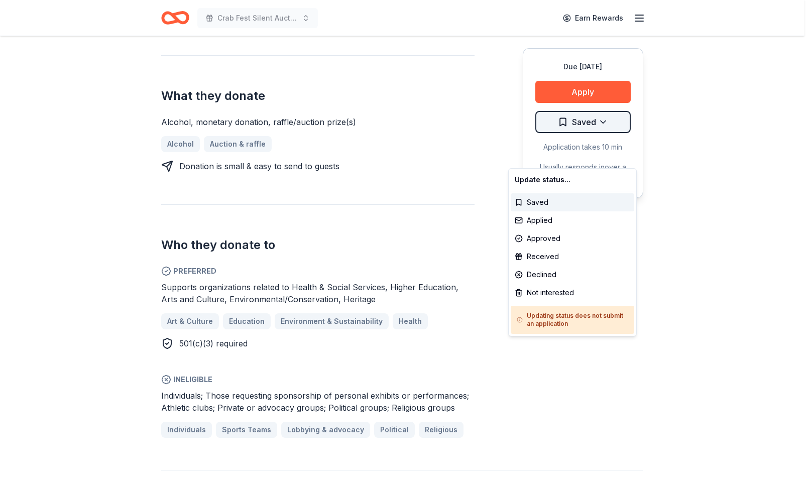
click at [551, 302] on div "Not interested" at bounding box center [573, 293] width 124 height 18
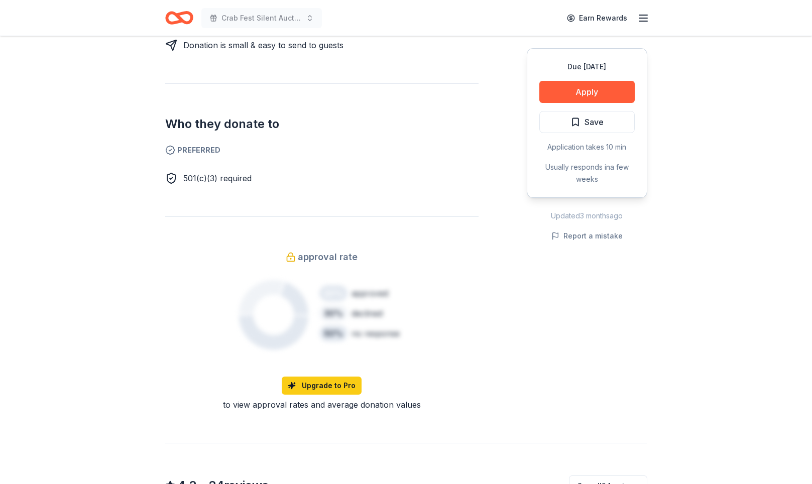
scroll to position [499, 0]
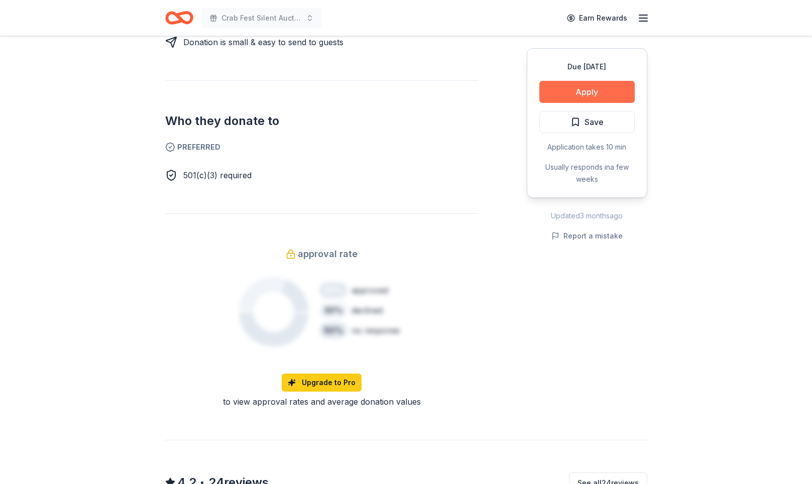
click at [562, 103] on button "Apply" at bounding box center [586, 92] width 95 height 22
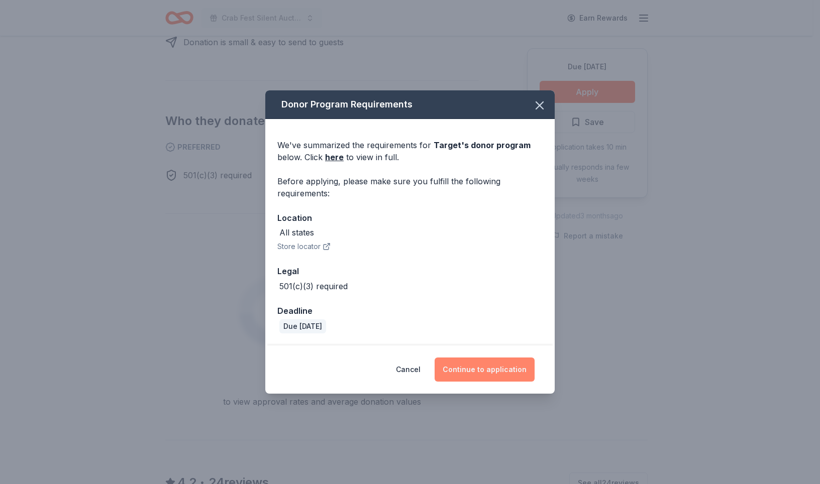
click at [531, 382] on button "Continue to application" at bounding box center [484, 370] width 100 height 24
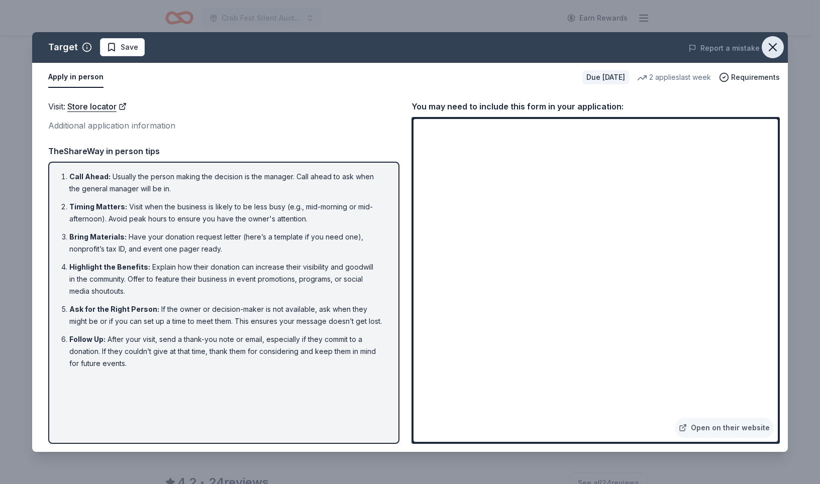
click at [765, 54] on icon "button" at bounding box center [772, 47] width 14 height 14
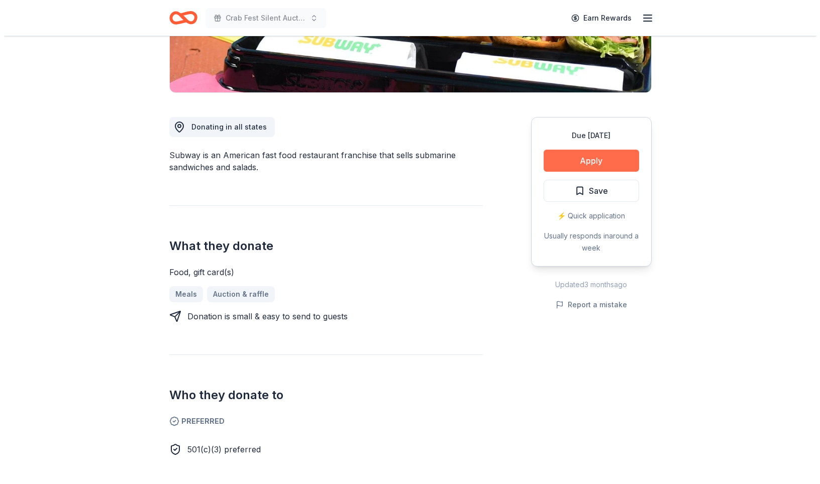
scroll to position [212, 0]
click at [566, 172] on button "Apply" at bounding box center [586, 161] width 95 height 22
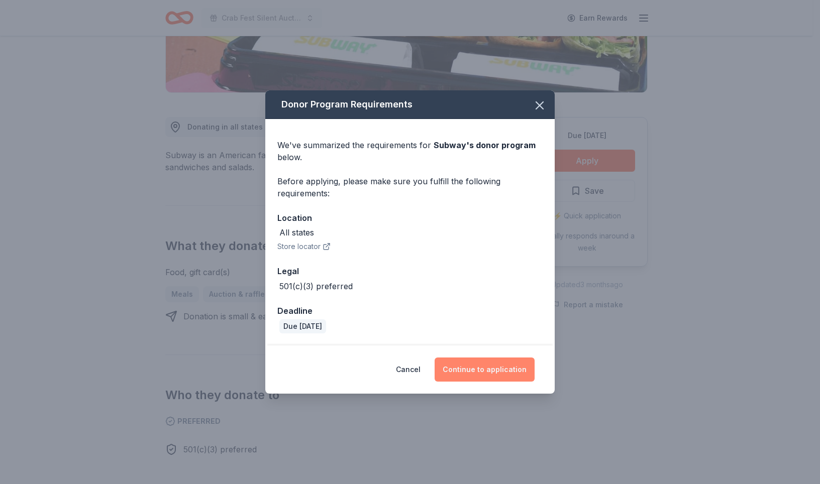
click at [510, 382] on button "Continue to application" at bounding box center [484, 370] width 100 height 24
